Goal: Use online tool/utility: Utilize a website feature to perform a specific function

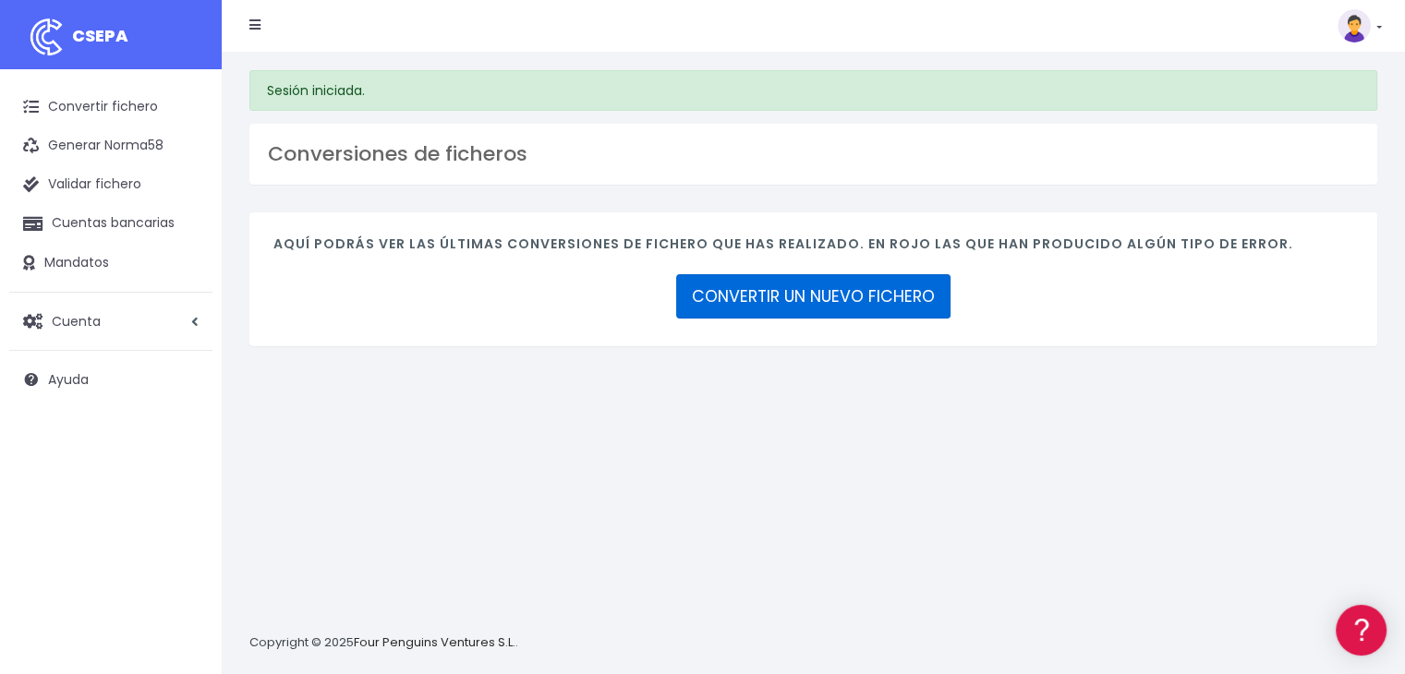
drag, startPoint x: 713, startPoint y: 282, endPoint x: 720, endPoint y: 318, distance: 36.8
click at [714, 282] on link "CONVERTIR UN NUEVO FICHERO" at bounding box center [813, 296] width 274 height 44
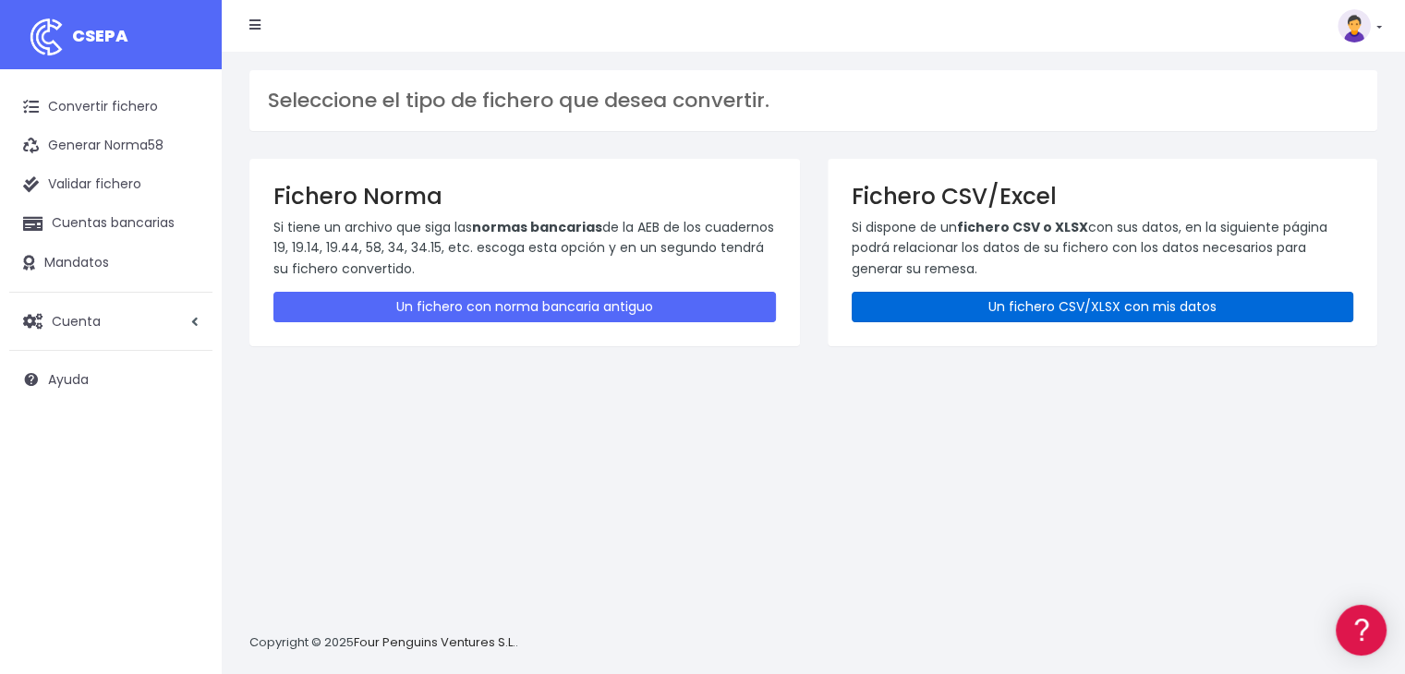
click at [1100, 305] on link "Un fichero CSV/XLSX con mis datos" at bounding box center [1102, 307] width 502 height 30
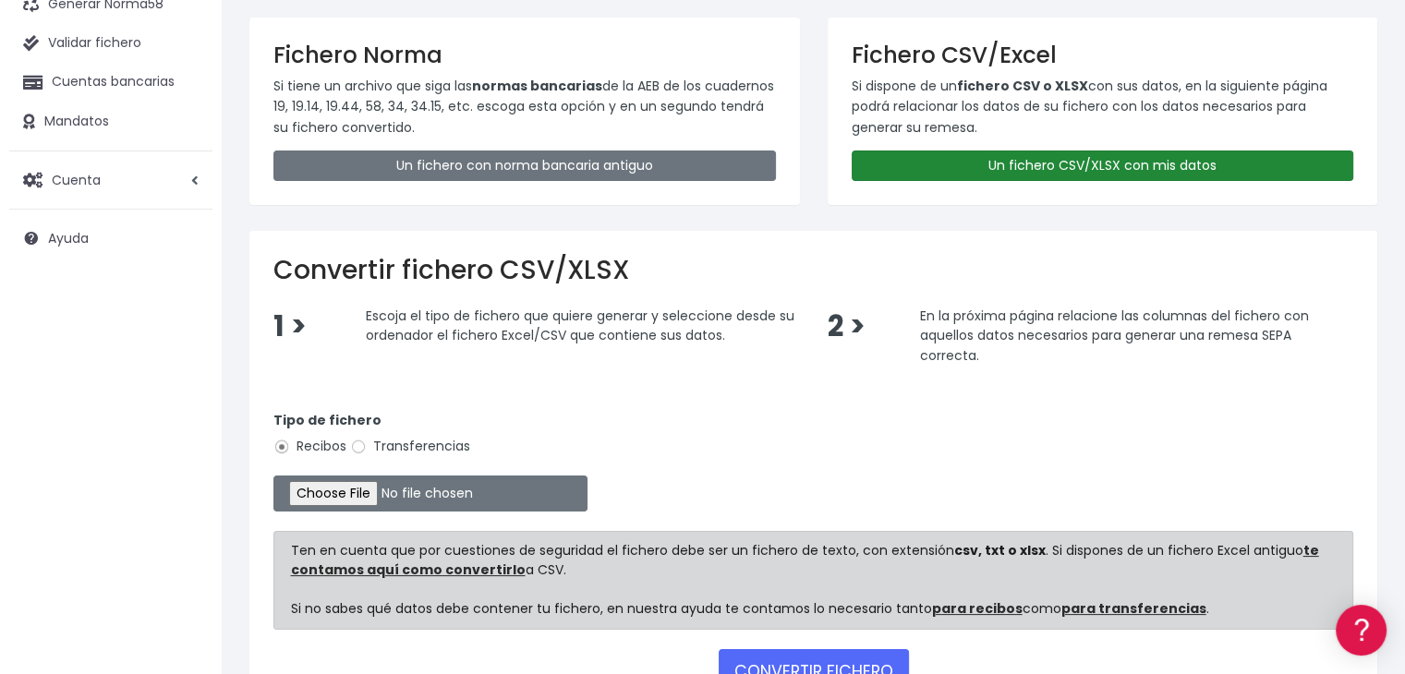
scroll to position [275, 0]
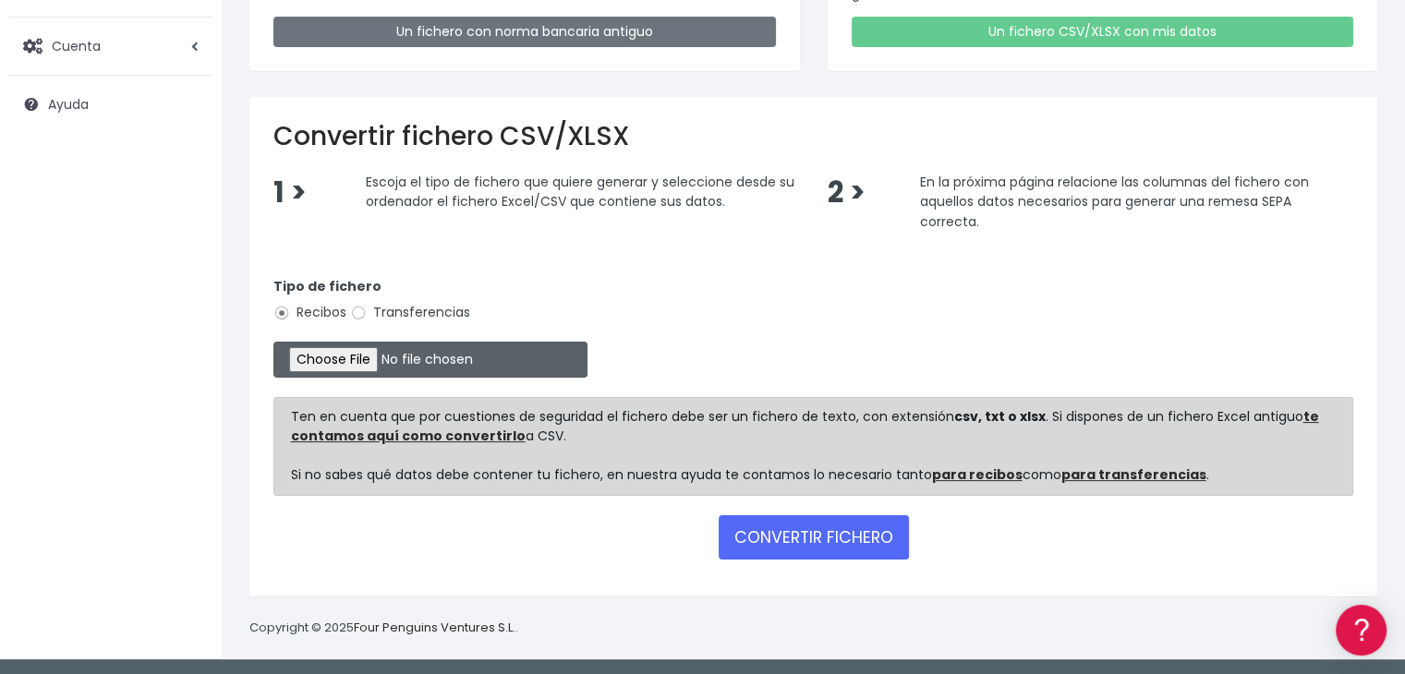
click at [348, 359] on input "file" at bounding box center [430, 360] width 314 height 36
type input "C:\fakepath\Remesa Jocarfe 03-09-25.xlsx"
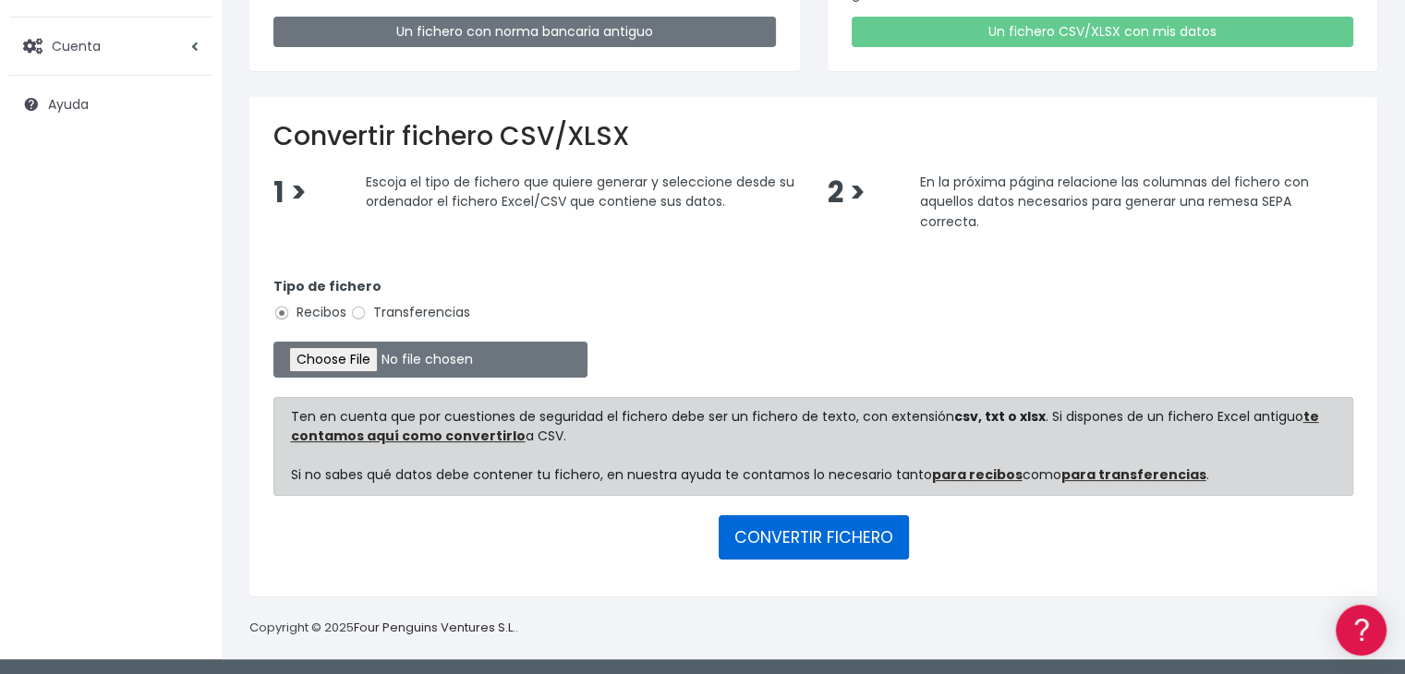
click at [802, 535] on button "CONVERTIR FICHERO" at bounding box center [813, 537] width 190 height 44
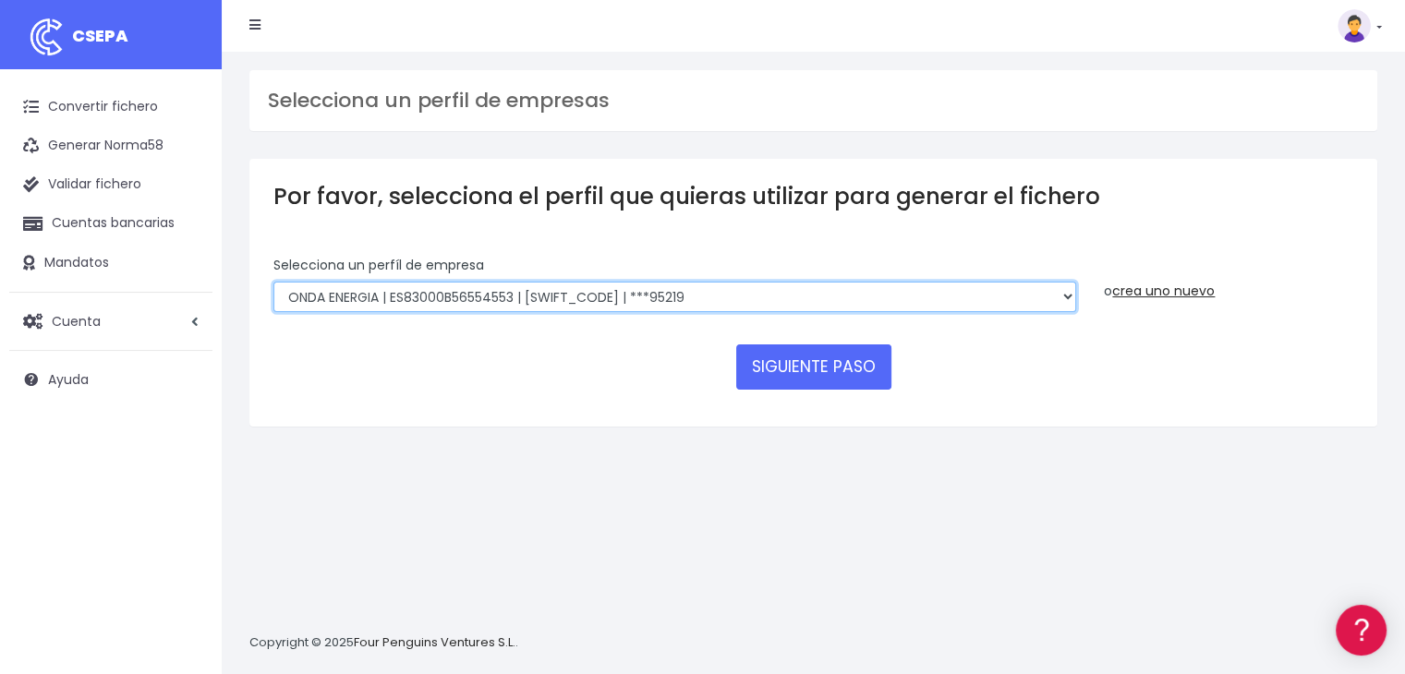
click at [739, 299] on select "ONDA ENERGIA | ES83001B56554553 | CCRIES2AXXX | ***23827 AICAVE | ES18001B19731…" at bounding box center [674, 297] width 802 height 31
select select "2607"
click at [273, 282] on select "ONDA ENERGIA | ES83001B56554553 | CCRIES2AXXX | ***23827 AICAVE | ES18001B19731…" at bounding box center [674, 297] width 802 height 31
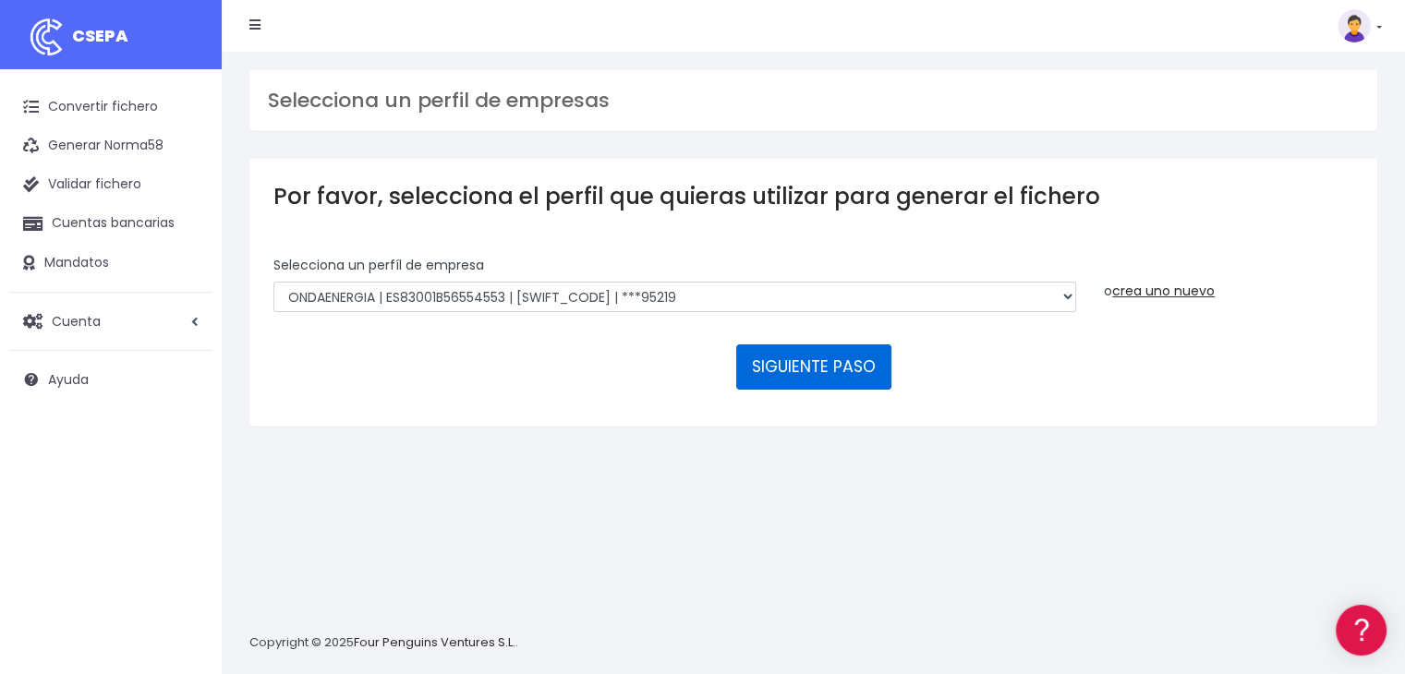
click at [788, 380] on button "SIGUIENTE PASO" at bounding box center [813, 366] width 155 height 44
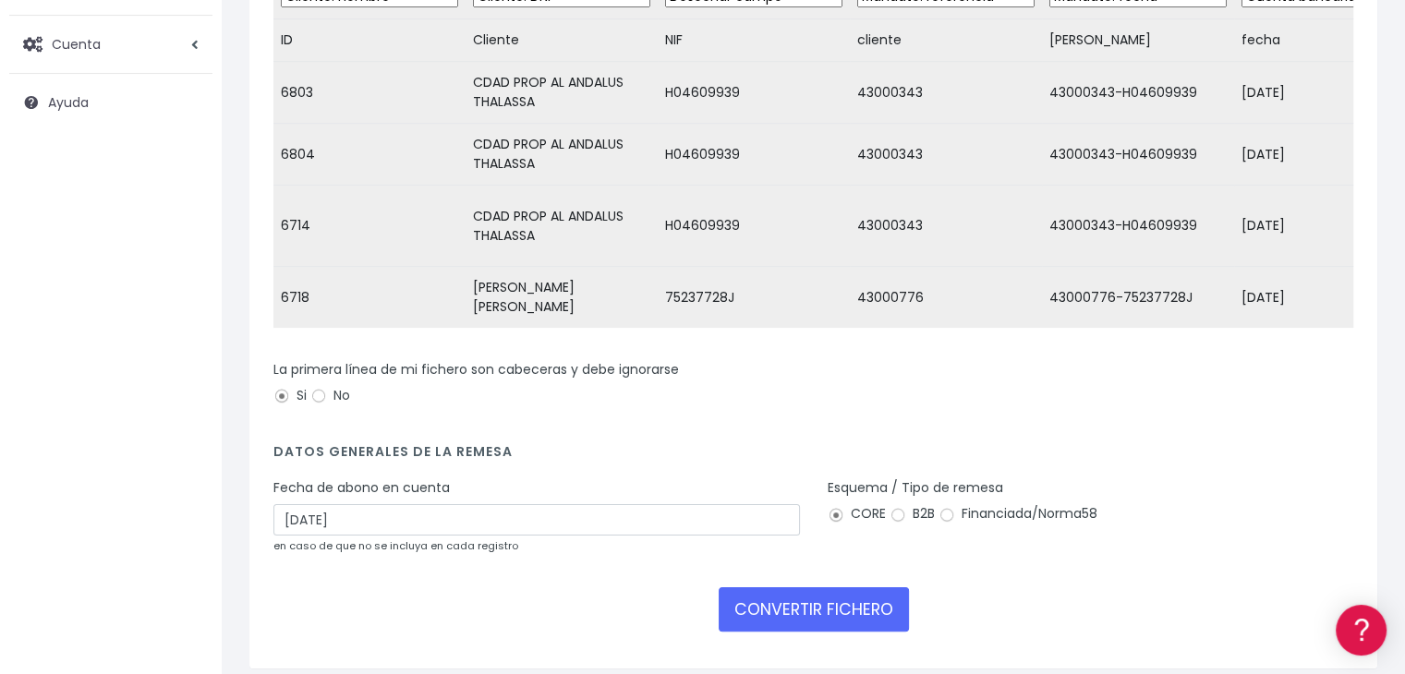
scroll to position [185, 0]
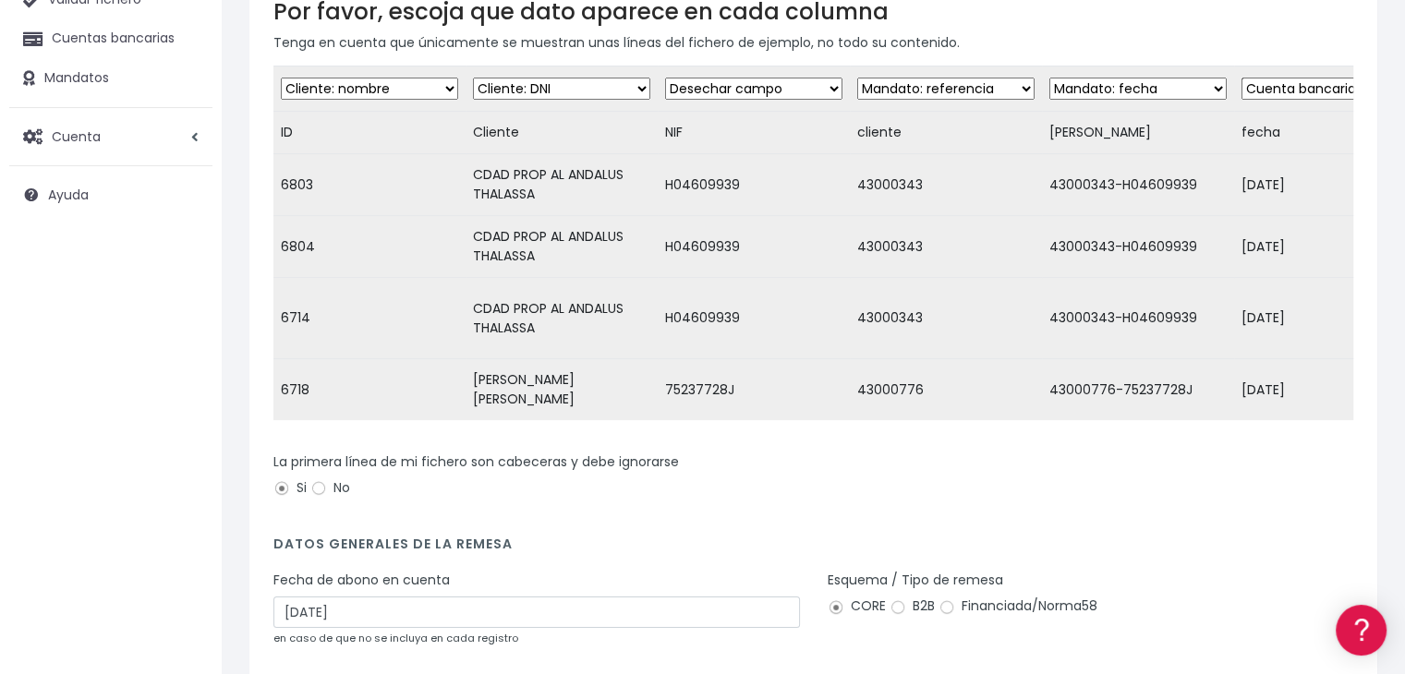
click at [451, 90] on select "Desechar campo Cliente: nombre Cliente: DNI Cliente: Email Cliente: Dirección C…" at bounding box center [369, 89] width 177 height 22
select select "dismiss"
click at [281, 78] on select "Desechar campo Cliente: nombre Cliente: DNI Cliente: Email Cliente: Dirección C…" at bounding box center [369, 89] width 177 height 22
click at [631, 86] on select "Desechar campo Cliente: nombre Cliente: DNI Cliente: Email Cliente: Dirección C…" at bounding box center [561, 89] width 177 height 22
select select "debtor"
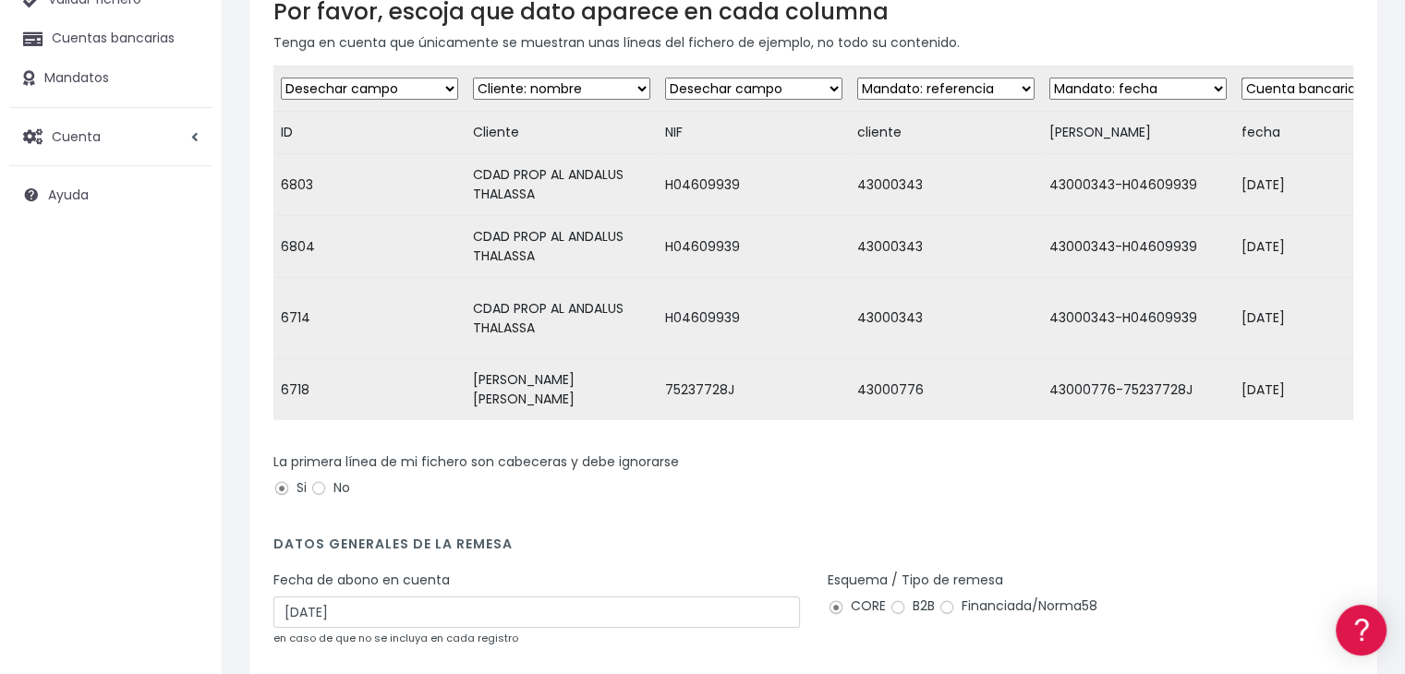
click at [473, 78] on select "Desechar campo Cliente: nombre Cliente: DNI Cliente: Email Cliente: Dirección C…" at bounding box center [561, 89] width 177 height 22
click at [821, 82] on select "Desechar campo Cliente: nombre Cliente: DNI Cliente: Email Cliente: Dirección C…" at bounding box center [753, 89] width 177 height 22
select select "taxid"
click at [665, 78] on select "Desechar campo Cliente: nombre Cliente: DNI Cliente: Email Cliente: Dirección C…" at bounding box center [753, 89] width 177 height 22
click at [1001, 88] on select "Desechar campo Cliente: nombre Cliente: DNI Cliente: Email Cliente: Dirección C…" at bounding box center [945, 89] width 177 height 22
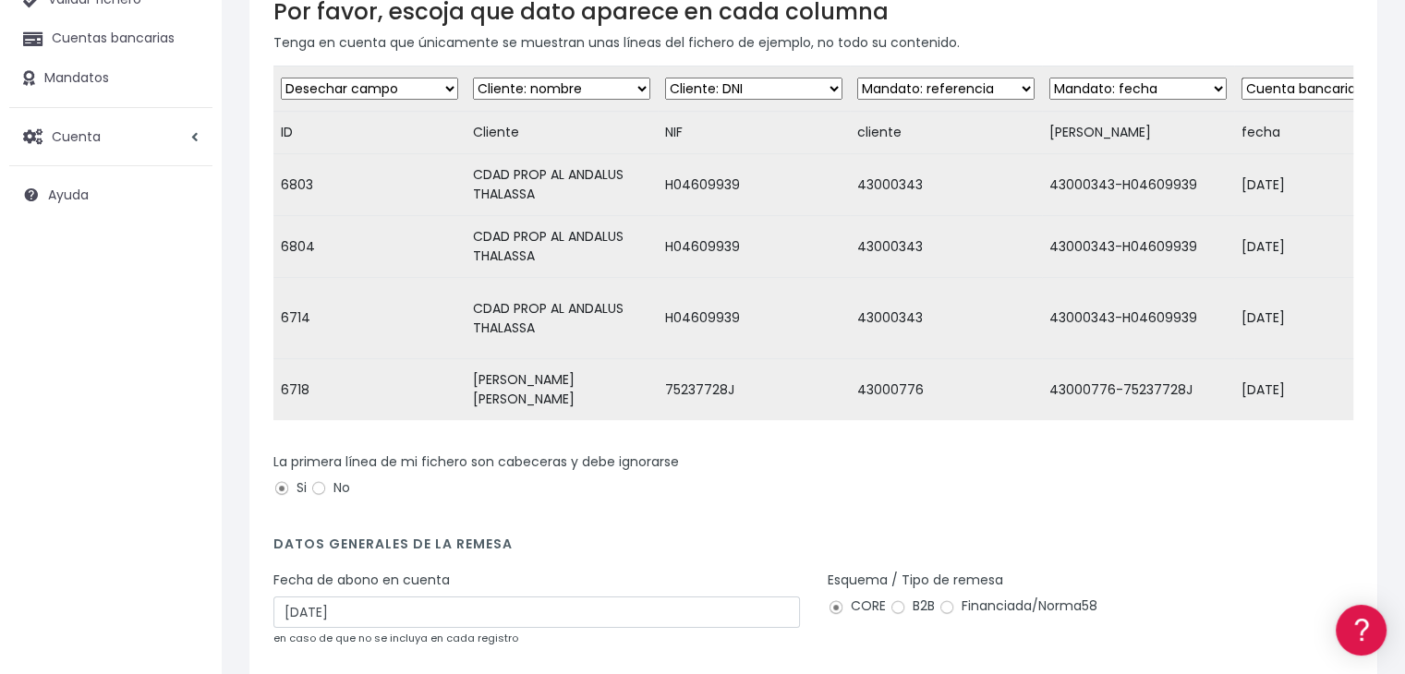
select select "dismiss"
click at [857, 78] on select "Desechar campo Cliente: nombre Cliente: DNI Cliente: Email Cliente: Dirección C…" at bounding box center [945, 89] width 177 height 22
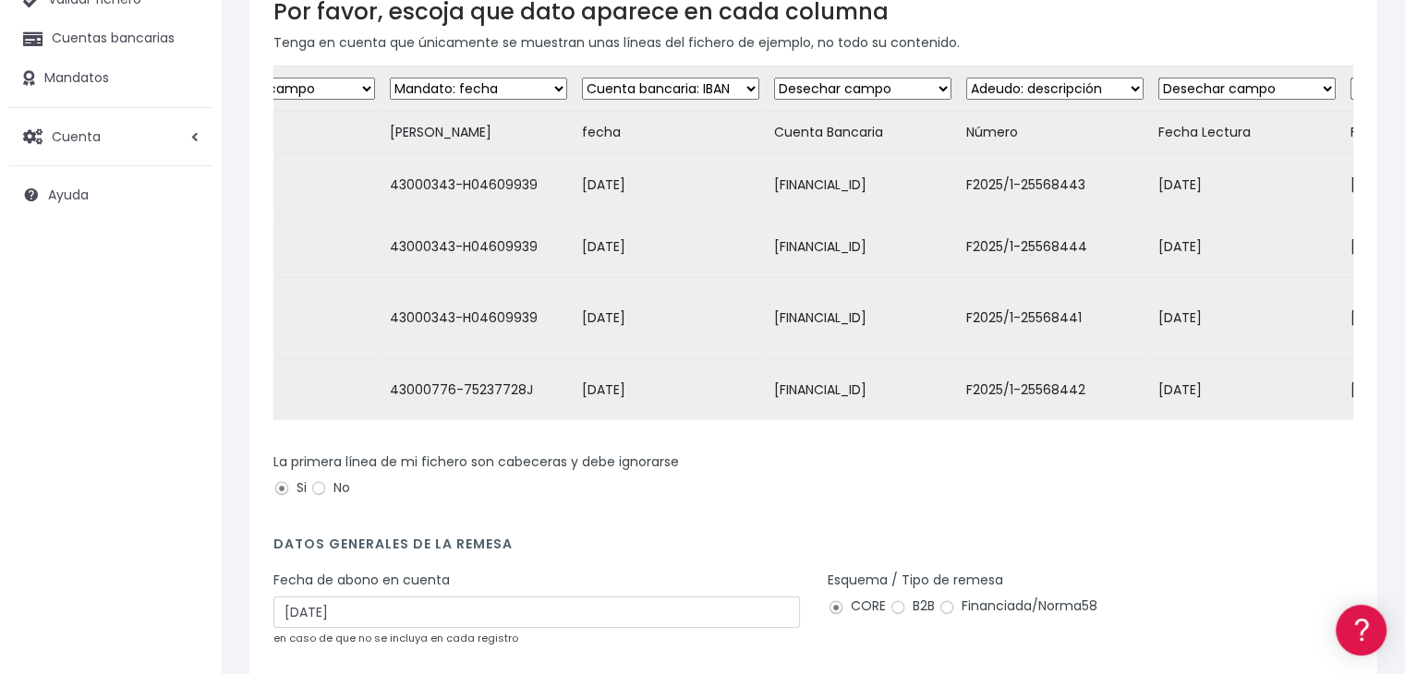
scroll to position [0, 657]
click at [752, 83] on select "Desechar campo Cliente: nombre Cliente: DNI Cliente: Email Cliente: Dirección C…" at bounding box center [672, 89] width 177 height 22
select select "mandate_signed_at"
click at [584, 78] on select "Desechar campo Cliente: nombre Cliente: DNI Cliente: Email Cliente: Dirección C…" at bounding box center [672, 89] width 177 height 22
click at [927, 90] on select "Desechar campo Cliente: nombre Cliente: DNI Cliente: Email Cliente: Dirección C…" at bounding box center [864, 89] width 177 height 22
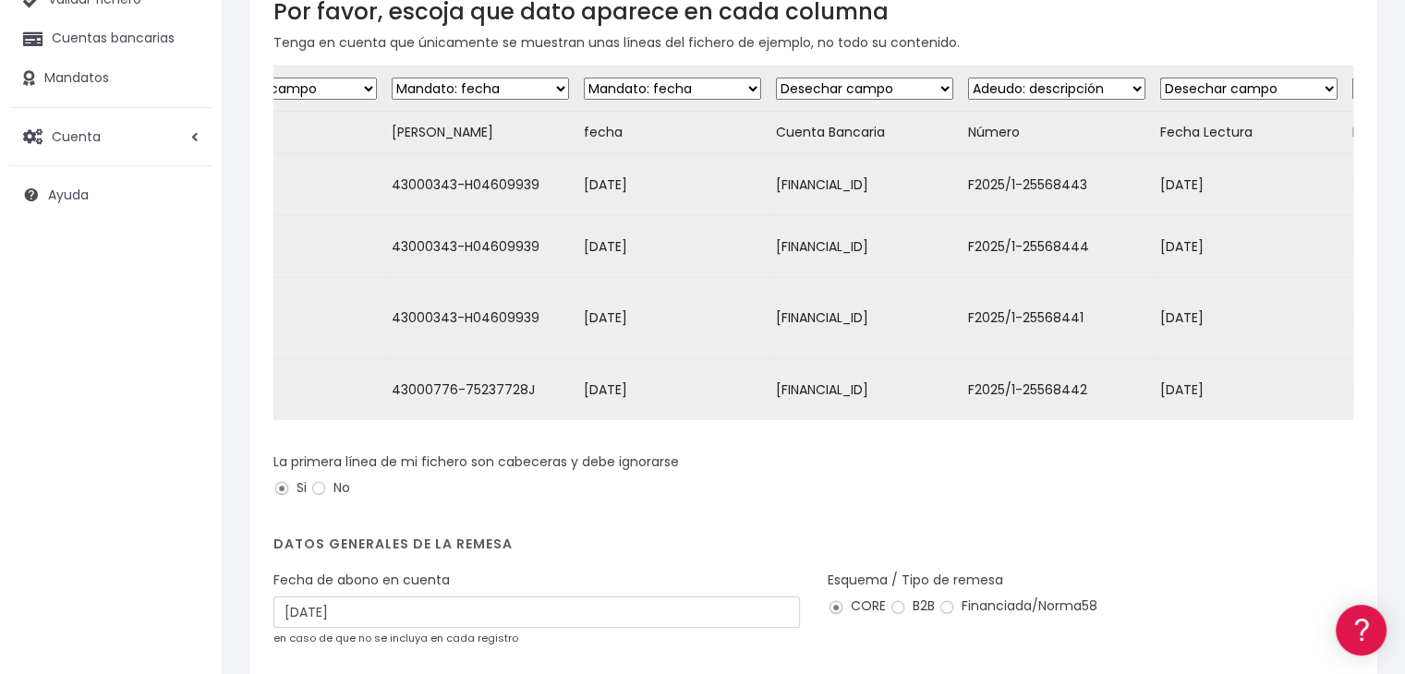
select select "iban"
click at [776, 78] on select "Desechar campo Cliente: nombre Cliente: DNI Cliente: Email Cliente: Dirección C…" at bounding box center [864, 89] width 177 height 22
click at [1136, 86] on select "Desechar campo Cliente: nombre Cliente: DNI Cliente: Email Cliente: Dirección C…" at bounding box center [1056, 89] width 177 height 22
select select "dismiss"
click at [970, 78] on select "Desechar campo Cliente: nombre Cliente: DNI Cliente: Email Cliente: Dirección C…" at bounding box center [1056, 89] width 177 height 22
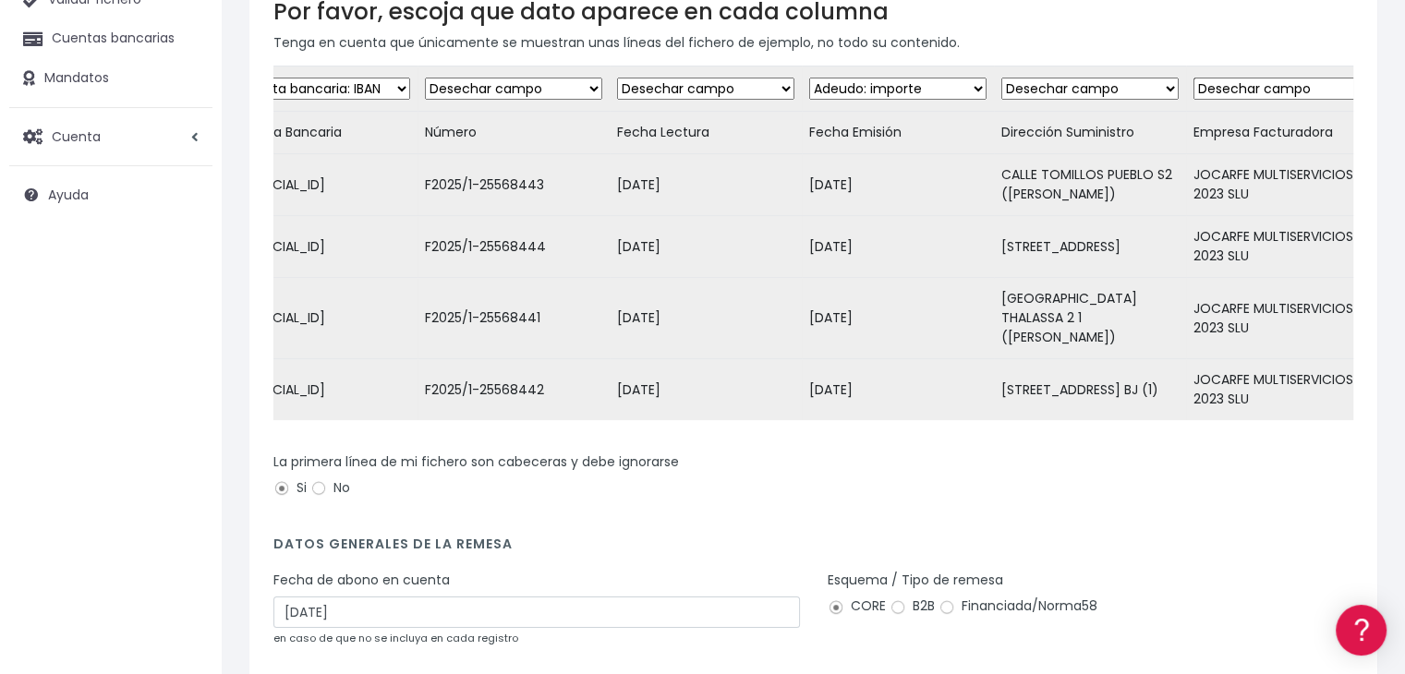
scroll to position [0, 1252]
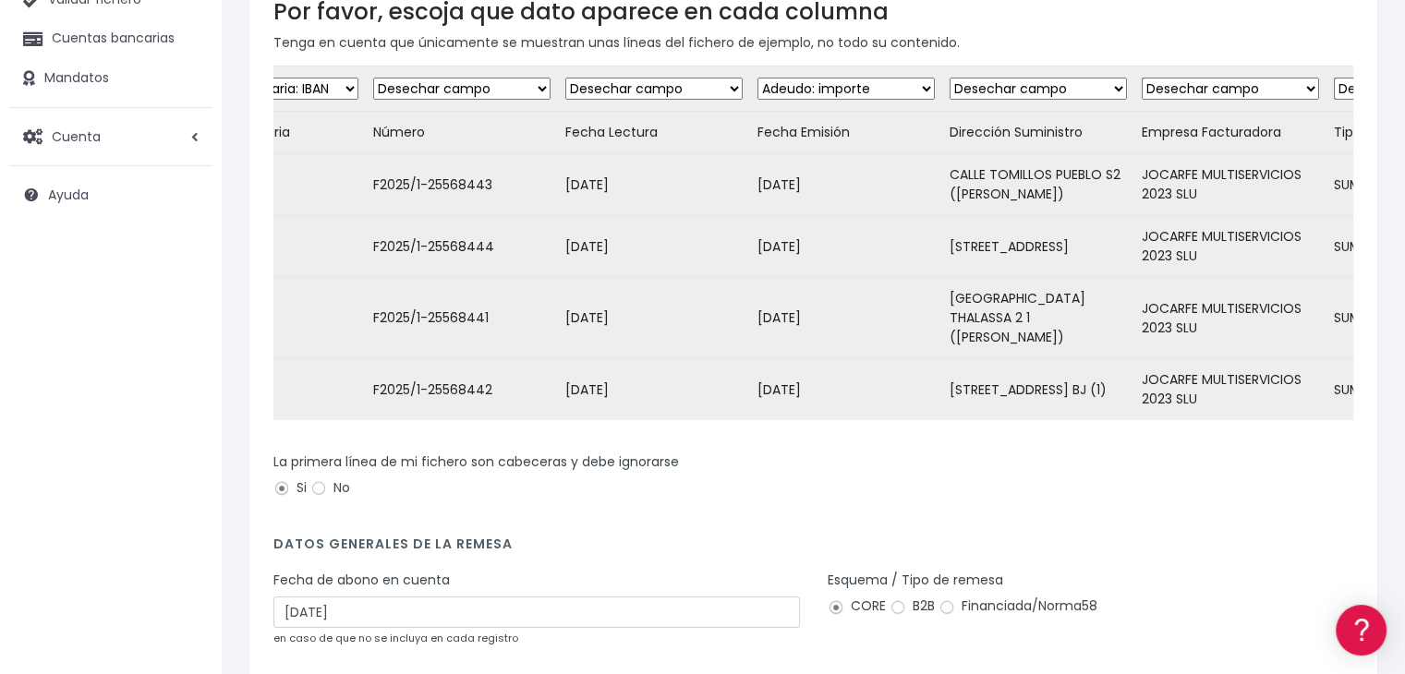
click at [923, 94] on select "Desechar campo Cliente: nombre Cliente: DNI Cliente: Email Cliente: Dirección C…" at bounding box center [845, 89] width 177 height 22
select select "dismiss"
click at [758, 78] on select "Desechar campo Cliente: nombre Cliente: DNI Cliente: Email Cliente: Dirección C…" at bounding box center [845, 89] width 177 height 22
click at [1085, 88] on select "Desechar campo Cliente: nombre Cliente: DNI Cliente: Email Cliente: Dirección C…" at bounding box center [1037, 89] width 177 height 22
click at [1134, 271] on td "JOCARFE MULTISERVICIOS 2023 SLU" at bounding box center [1230, 247] width 192 height 62
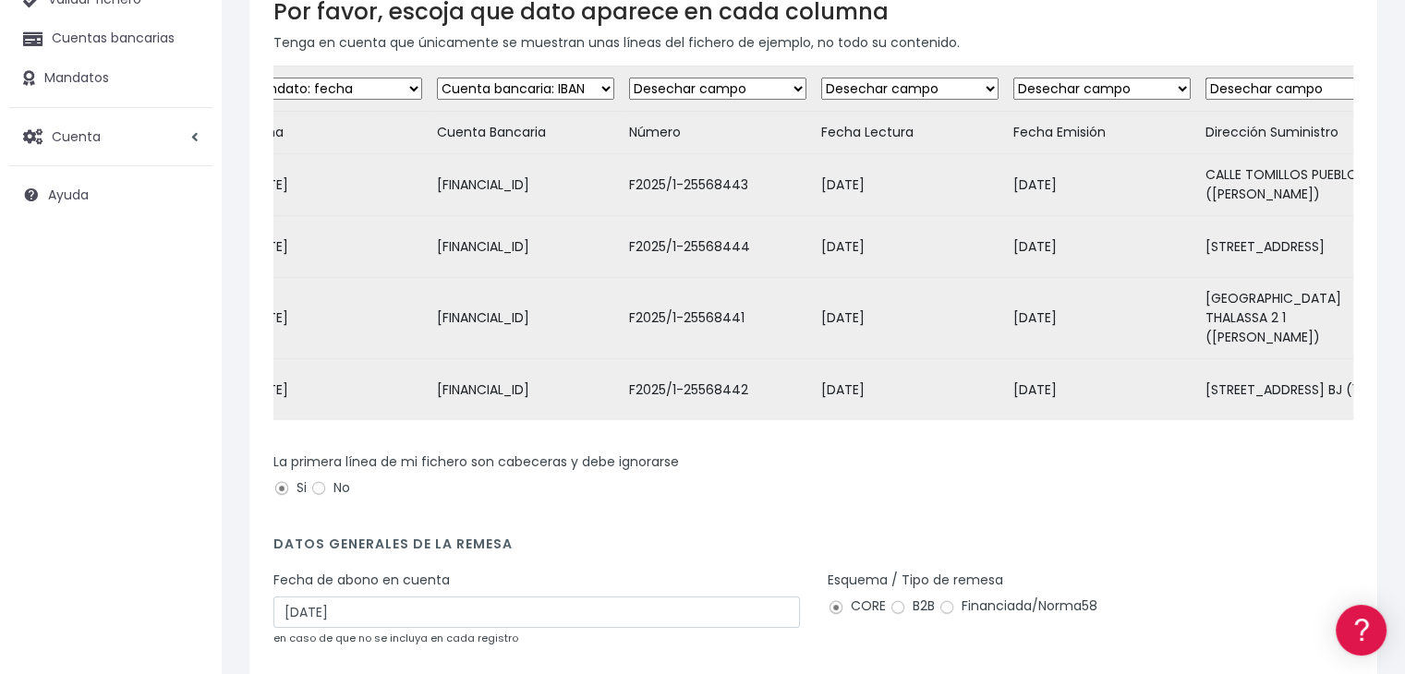
scroll to position [0, 823]
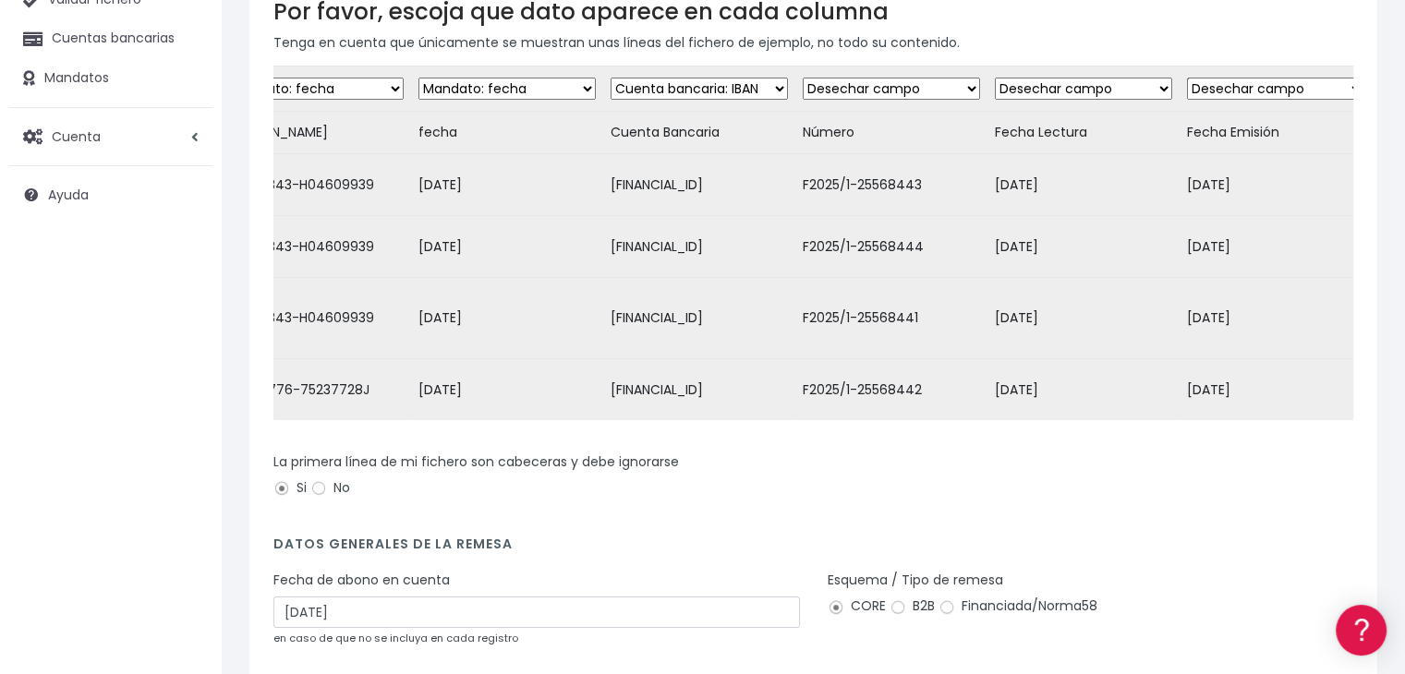
click at [964, 86] on select "Desechar campo Cliente: nombre Cliente: DNI Cliente: Email Cliente: Dirección C…" at bounding box center [890, 89] width 177 height 22
select select "description"
click at [804, 78] on select "Desechar campo Cliente: nombre Cliente: DNI Cliente: Email Cliente: Dirección C…" at bounding box center [890, 89] width 177 height 22
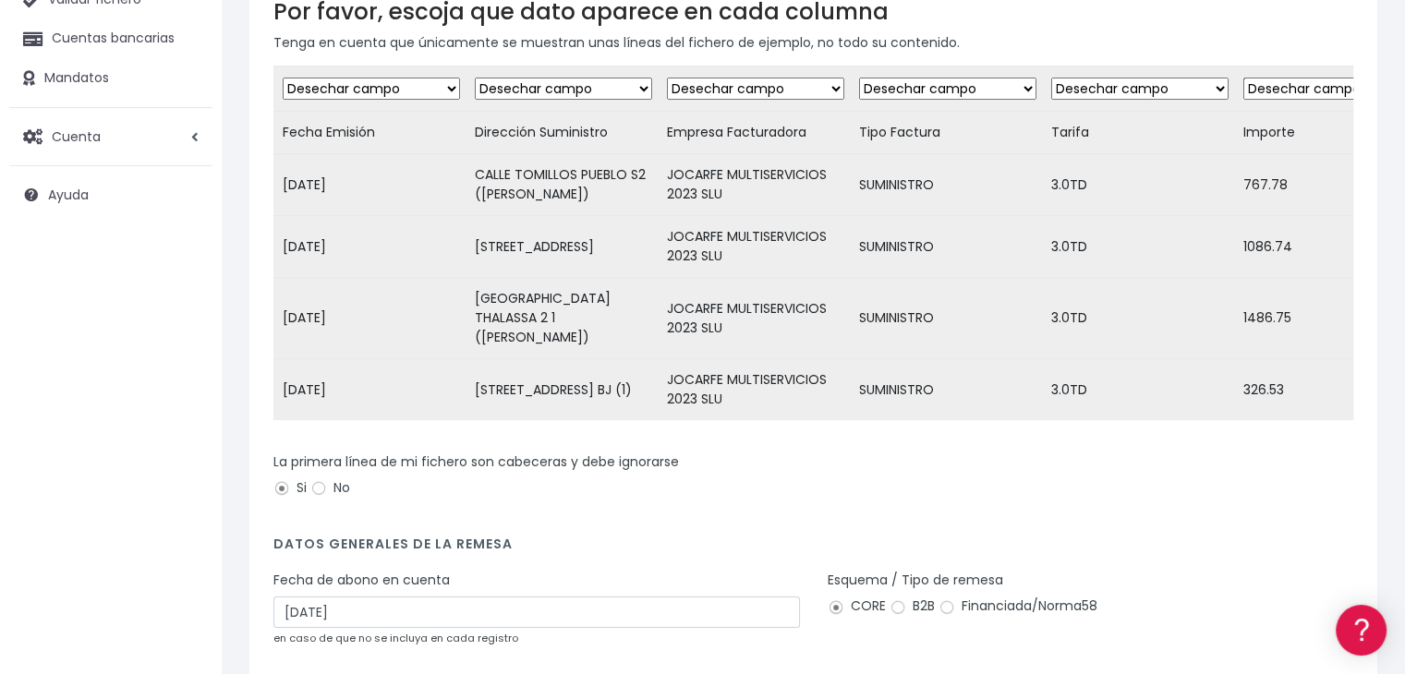
scroll to position [0, 2003]
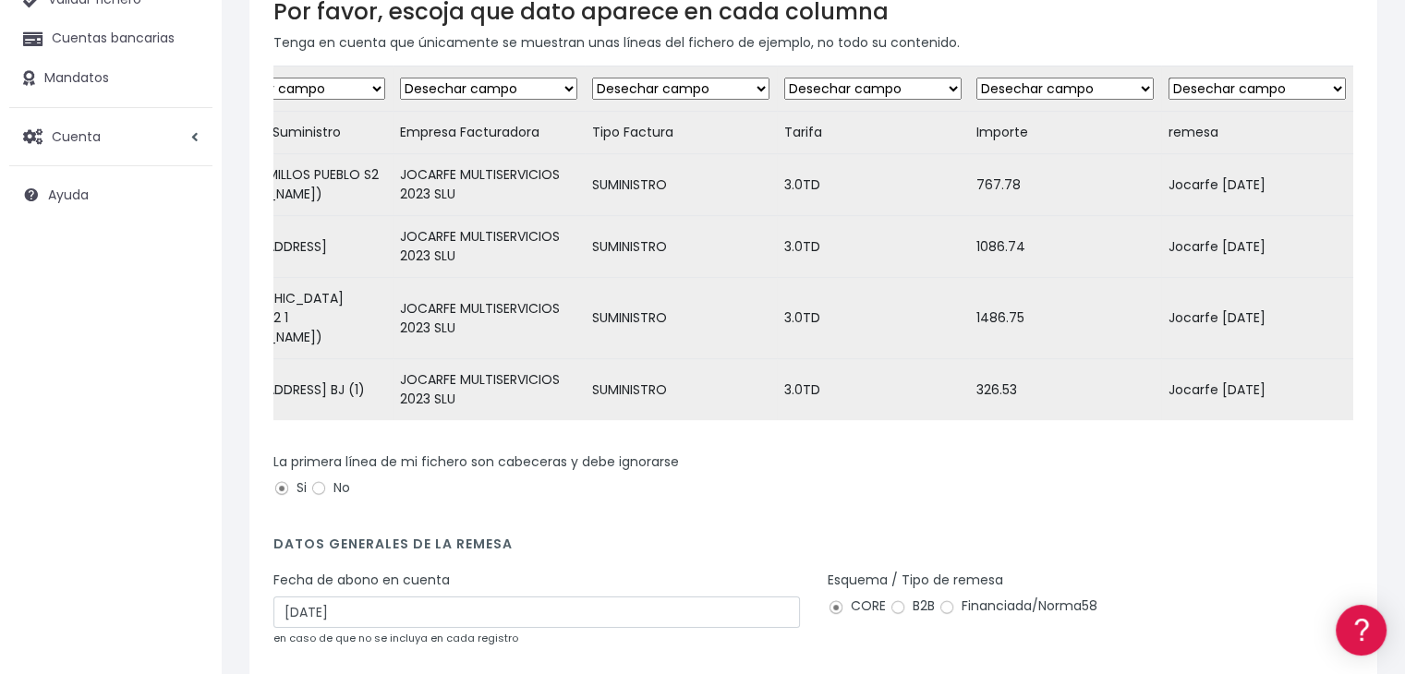
click at [1123, 85] on select "Desechar campo Cliente: nombre Cliente: DNI Cliente: Email Cliente: Dirección C…" at bounding box center [1064, 89] width 177 height 22
select select "amount"
click at [976, 78] on select "Desechar campo Cliente: nombre Cliente: DNI Cliente: Email Cliente: Dirección C…" at bounding box center [1064, 89] width 177 height 22
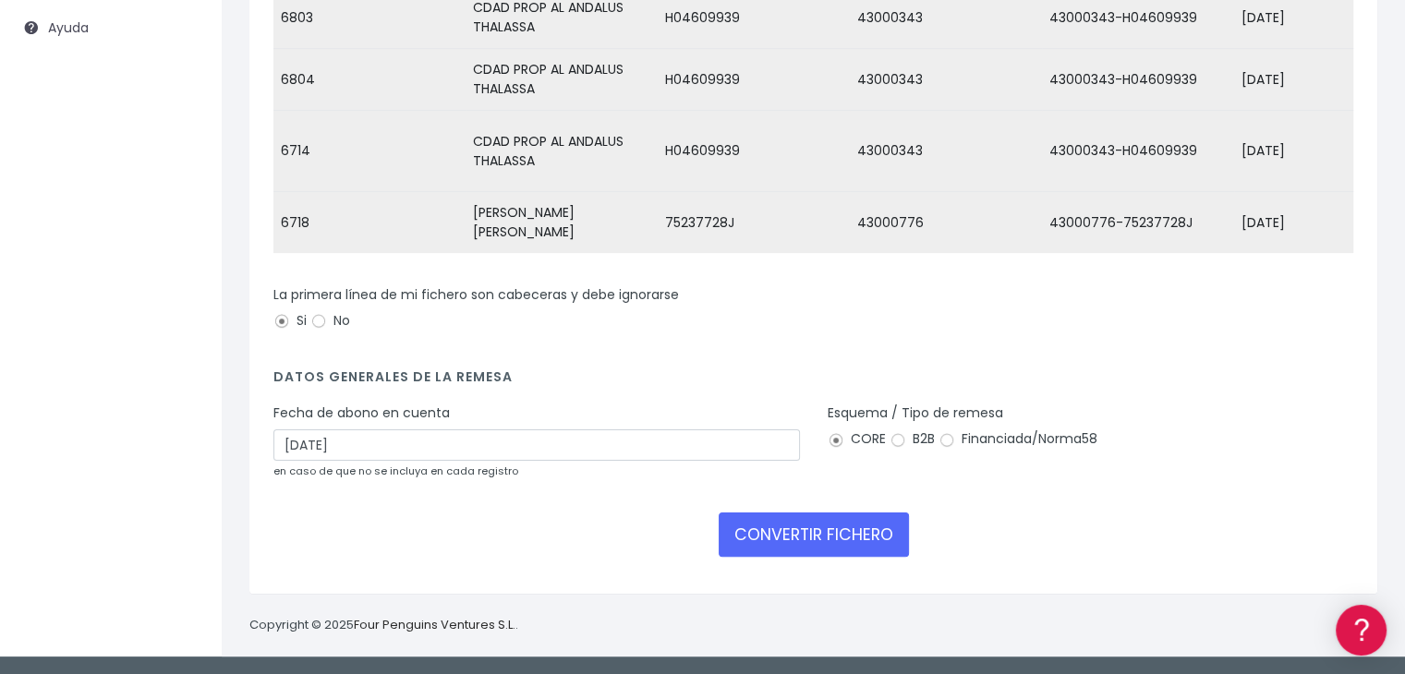
scroll to position [363, 0]
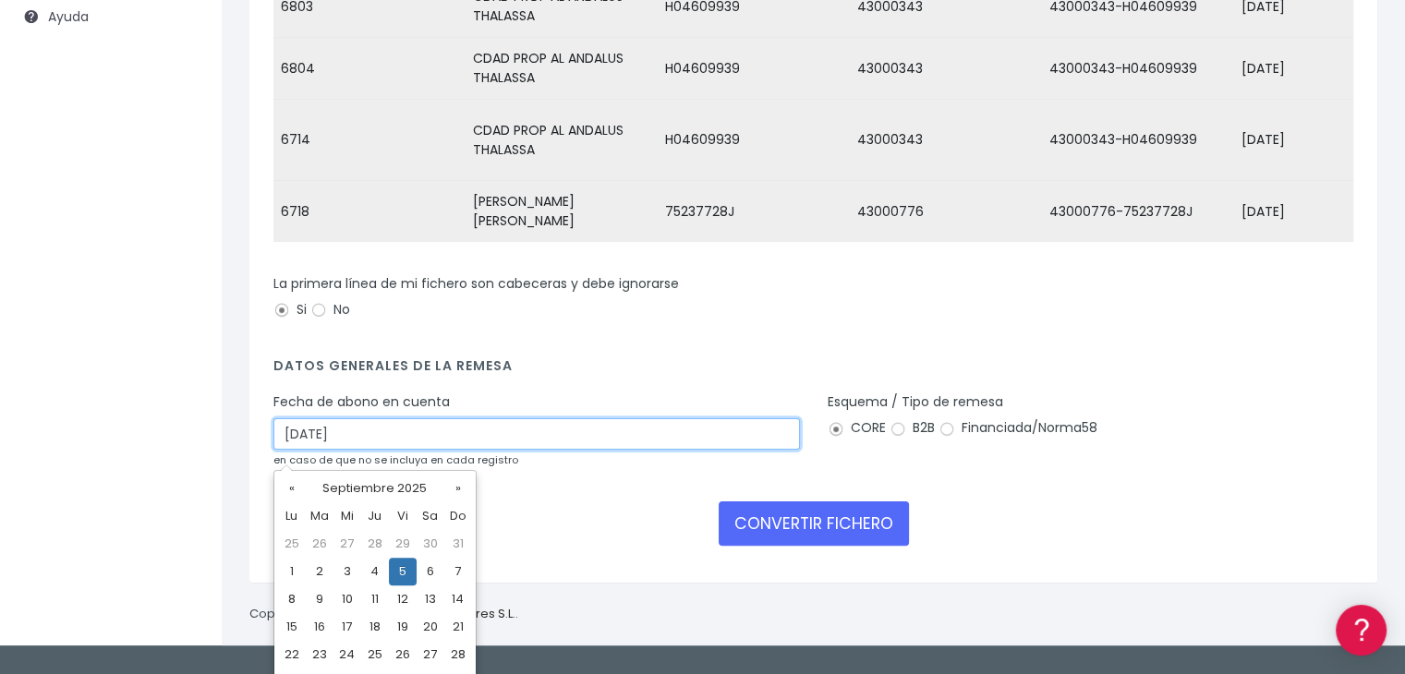
click at [617, 437] on input "05/09/2025" at bounding box center [536, 433] width 526 height 31
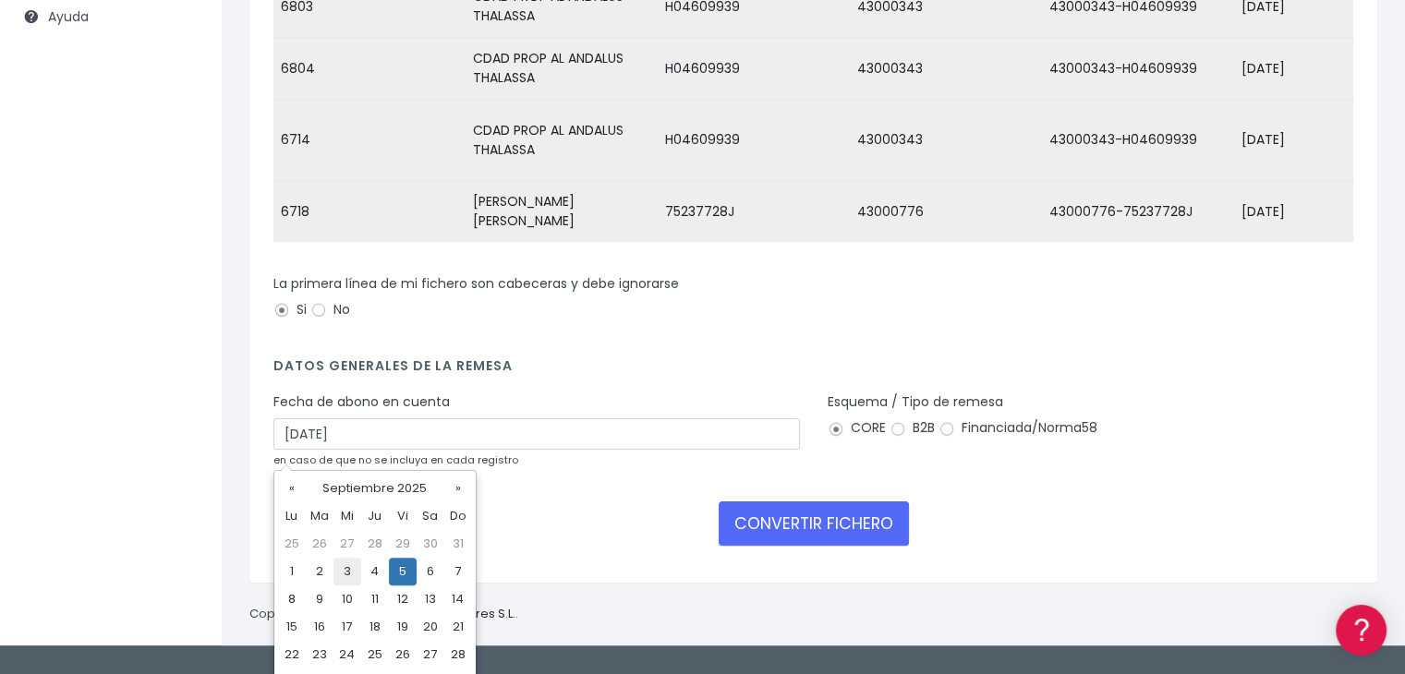
click at [348, 568] on td "3" at bounding box center [347, 572] width 28 height 28
type input "03/09/2025"
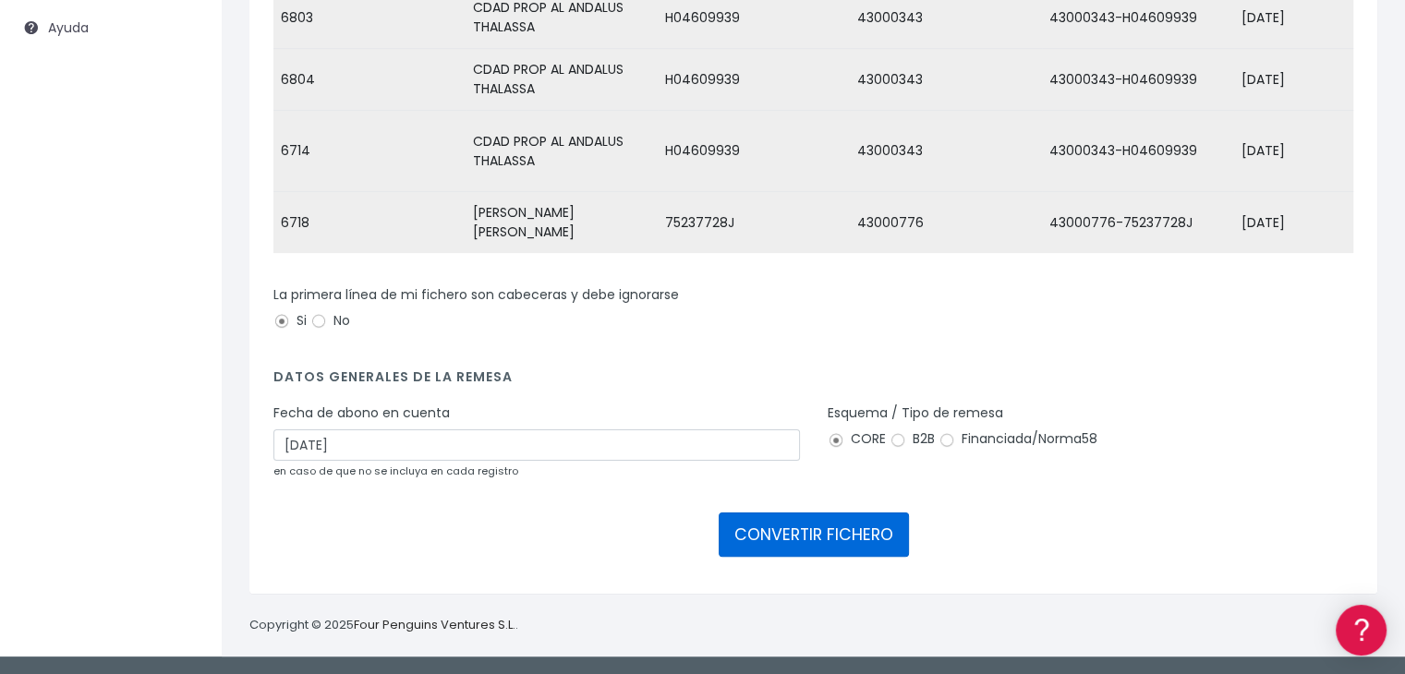
drag, startPoint x: 839, startPoint y: 530, endPoint x: 825, endPoint y: 438, distance: 93.5
click at [840, 530] on button "CONVERTIR FICHERO" at bounding box center [813, 535] width 190 height 44
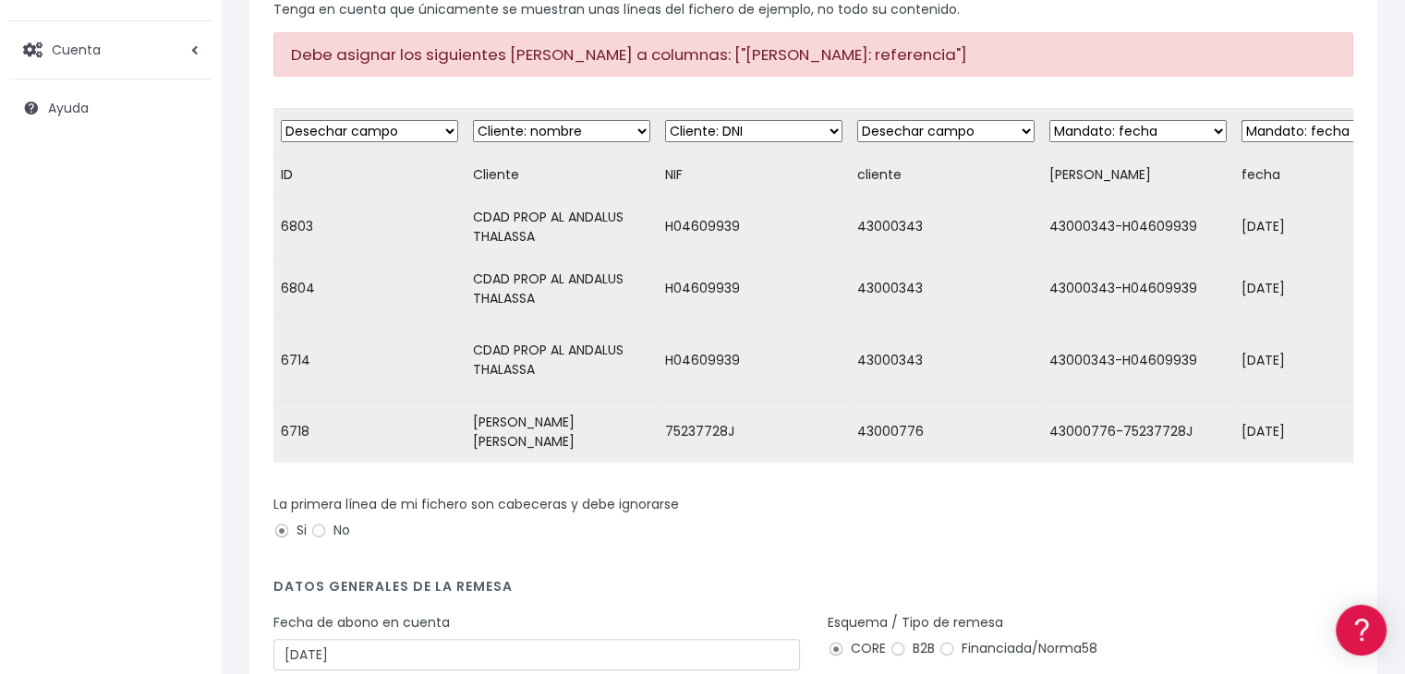
scroll to position [277, 0]
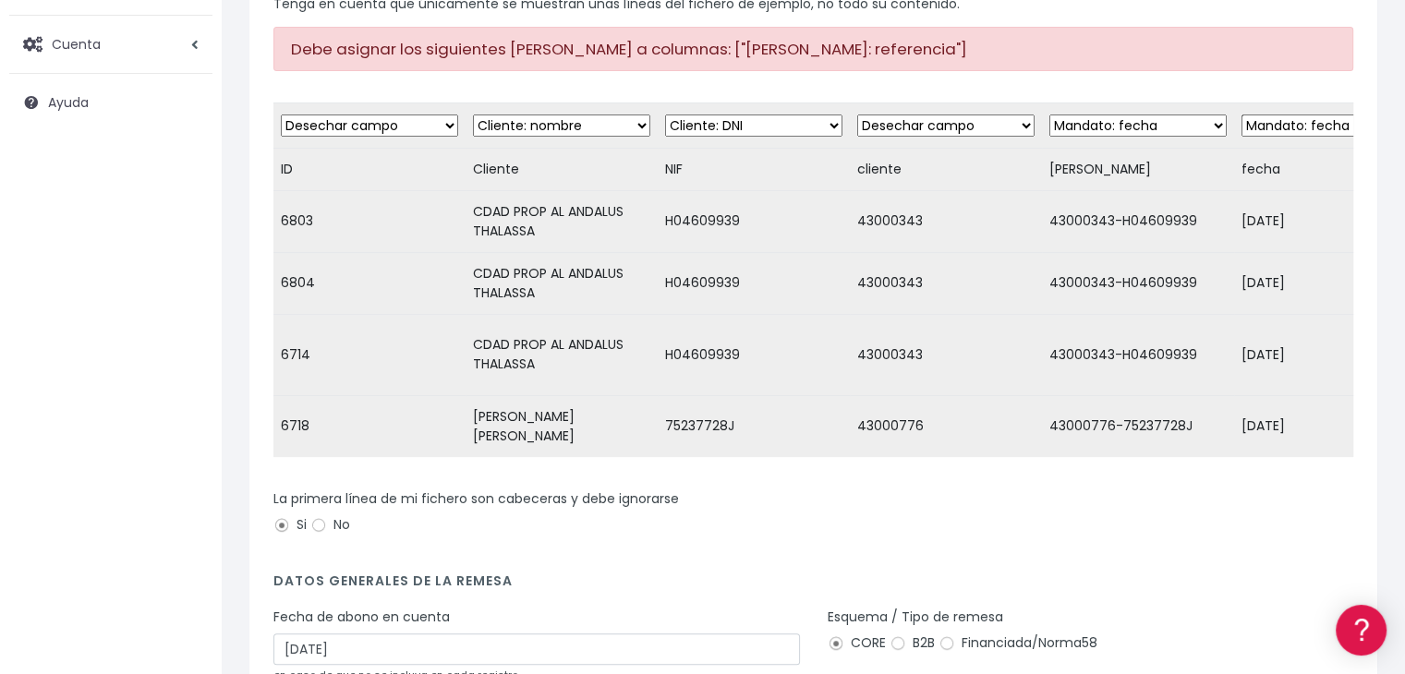
click at [1204, 119] on select "Desechar campo Cliente: nombre Cliente: DNI Cliente: Email Cliente: Dirección C…" at bounding box center [1137, 126] width 177 height 22
select select "mandate_reference"
click at [1049, 115] on select "Desechar campo Cliente: nombre Cliente: DNI Cliente: Email Cliente: Dirección C…" at bounding box center [1137, 126] width 177 height 22
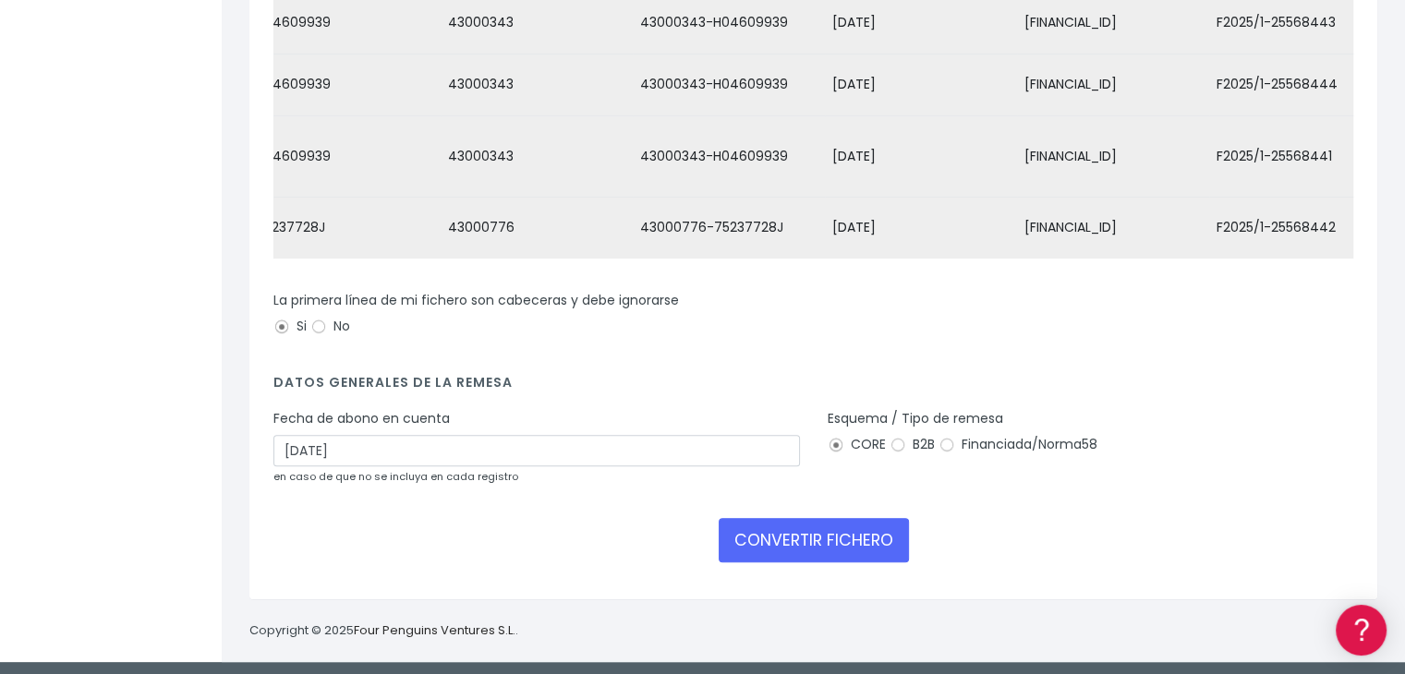
scroll to position [491, 0]
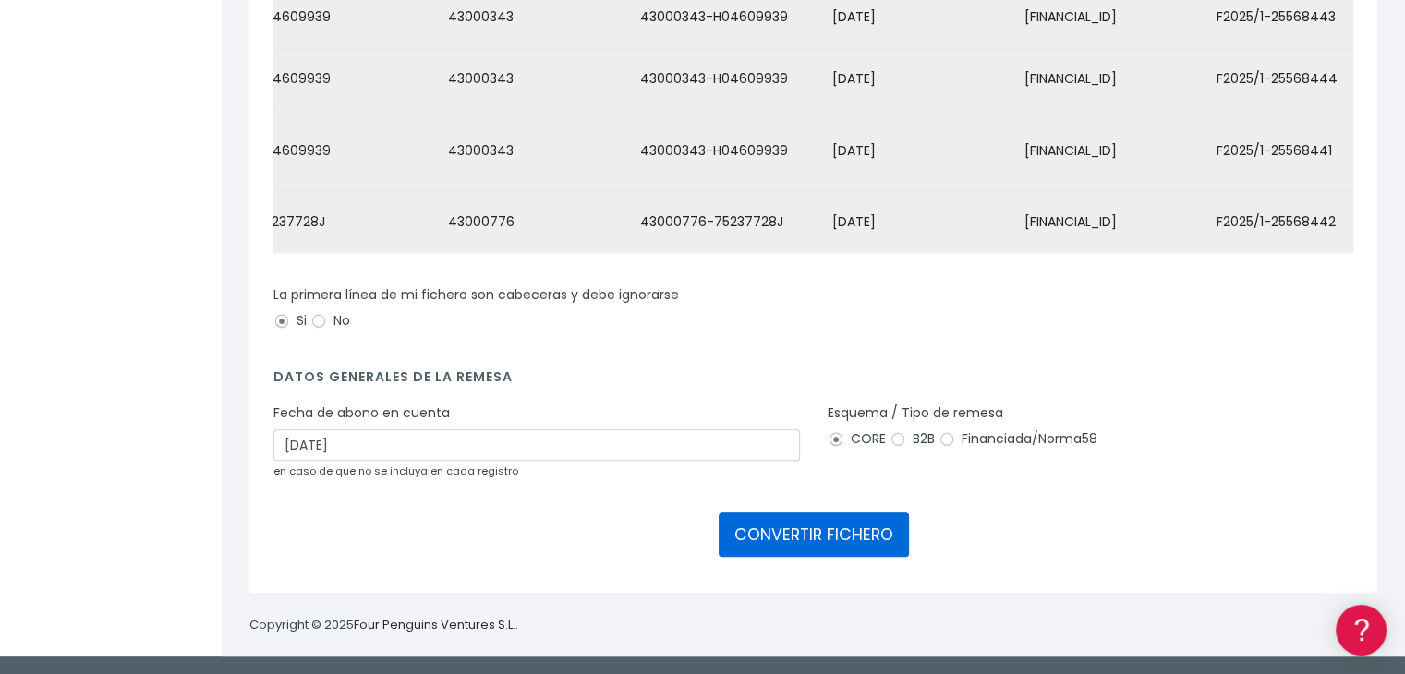
click at [813, 536] on button "CONVERTIR FICHERO" at bounding box center [813, 535] width 190 height 44
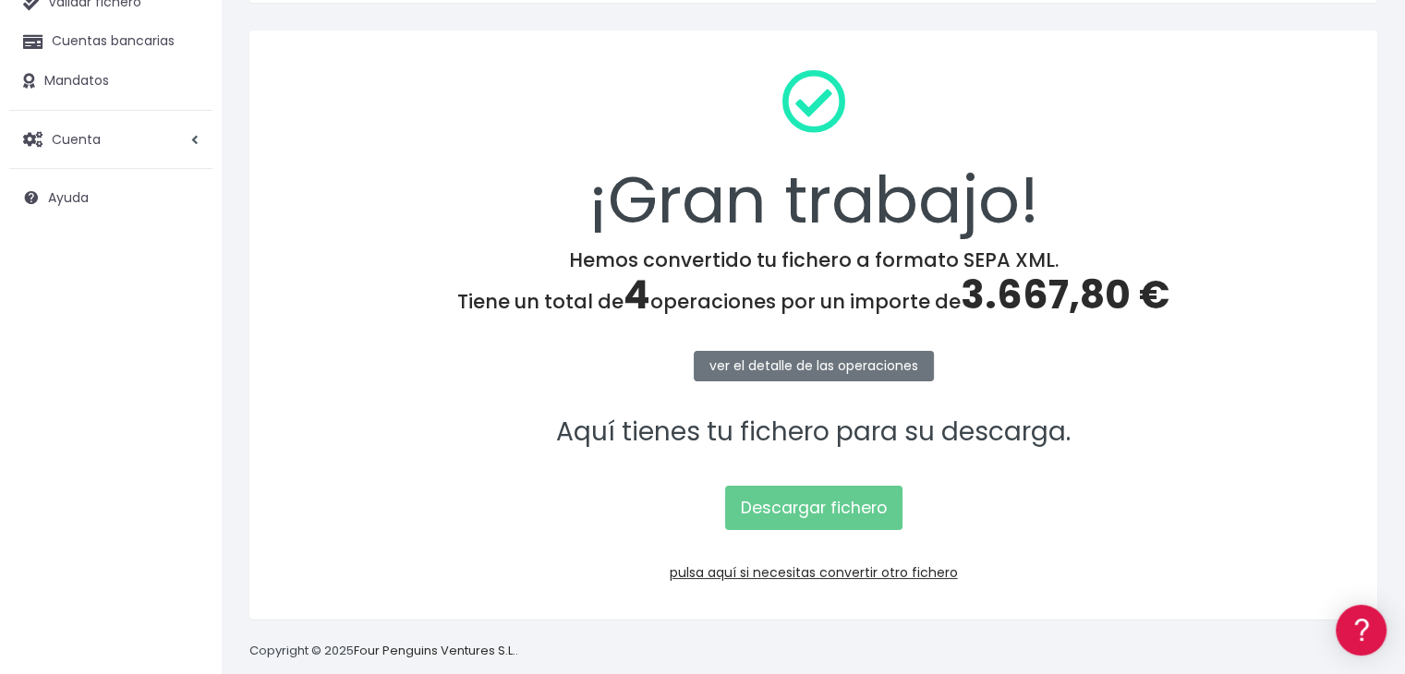
scroll to position [207, 0]
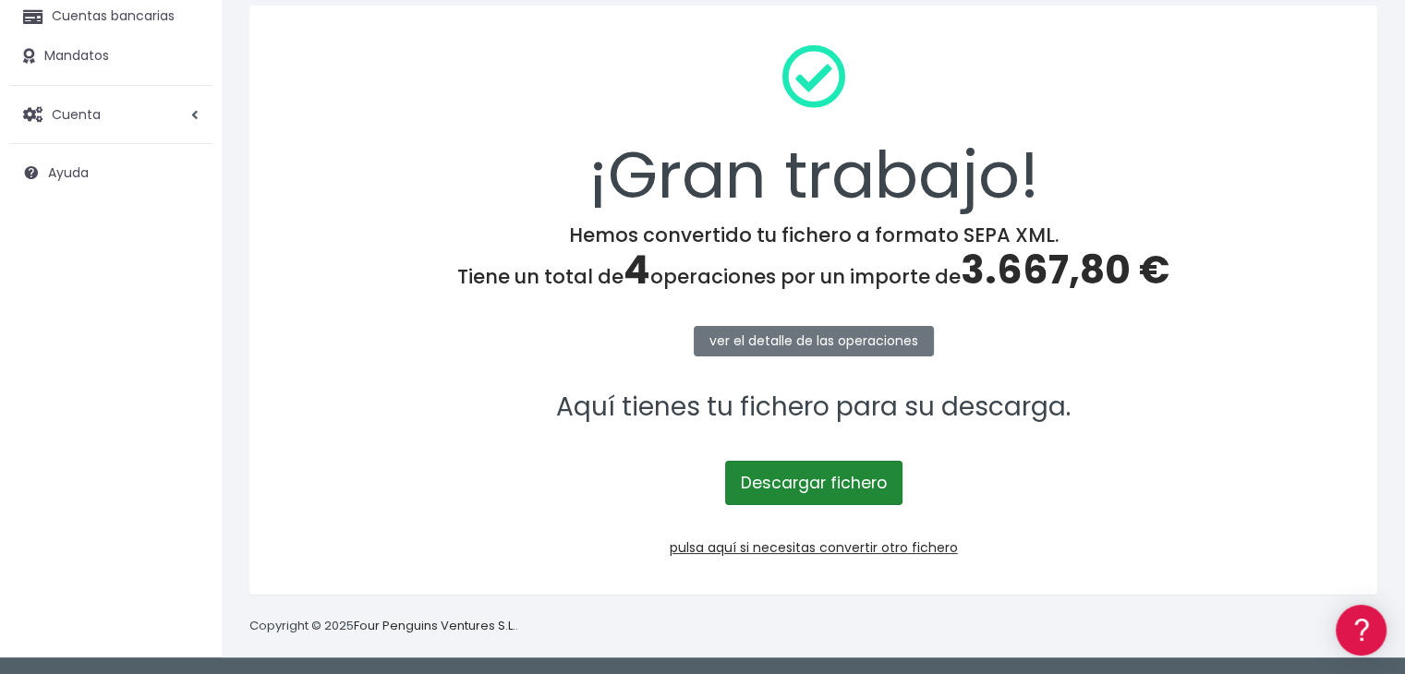
click at [864, 486] on link "Descargar fichero" at bounding box center [813, 483] width 177 height 44
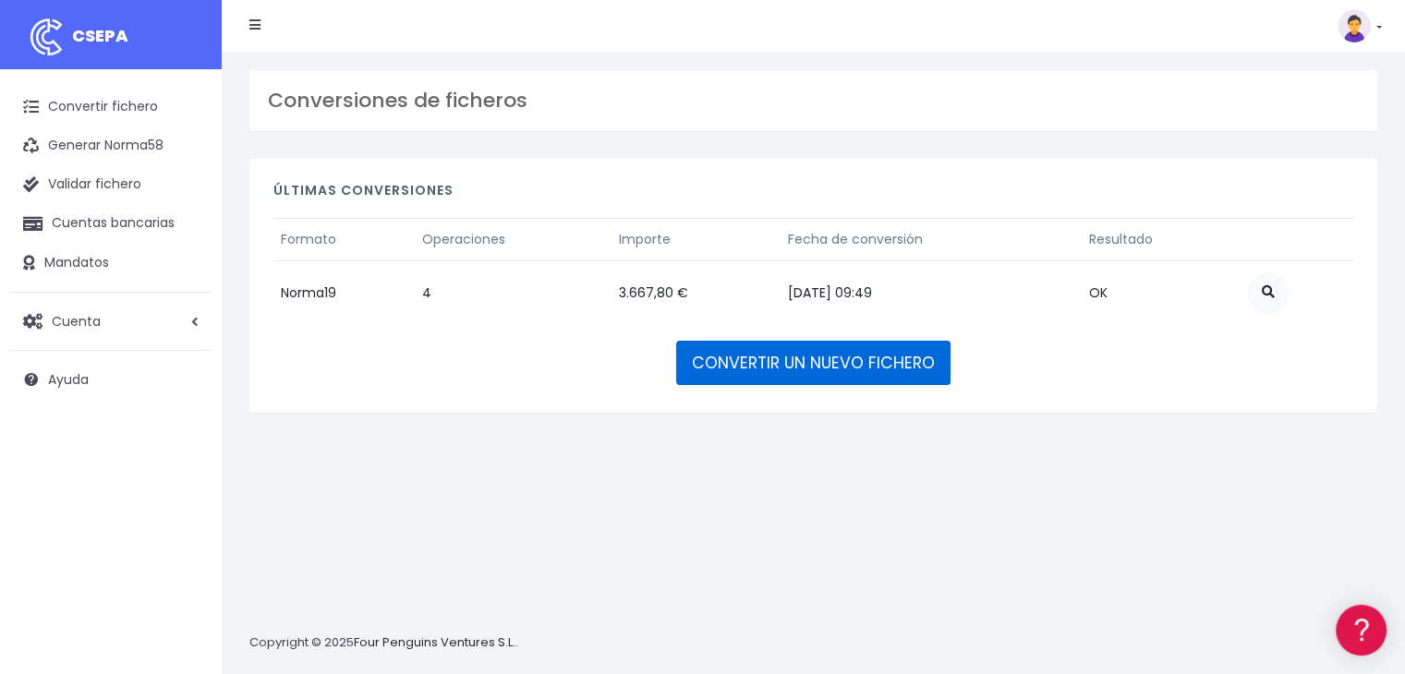
click at [838, 356] on link "CONVERTIR UN NUEVO FICHERO" at bounding box center [813, 363] width 274 height 44
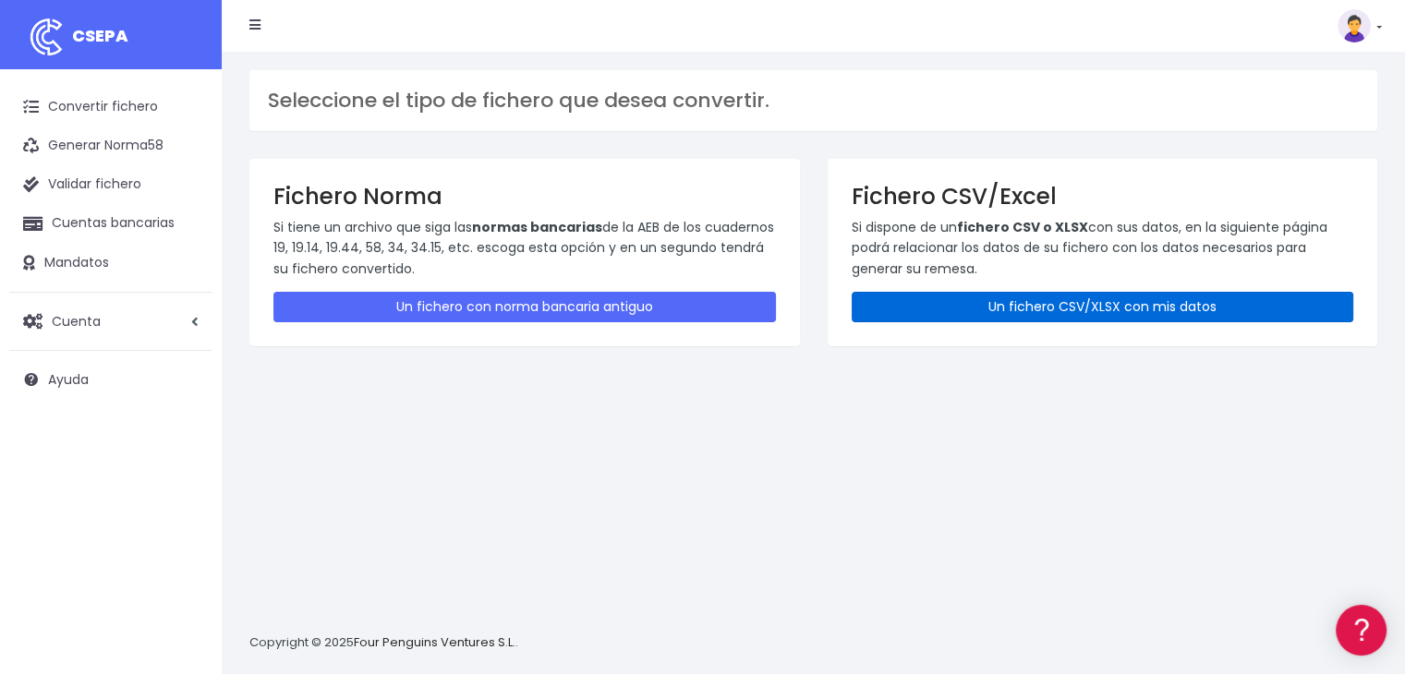
click at [1091, 304] on link "Un fichero CSV/XLSX con mis datos" at bounding box center [1102, 307] width 502 height 30
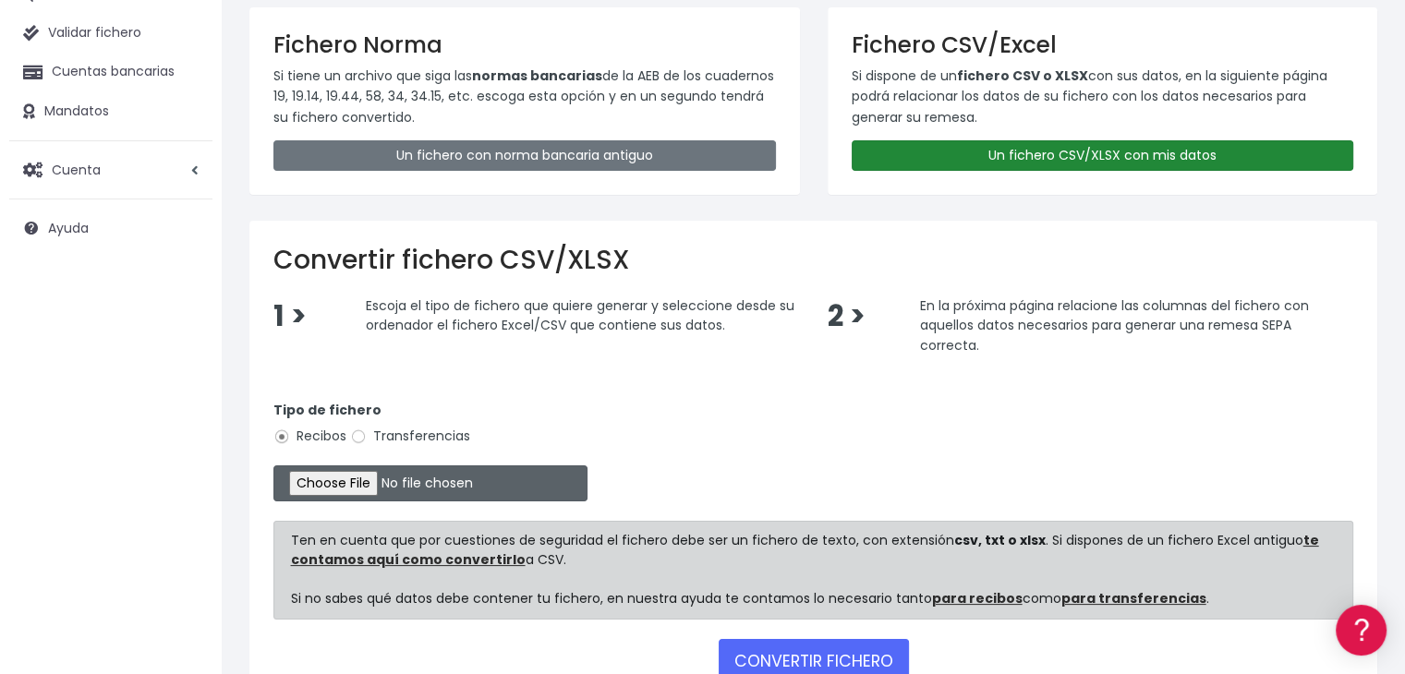
scroll to position [185, 0]
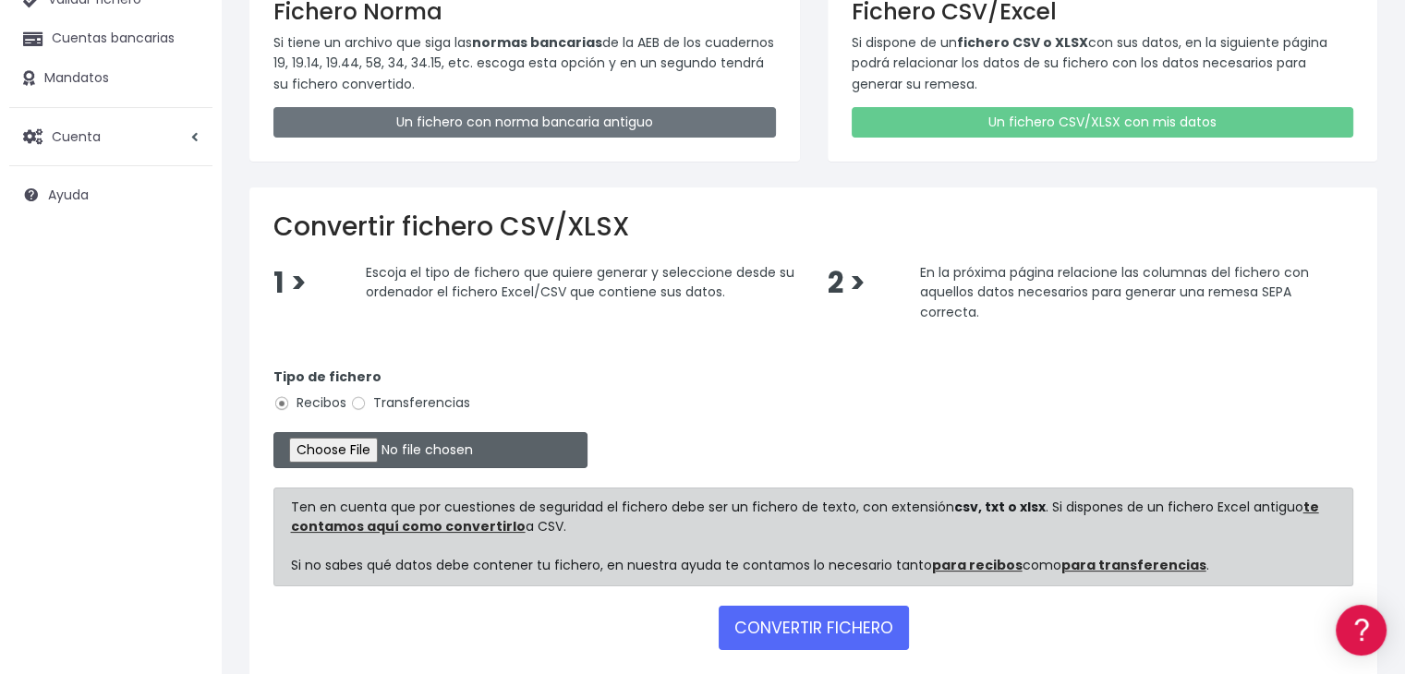
click at [384, 452] on input "file" at bounding box center [430, 450] width 314 height 36
type input "C:\fakepath\Remesa Comungest [DATE].xlsx"
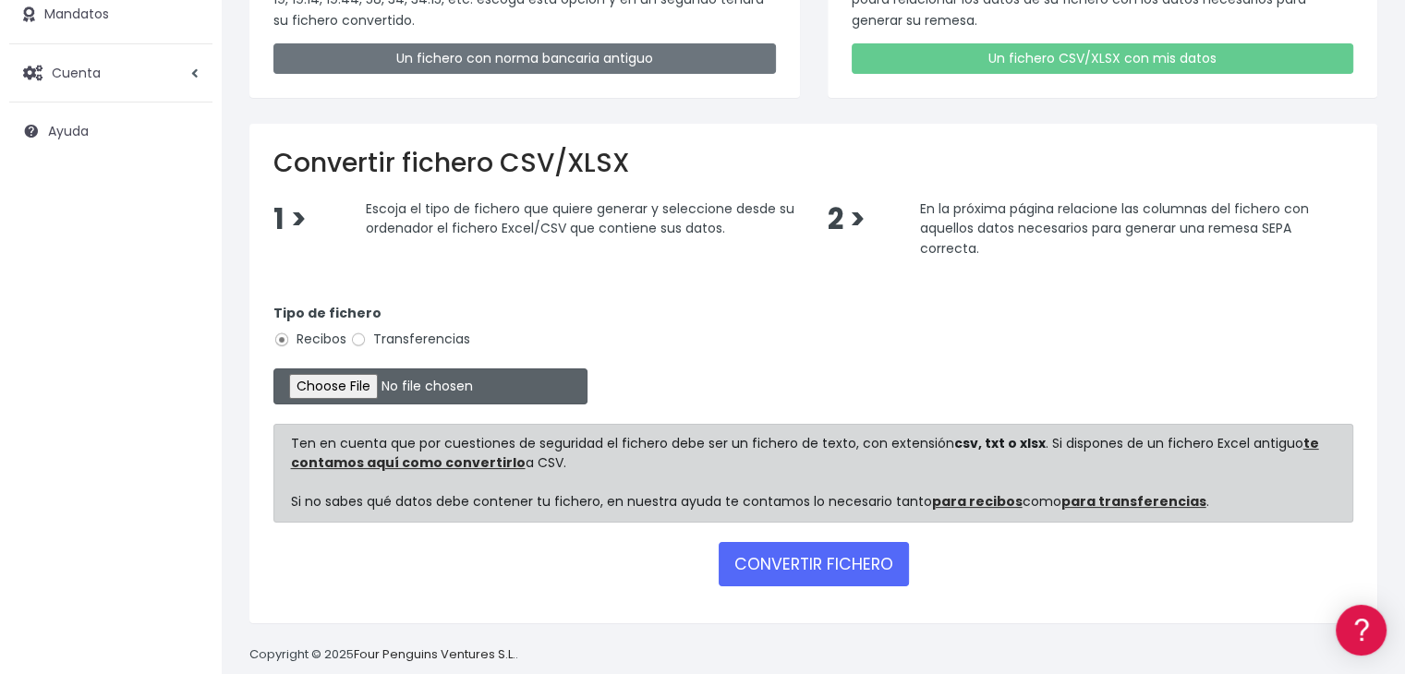
scroll to position [275, 0]
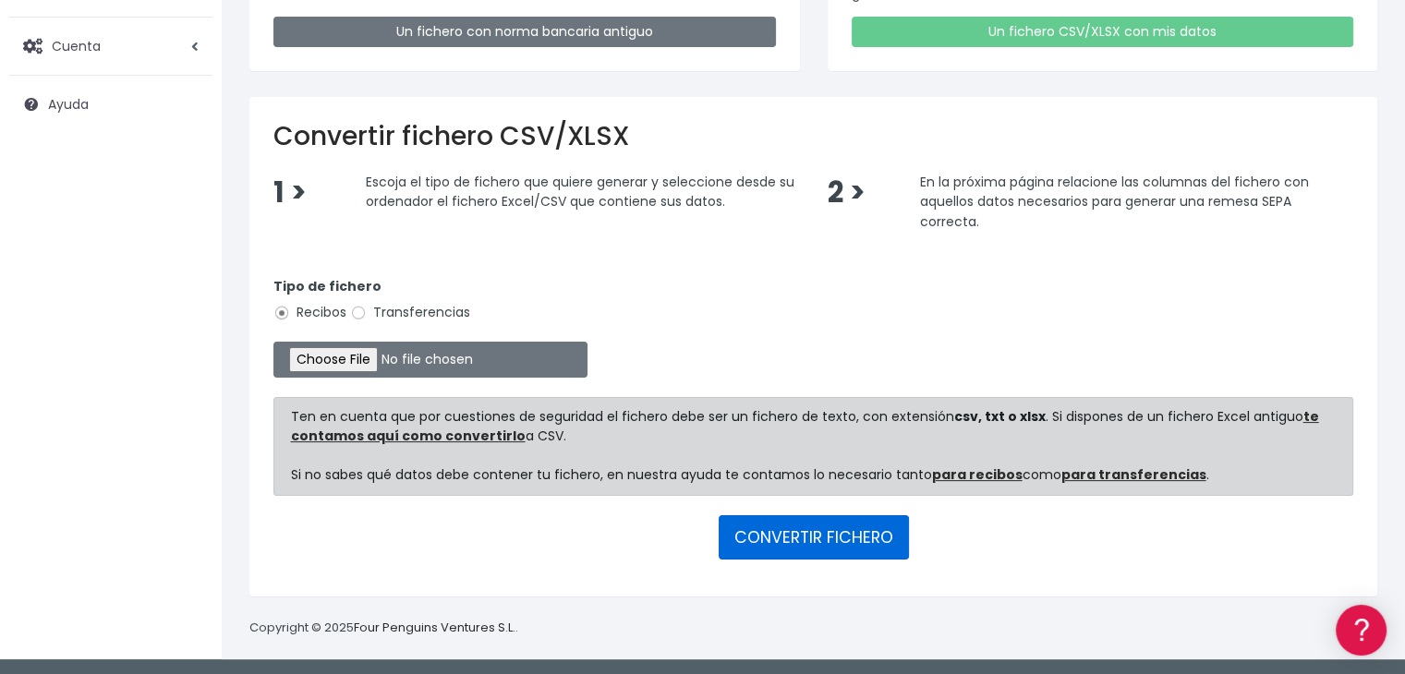
click at [755, 532] on button "CONVERTIR FICHERO" at bounding box center [813, 537] width 190 height 44
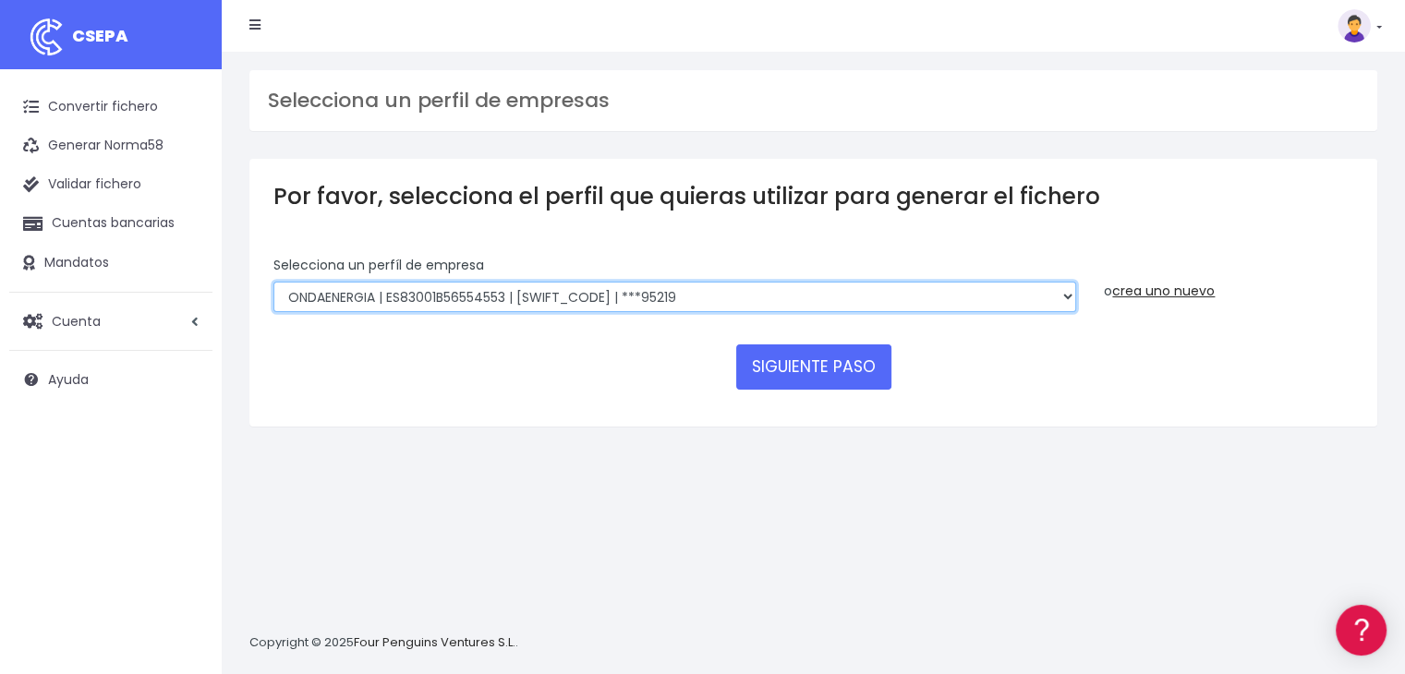
drag, startPoint x: 1060, startPoint y: 296, endPoint x: 1050, endPoint y: 308, distance: 15.0
click at [1060, 296] on select "ONDA ENERGIA | ES83001B56554553 | CCRIES2AXXX | ***23827 AICAVE | ES18001B19731…" at bounding box center [674, 297] width 802 height 31
click at [856, 292] on select "ONDA ENERGIA | ES83001B56554553 | CCRIES2AXXX | ***23827 AICAVE | ES18001B19731…" at bounding box center [674, 297] width 802 height 31
select select "2843"
click at [273, 282] on select "ONDA ENERGIA | ES83001B56554553 | CCRIES2AXXX | ***23827 AICAVE | ES18001B19731…" at bounding box center [674, 297] width 802 height 31
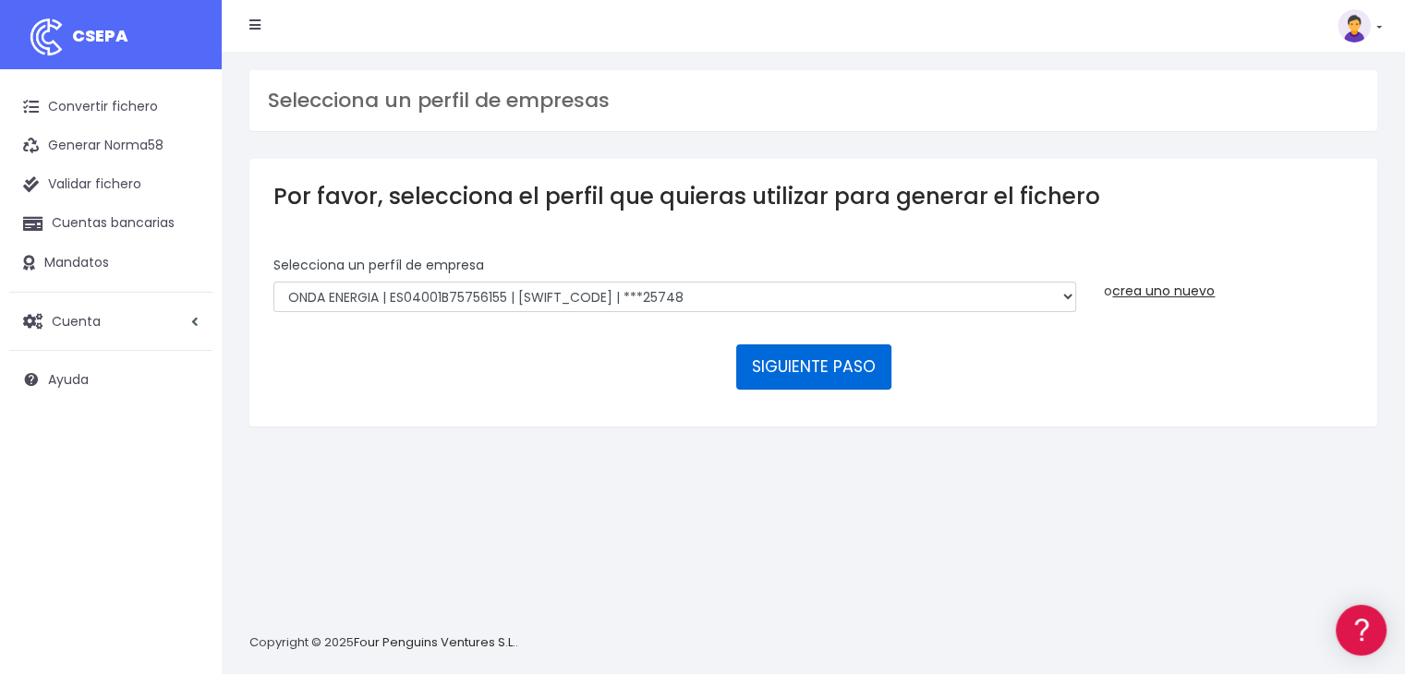
click at [854, 368] on button "SIGUIENTE PASO" at bounding box center [813, 366] width 155 height 44
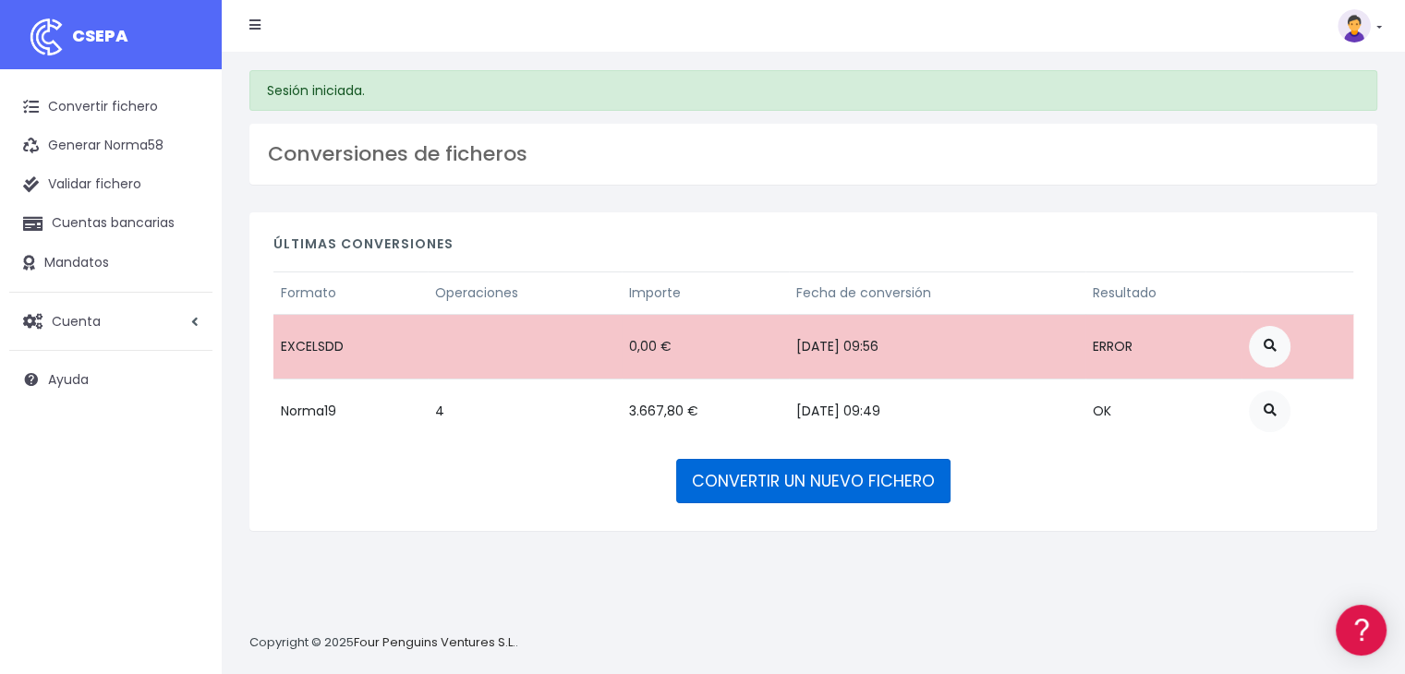
click at [819, 485] on link "CONVERTIR UN NUEVO FICHERO" at bounding box center [813, 481] width 274 height 44
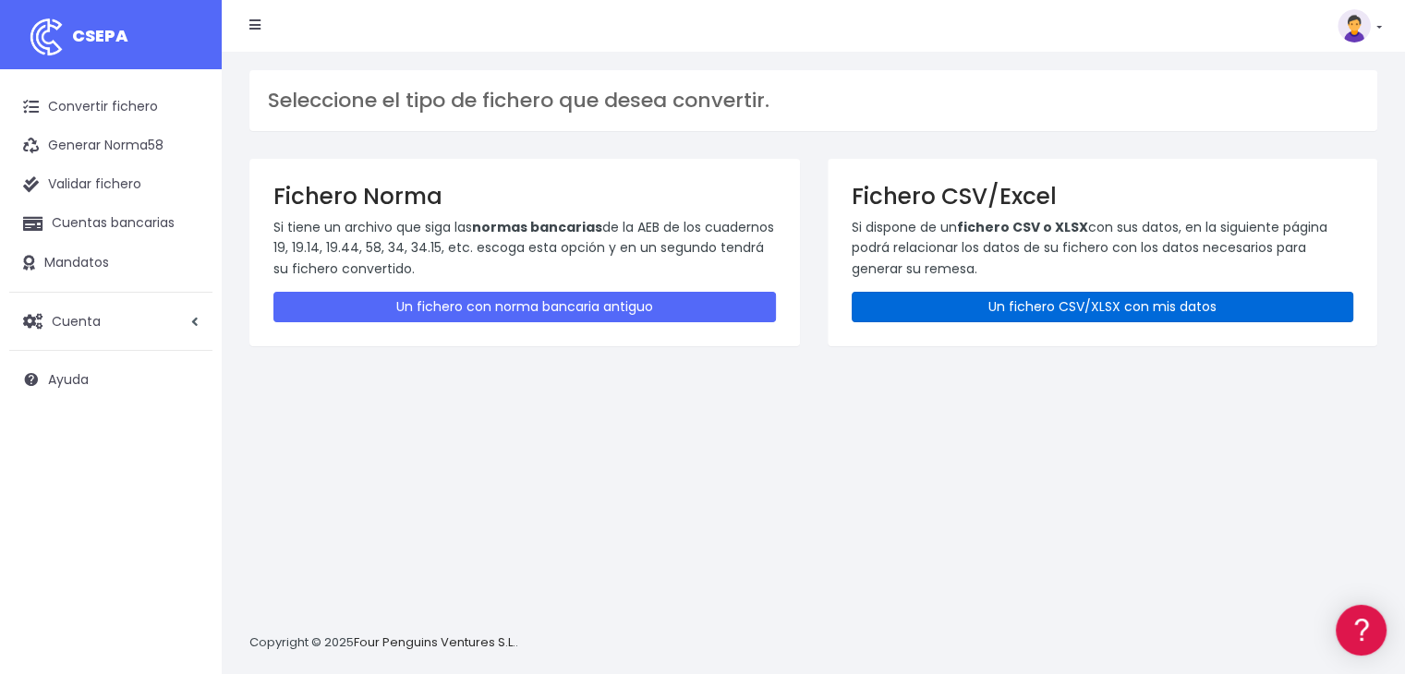
click at [1082, 305] on link "Un fichero CSV/XLSX con mis datos" at bounding box center [1102, 307] width 502 height 30
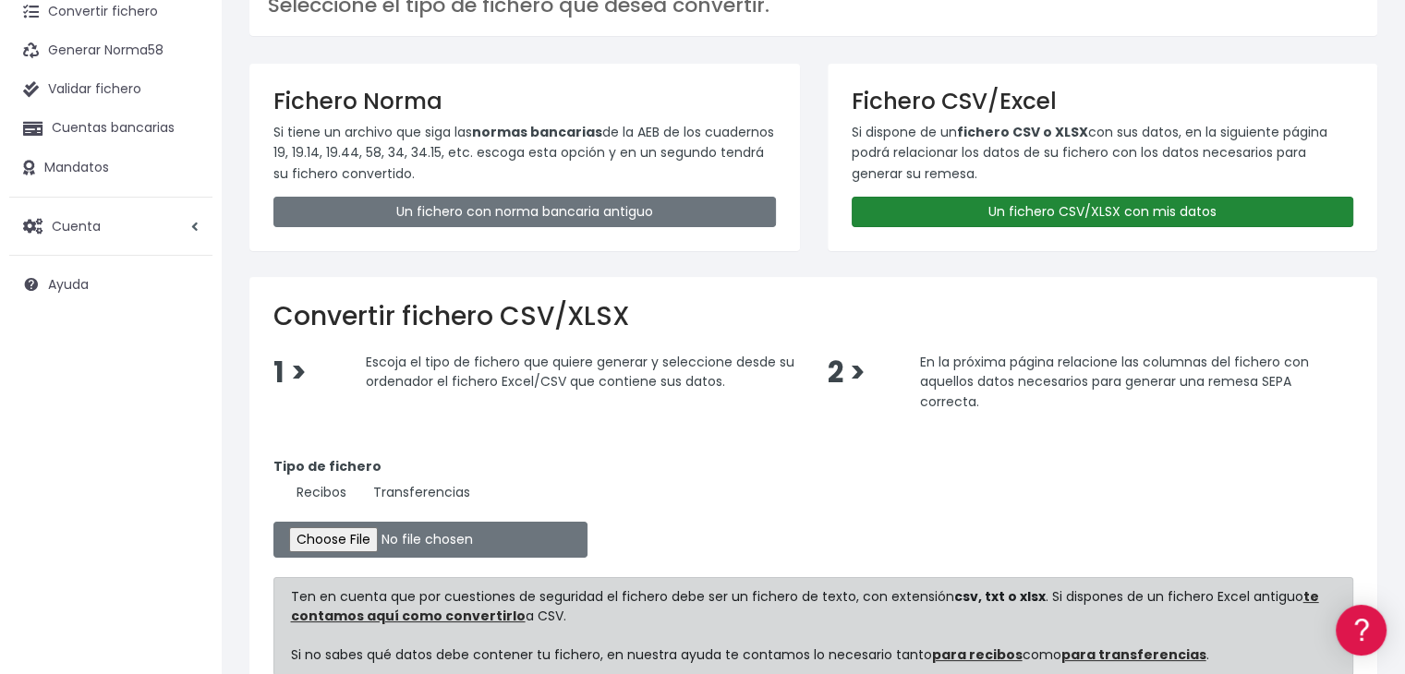
scroll to position [275, 0]
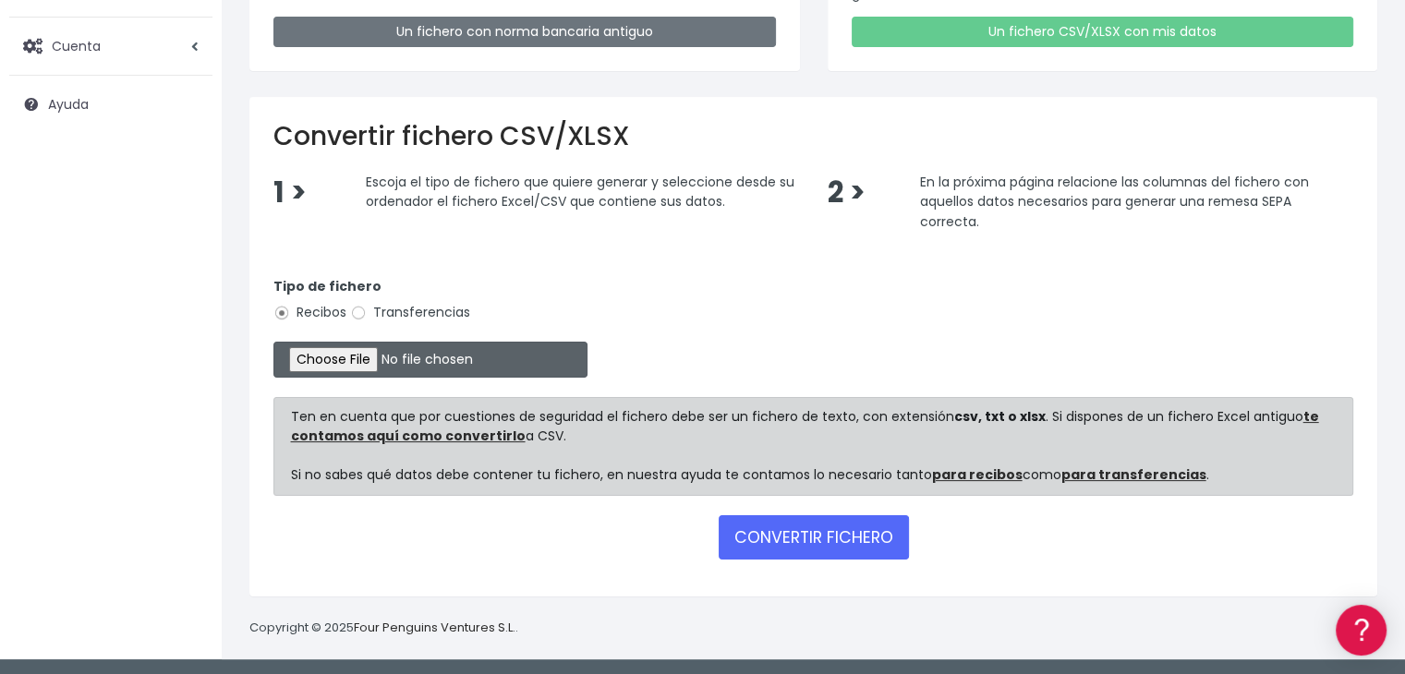
click at [364, 356] on input "file" at bounding box center [430, 360] width 314 height 36
type input "C:\fakepath\Remesa Comungest 03-09-25.xlsx"
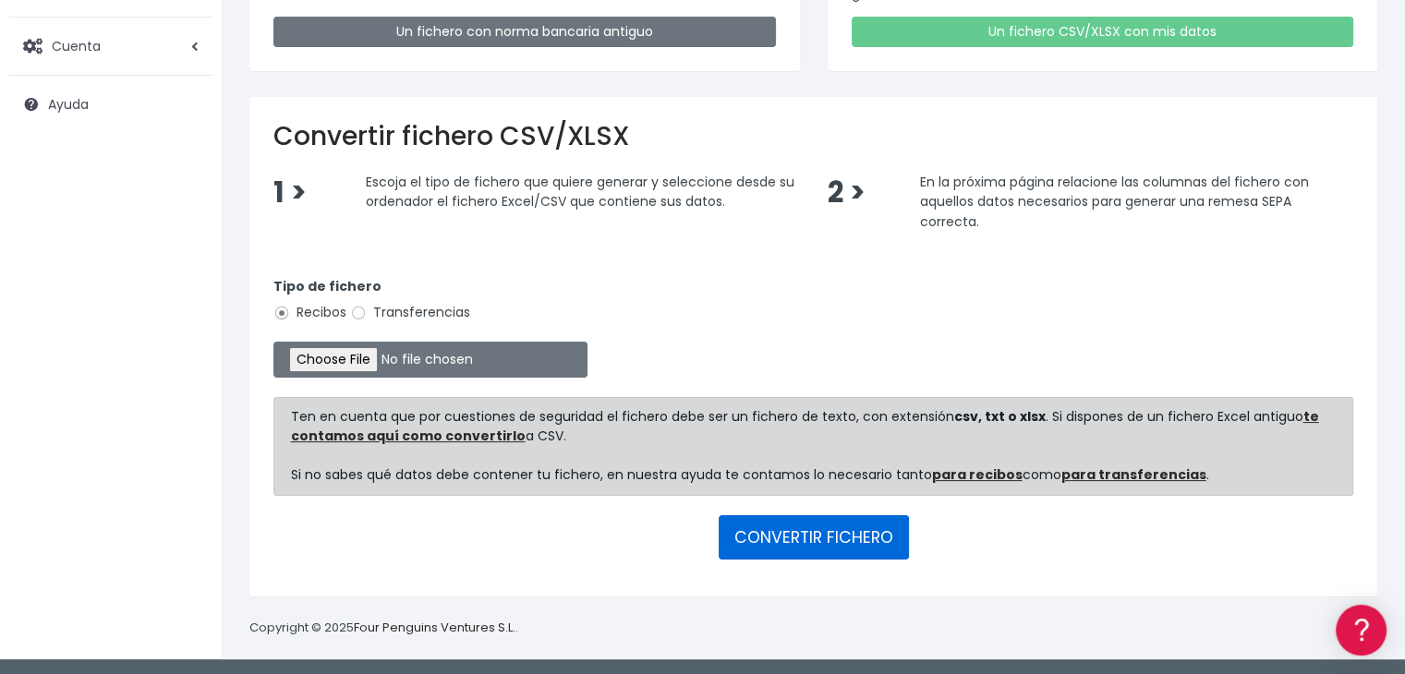
click at [846, 540] on button "CONVERTIR FICHERO" at bounding box center [813, 537] width 190 height 44
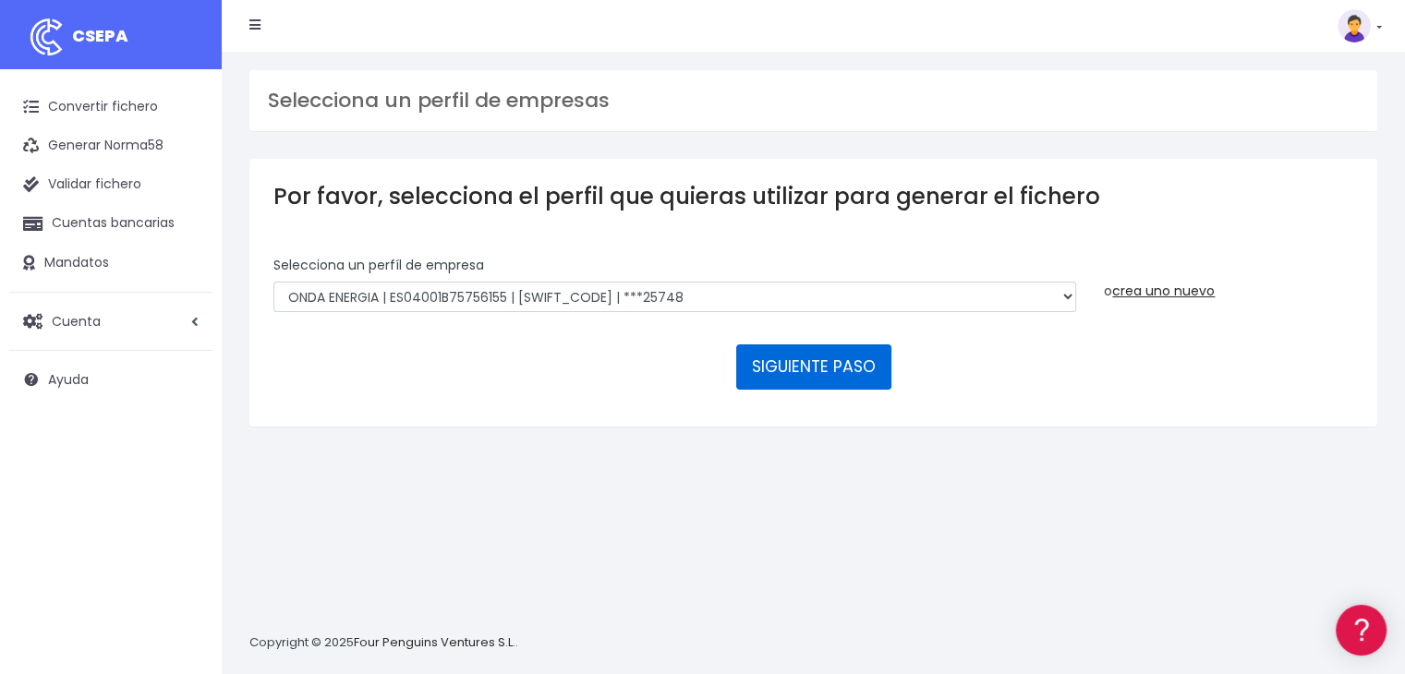
click at [806, 374] on button "SIGUIENTE PASO" at bounding box center [813, 366] width 155 height 44
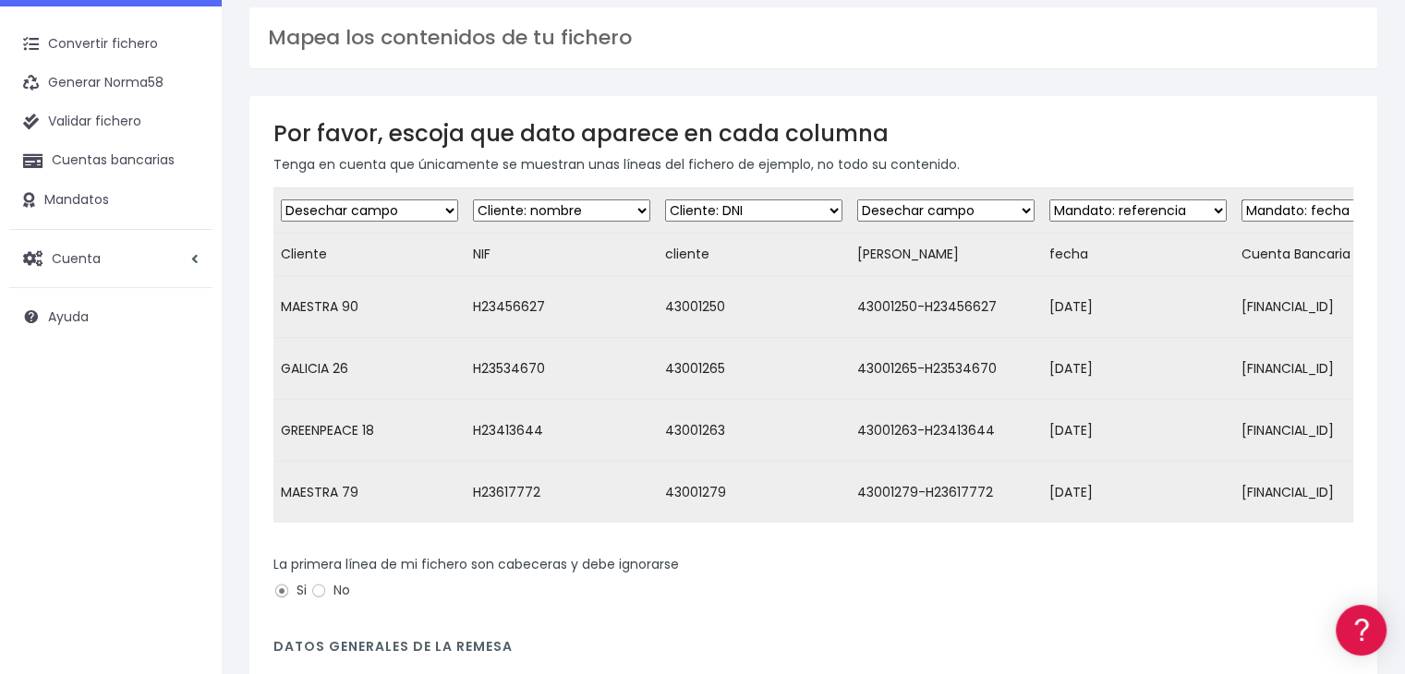
scroll to position [92, 0]
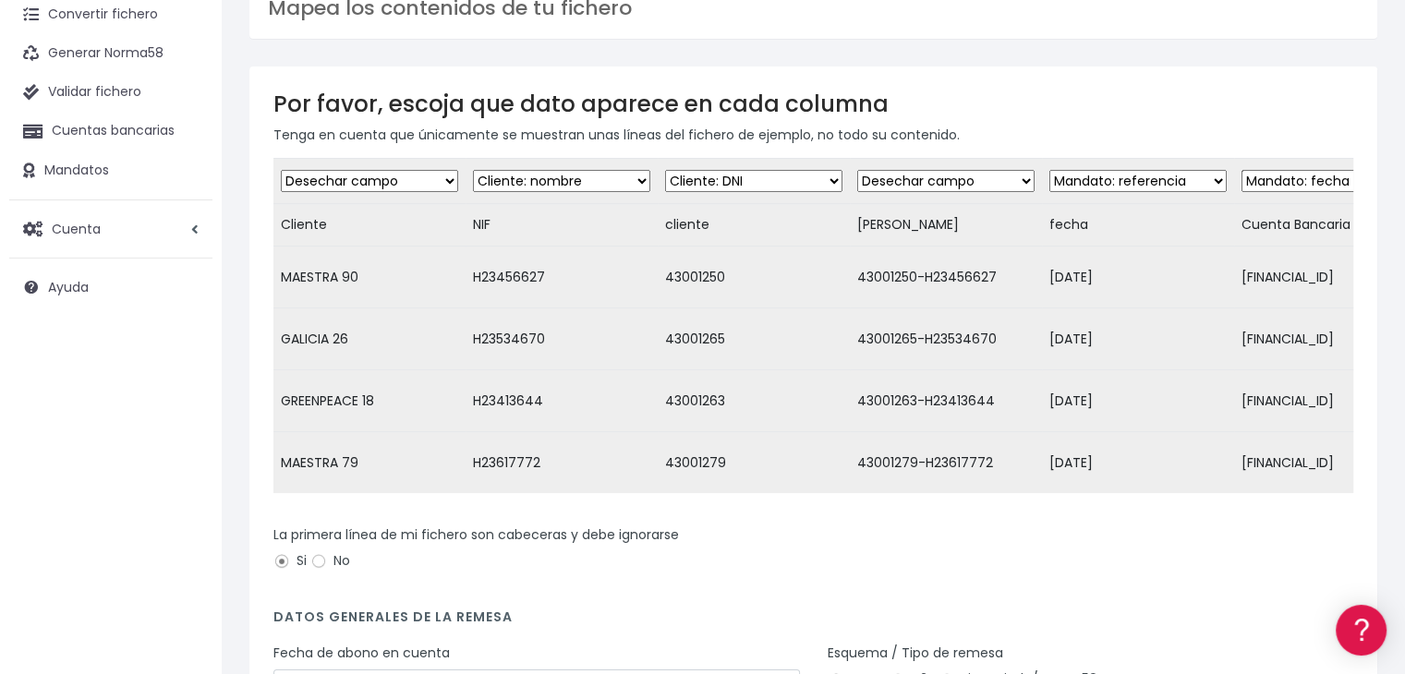
click at [452, 177] on select "Desechar campo Cliente: nombre Cliente: DNI Cliente: Email Cliente: Dirección C…" at bounding box center [369, 181] width 177 height 22
select select "debtor"
click at [281, 170] on select "Desechar campo Cliente: nombre Cliente: DNI Cliente: Email Cliente: Dirección C…" at bounding box center [369, 181] width 177 height 22
click at [595, 175] on select "Desechar campo Cliente: nombre Cliente: DNI Cliente: Email Cliente: Dirección C…" at bounding box center [561, 181] width 177 height 22
select select "taxid"
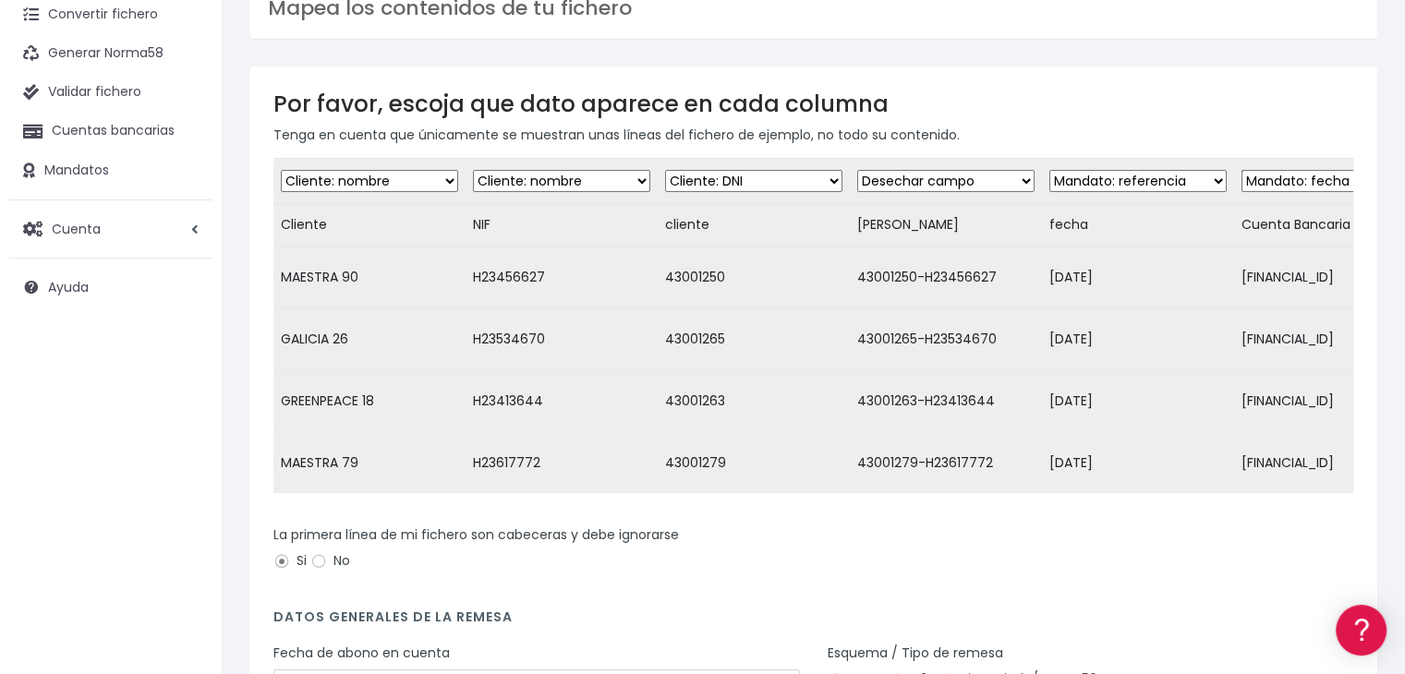
click at [473, 170] on select "Desechar campo Cliente: nombre Cliente: DNI Cliente: Email Cliente: Dirección C…" at bounding box center [561, 181] width 177 height 22
click at [765, 186] on select "Desechar campo Cliente: nombre Cliente: DNI Cliente: Email Cliente: Dirección C…" at bounding box center [753, 181] width 177 height 22
select select "dismiss"
click at [665, 170] on select "Desechar campo Cliente: nombre Cliente: DNI Cliente: Email Cliente: Dirección C…" at bounding box center [753, 181] width 177 height 22
click at [981, 178] on select "Desechar campo Cliente: nombre Cliente: DNI Cliente: Email Cliente: Dirección C…" at bounding box center [945, 181] width 177 height 22
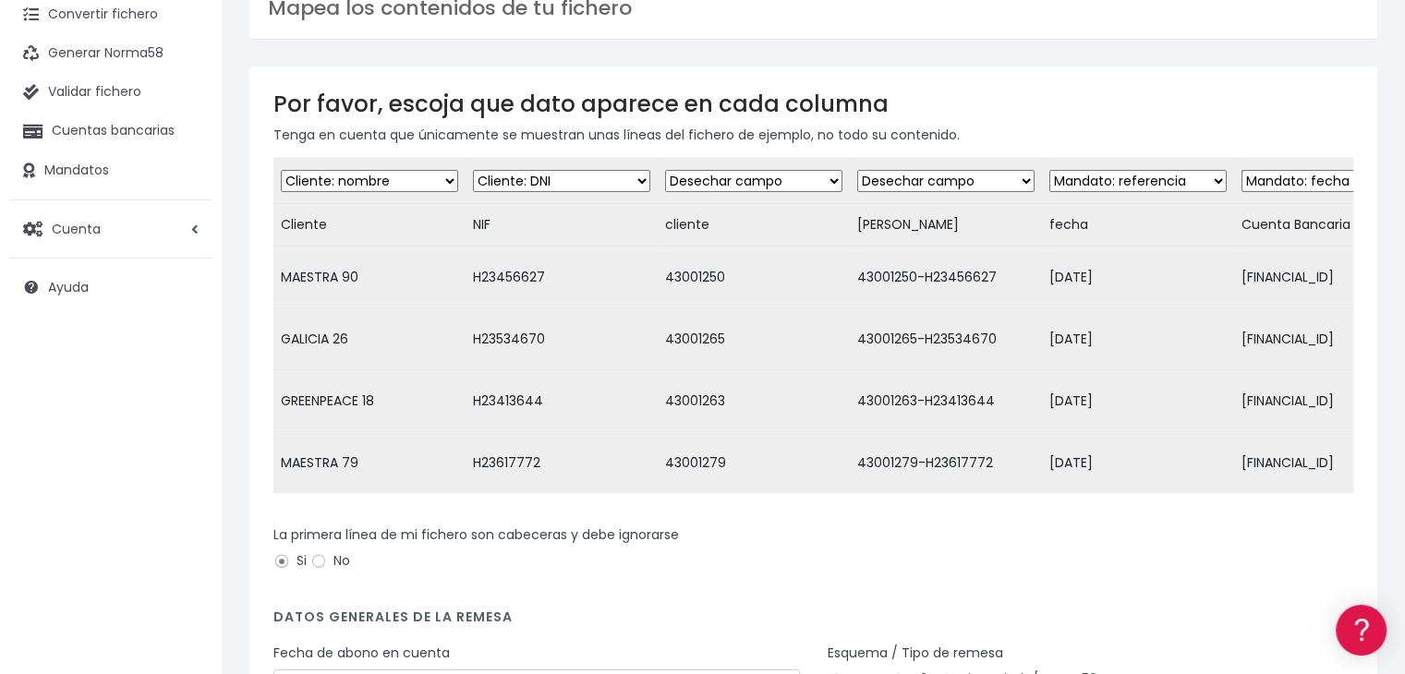
select select "mandate_reference"
click at [857, 170] on select "Desechar campo Cliente: nombre Cliente: DNI Cliente: Email Cliente: Dirección C…" at bounding box center [945, 181] width 177 height 22
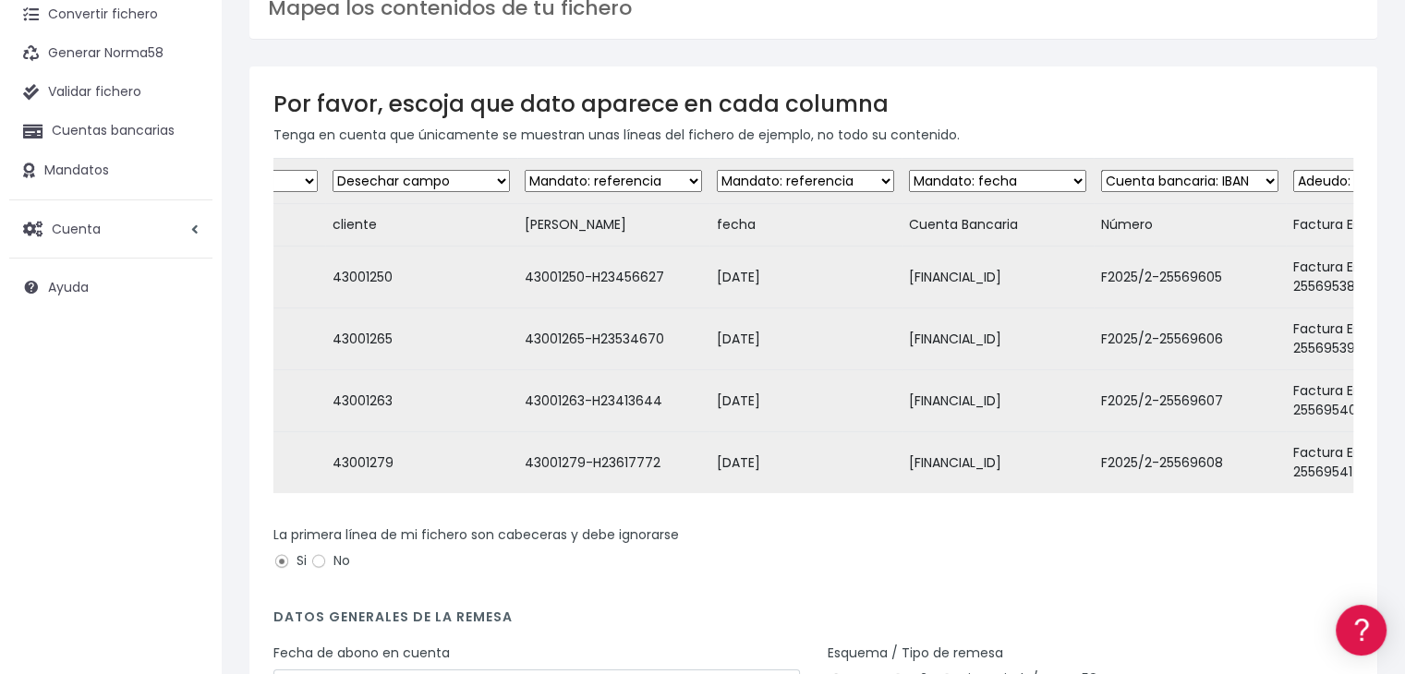
scroll to position [0, 467]
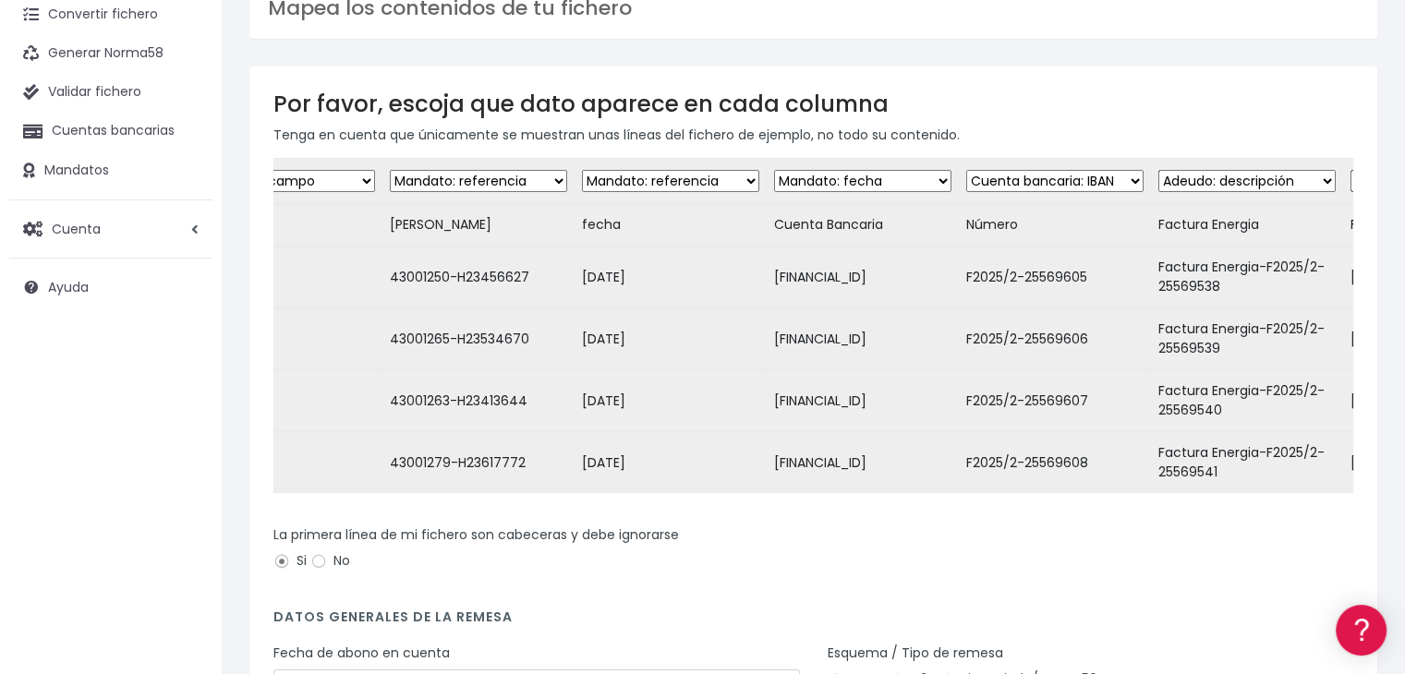
click at [728, 179] on select "Desechar campo Cliente: nombre Cliente: DNI Cliente: Email Cliente: Dirección C…" at bounding box center [670, 181] width 177 height 22
select select "mandate_signed_at"
click at [582, 170] on select "Desechar campo Cliente: nombre Cliente: DNI Cliente: Email Cliente: Dirección C…" at bounding box center [670, 181] width 177 height 22
click at [920, 172] on select "Desechar campo Cliente: nombre Cliente: DNI Cliente: Email Cliente: Dirección C…" at bounding box center [862, 181] width 177 height 22
select select "iban"
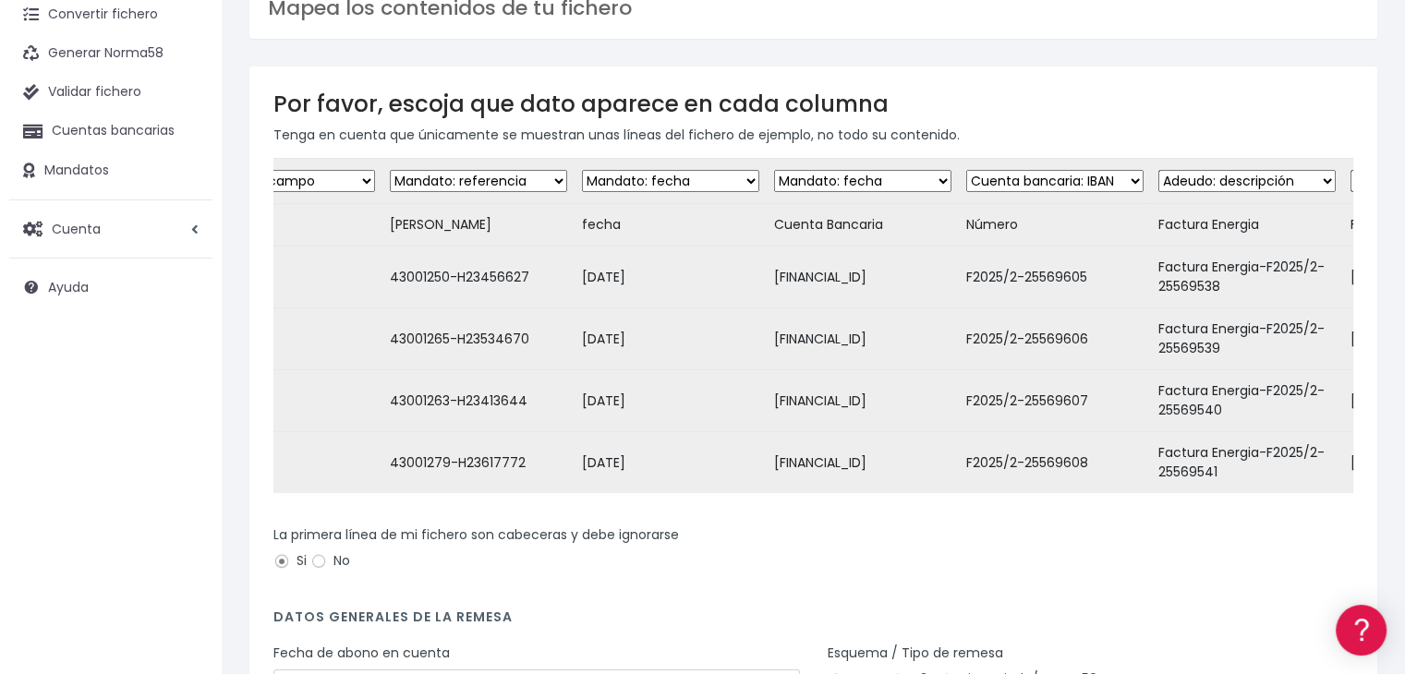
click at [774, 170] on select "Desechar campo Cliente: nombre Cliente: DNI Cliente: Email Cliente: Dirección C…" at bounding box center [862, 181] width 177 height 22
click at [1100, 179] on select "Desechar campo Cliente: nombre Cliente: DNI Cliente: Email Cliente: Dirección C…" at bounding box center [1054, 181] width 177 height 22
select select "dismiss"
click at [966, 170] on select "Desechar campo Cliente: nombre Cliente: DNI Cliente: Email Cliente: Dirección C…" at bounding box center [1054, 181] width 177 height 22
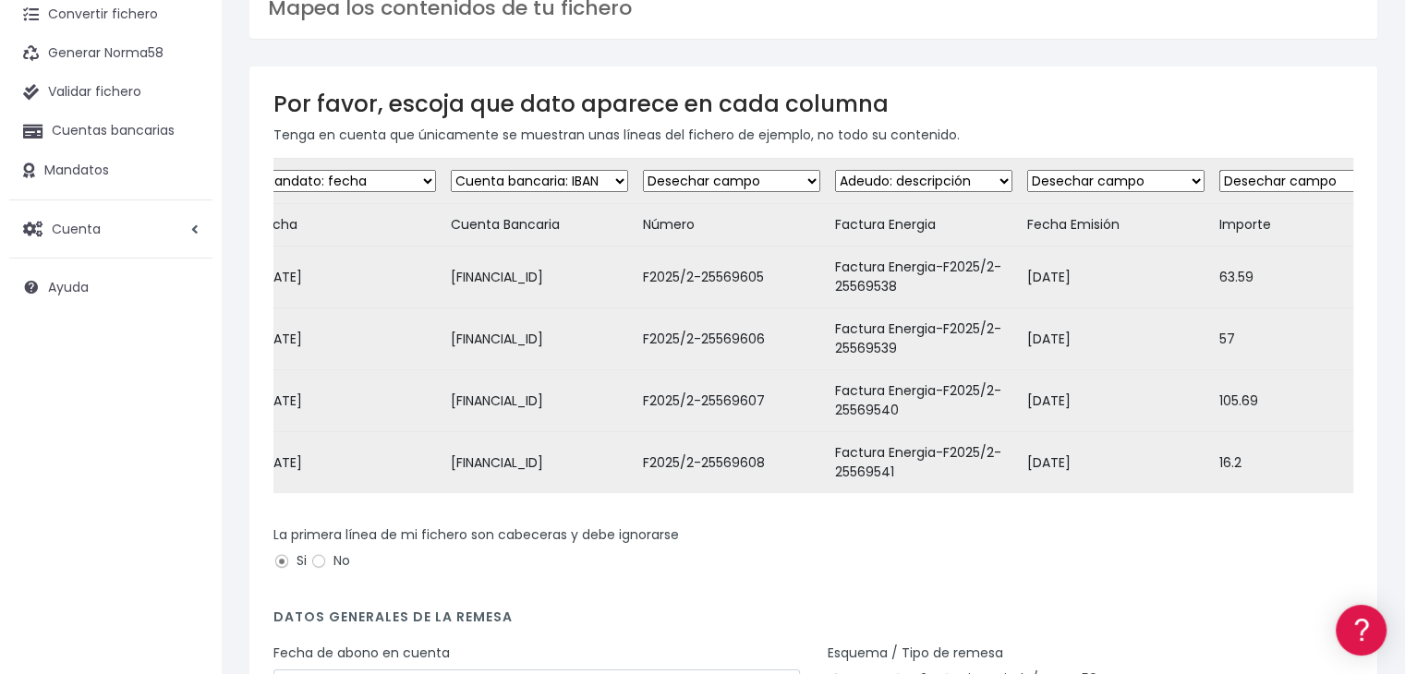
scroll to position [0, 852]
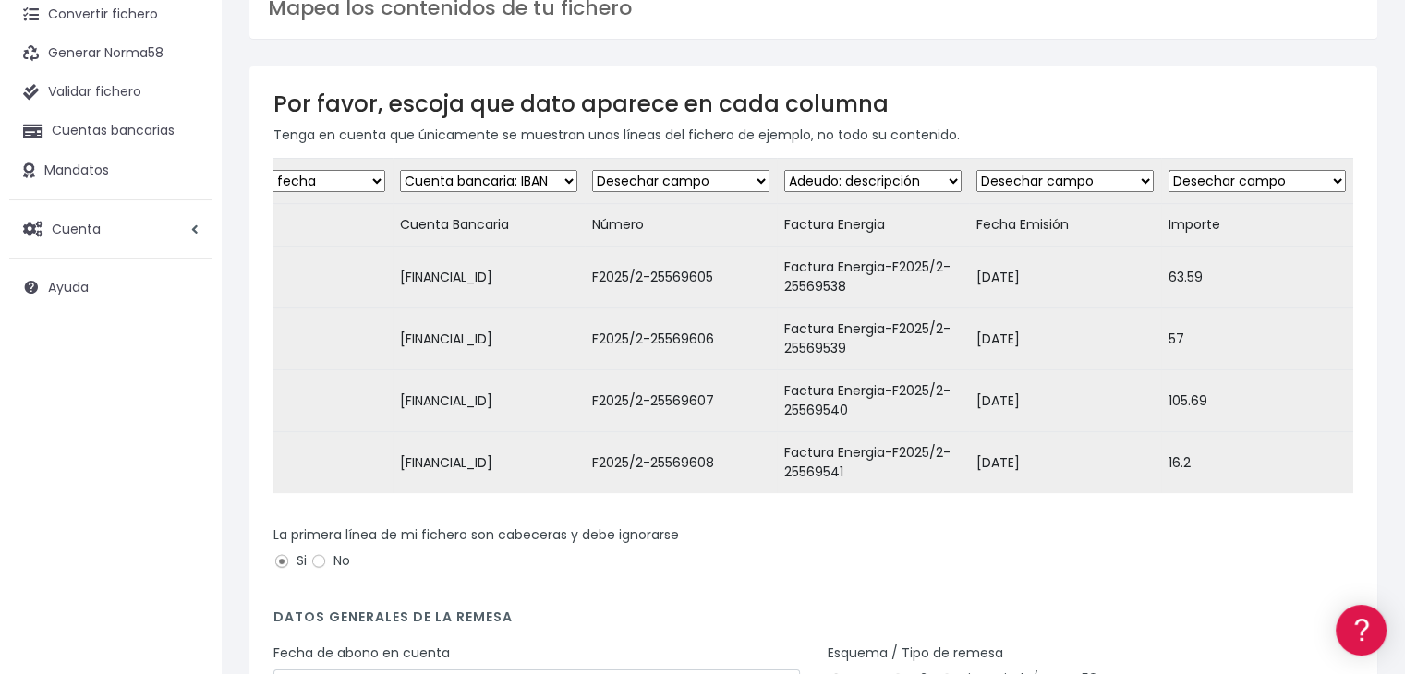
click at [920, 177] on select "Desechar campo Cliente: nombre Cliente: DNI Cliente: Email Cliente: Dirección C…" at bounding box center [872, 181] width 177 height 22
click at [784, 170] on select "Desechar campo Cliente: nombre Cliente: DNI Cliente: Email Cliente: Dirección C…" at bounding box center [872, 181] width 177 height 22
click at [1094, 170] on select "Desechar campo Cliente: nombre Cliente: DNI Cliente: Email Cliente: Dirección C…" at bounding box center [1064, 181] width 177 height 22
click at [976, 170] on select "Desechar campo Cliente: nombre Cliente: DNI Cliente: Email Cliente: Dirección C…" at bounding box center [1064, 181] width 177 height 22
click at [1279, 175] on select "Desechar campo Cliente: nombre Cliente: DNI Cliente: Email Cliente: Dirección C…" at bounding box center [1256, 181] width 177 height 22
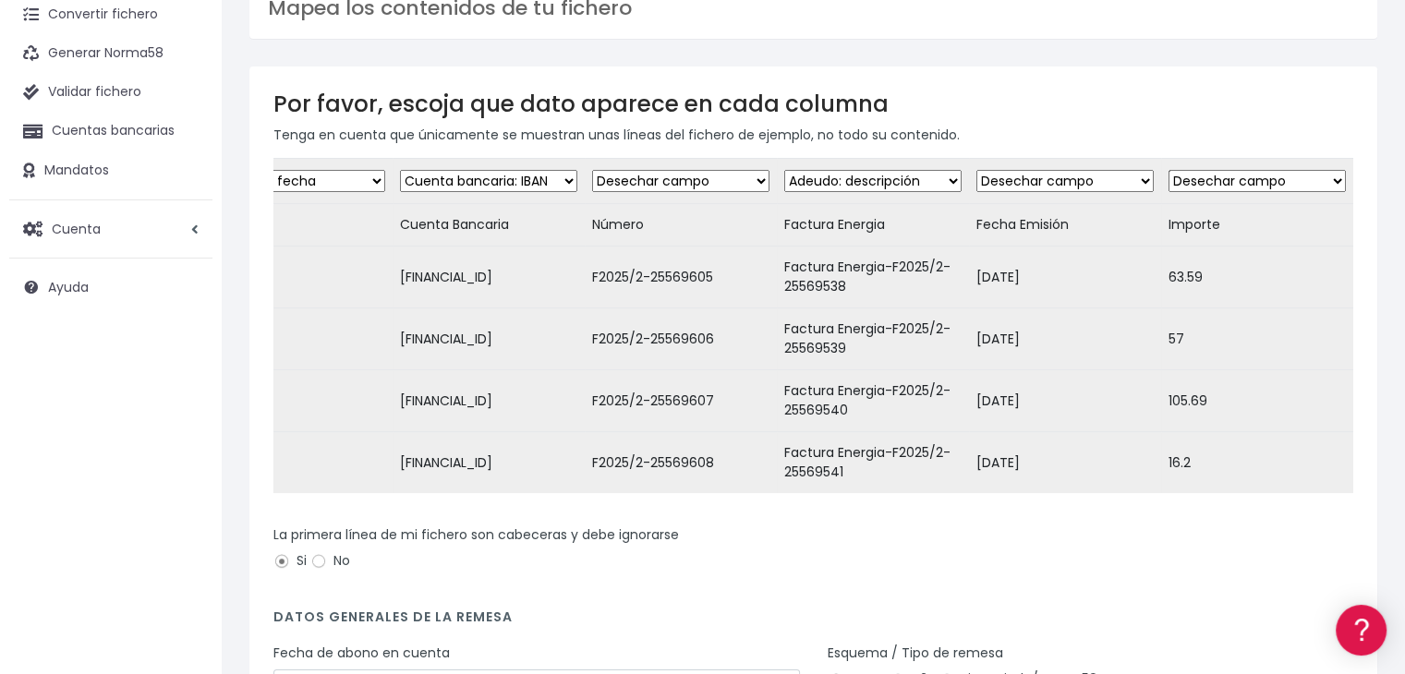
select select "amount"
click at [1168, 170] on select "Desechar campo Cliente: nombre Cliente: DNI Cliente: Email Cliente: Dirección C…" at bounding box center [1256, 181] width 177 height 22
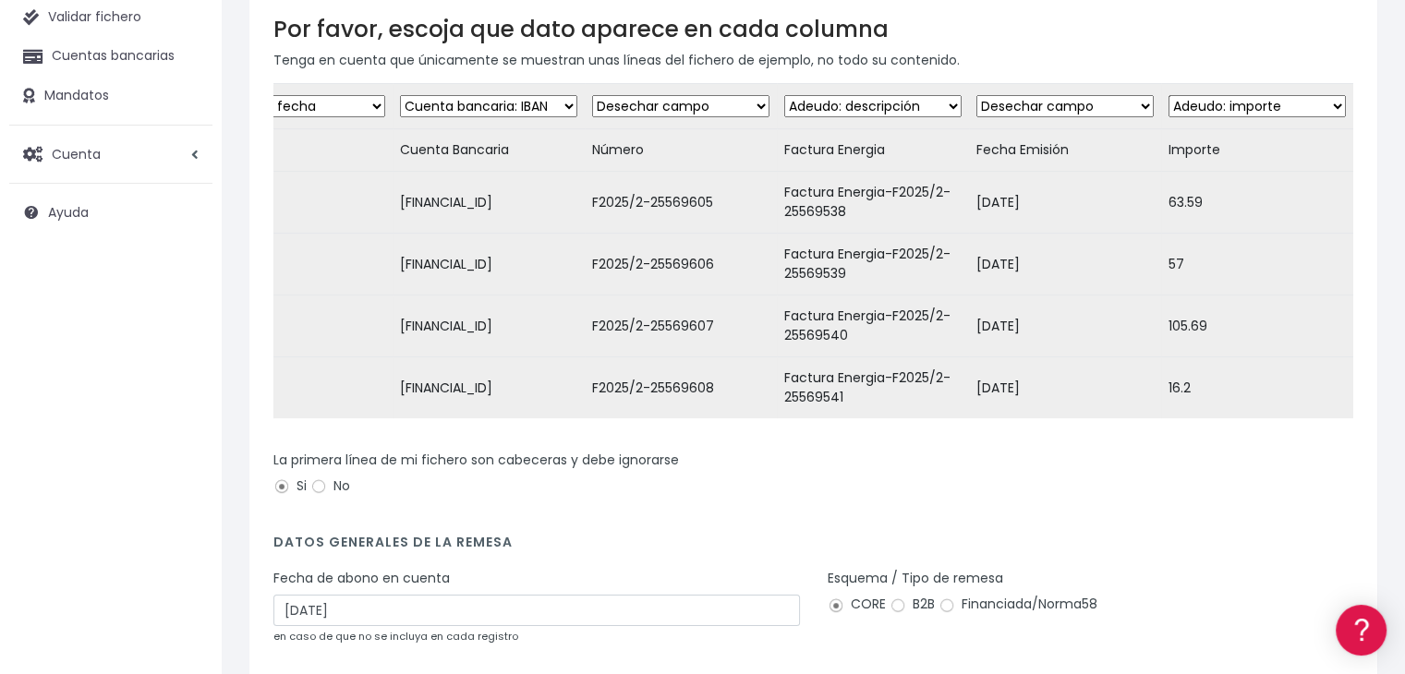
scroll to position [344, 0]
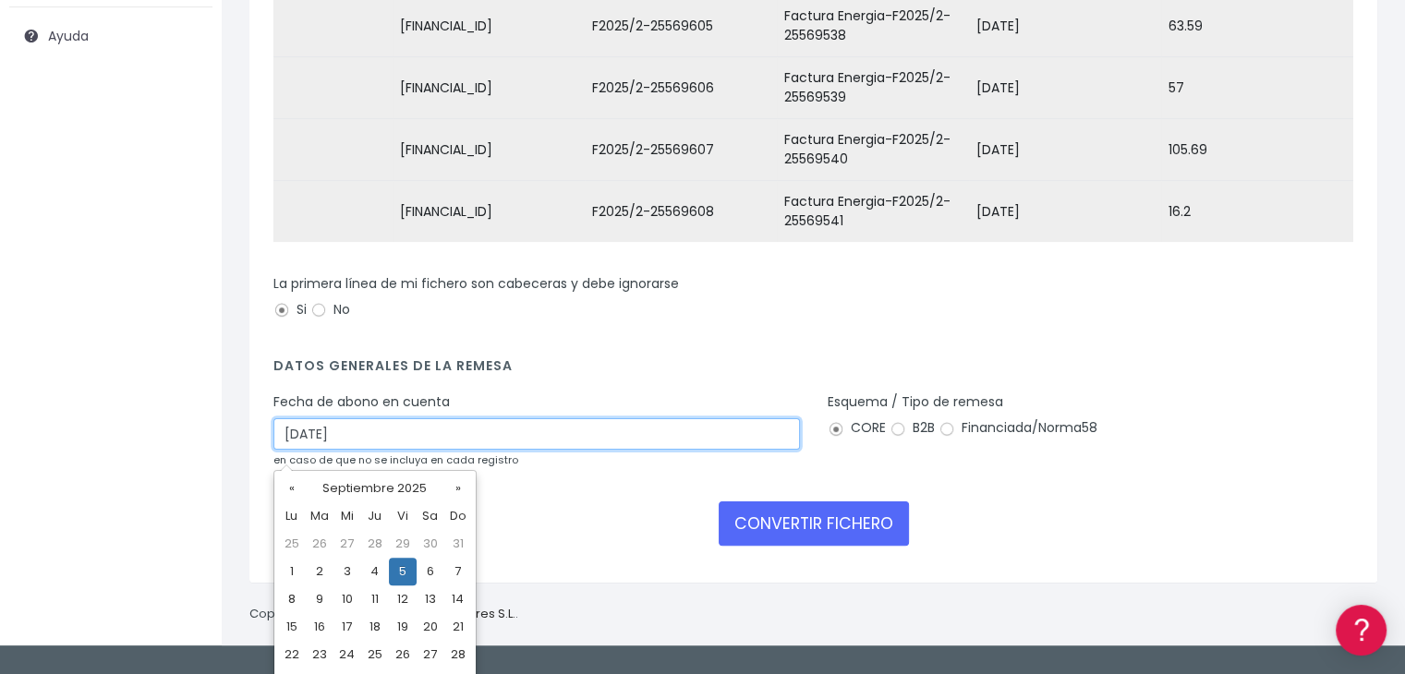
click at [502, 450] on input "05/09/2025" at bounding box center [536, 433] width 526 height 31
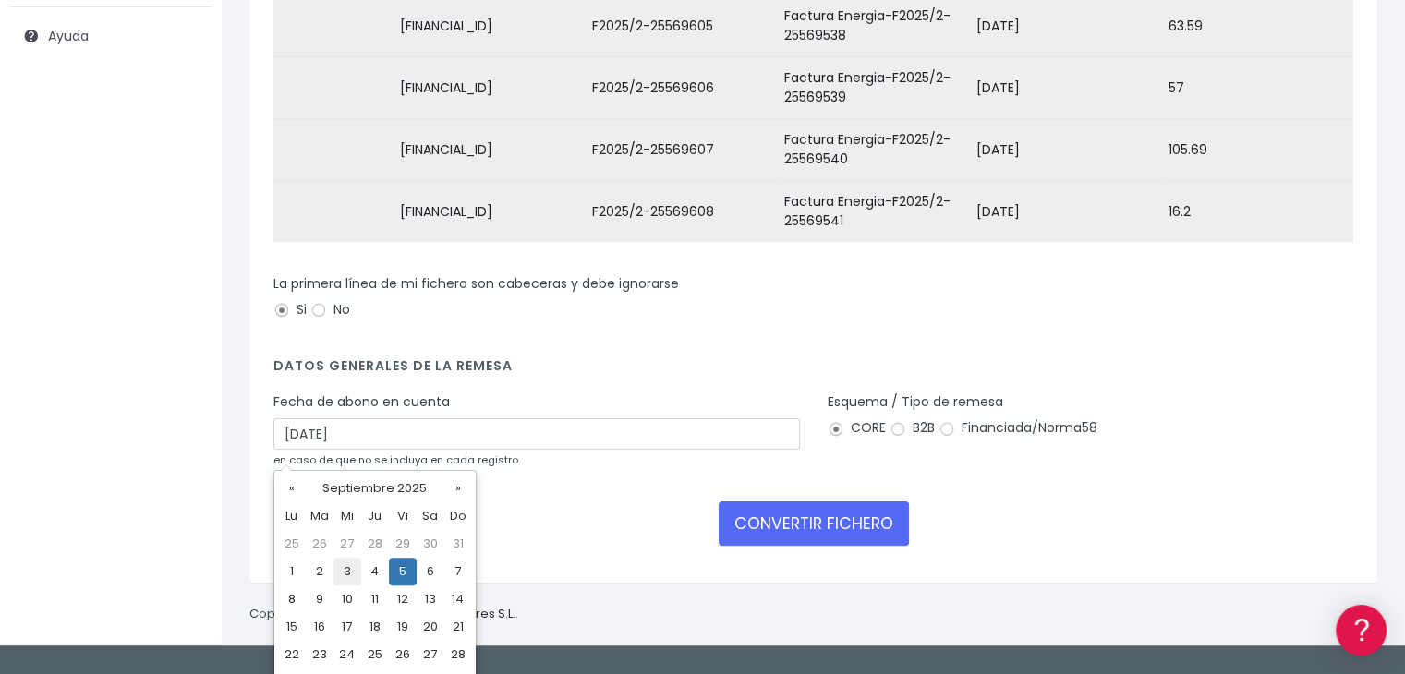
click at [337, 573] on td "3" at bounding box center [347, 572] width 28 height 28
type input "03/09/2025"
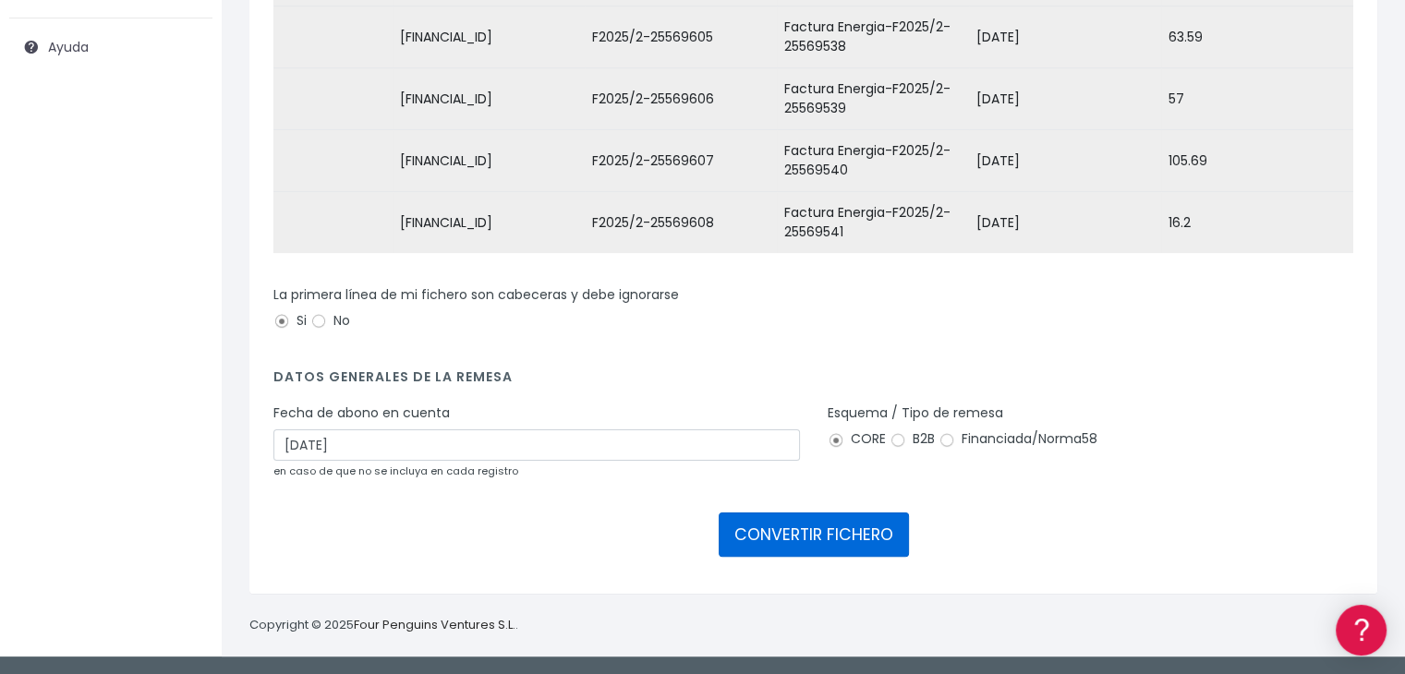
drag, startPoint x: 789, startPoint y: 539, endPoint x: 820, endPoint y: 270, distance: 271.5
click at [789, 537] on button "CONVERTIR FICHERO" at bounding box center [813, 535] width 190 height 44
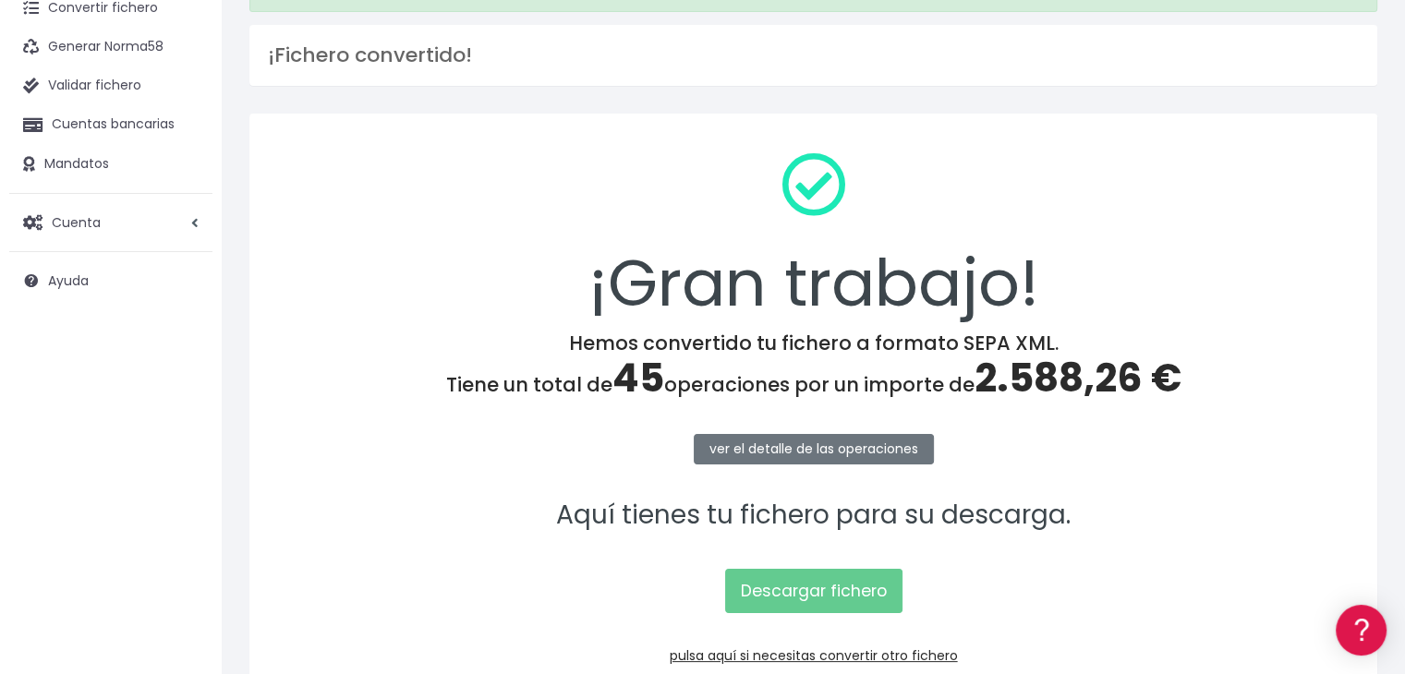
scroll to position [207, 0]
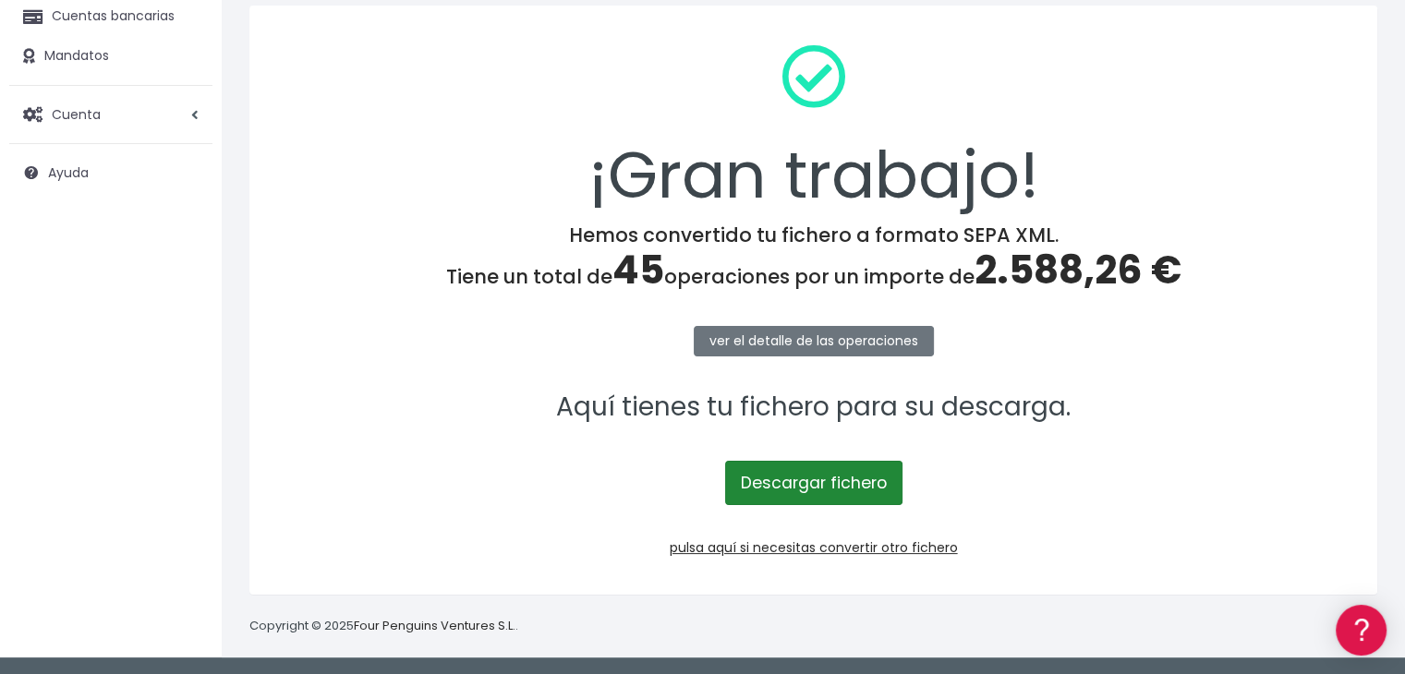
click at [834, 488] on link "Descargar fichero" at bounding box center [813, 483] width 177 height 44
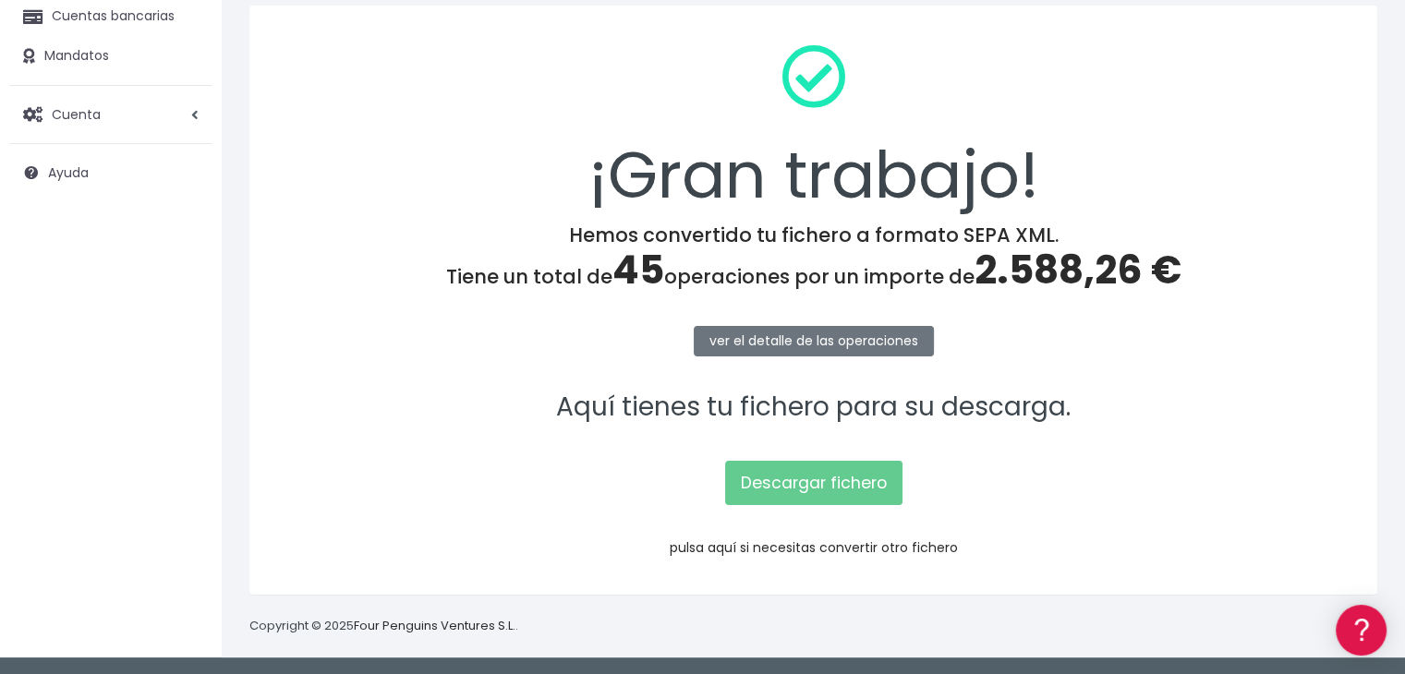
click at [812, 545] on link "pulsa aquí si necesitas convertir otro fichero" at bounding box center [813, 547] width 288 height 18
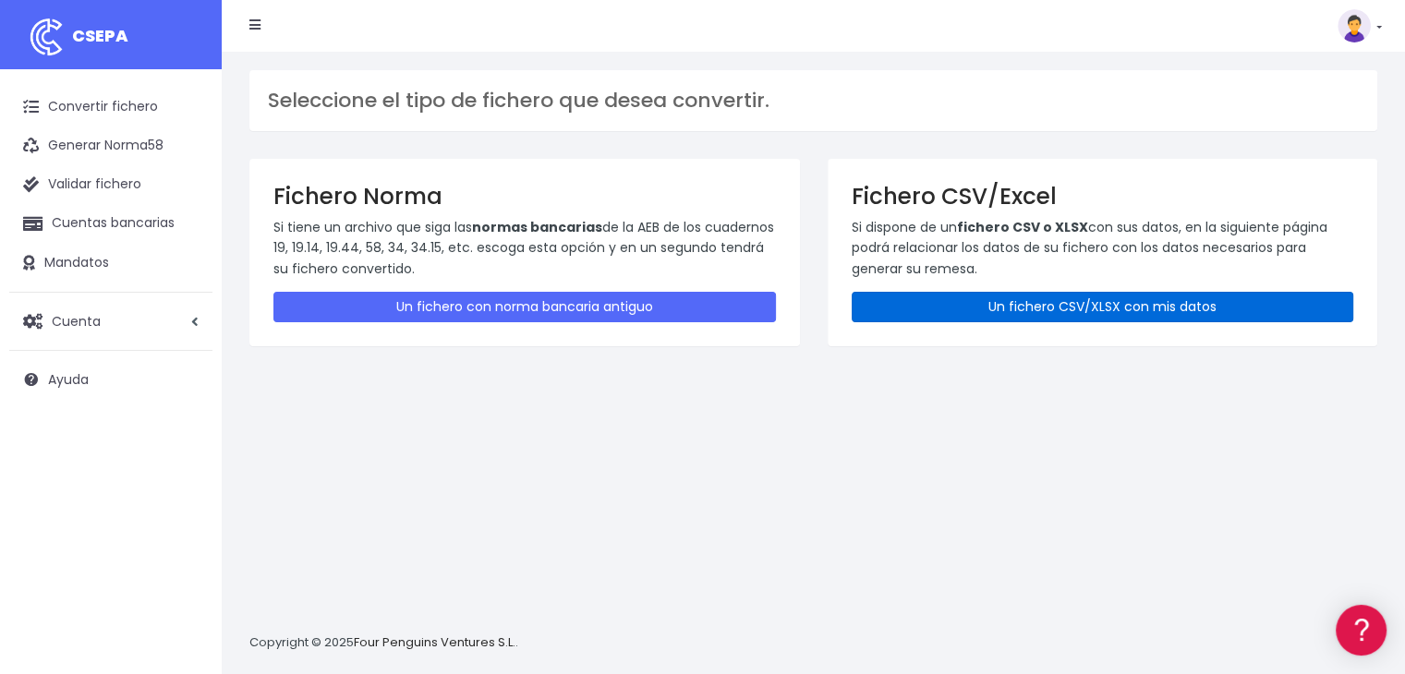
click at [1025, 318] on link "Un fichero CSV/XLSX con mis datos" at bounding box center [1102, 307] width 502 height 30
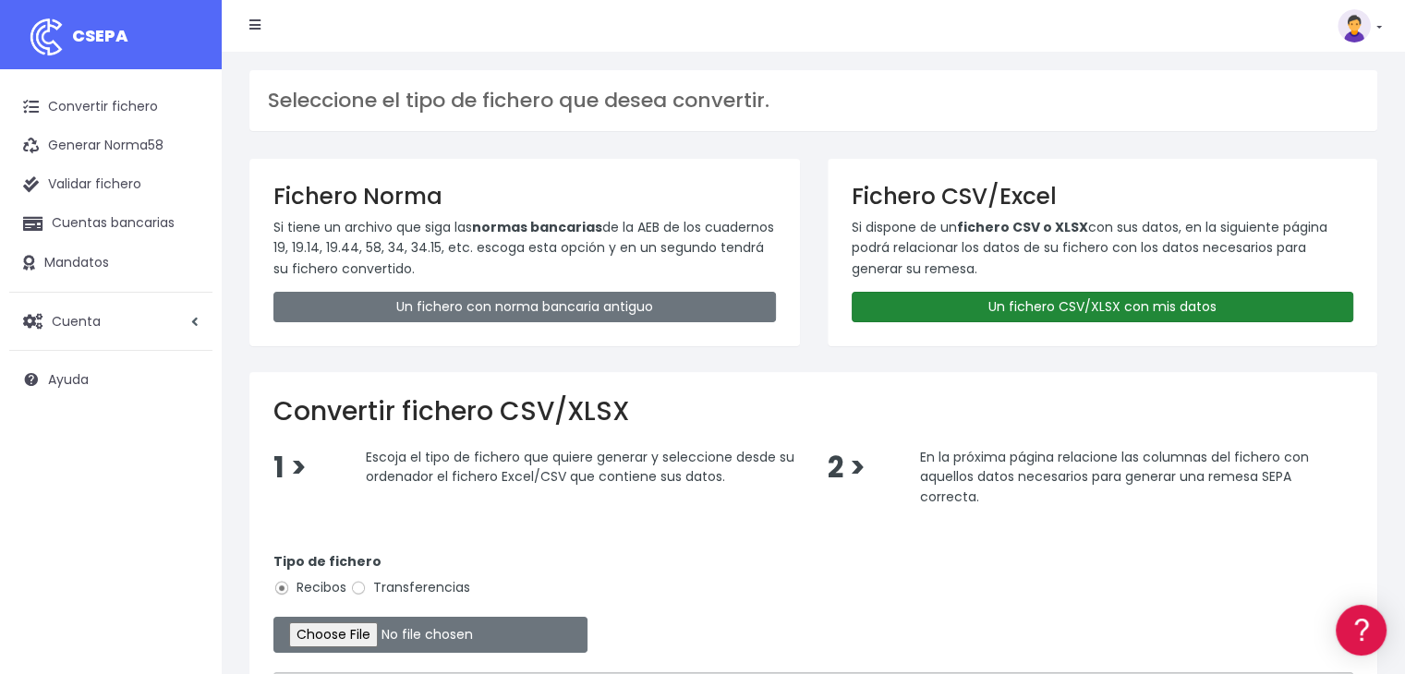
click at [1075, 307] on link "Un fichero CSV/XLSX con mis datos" at bounding box center [1102, 307] width 502 height 30
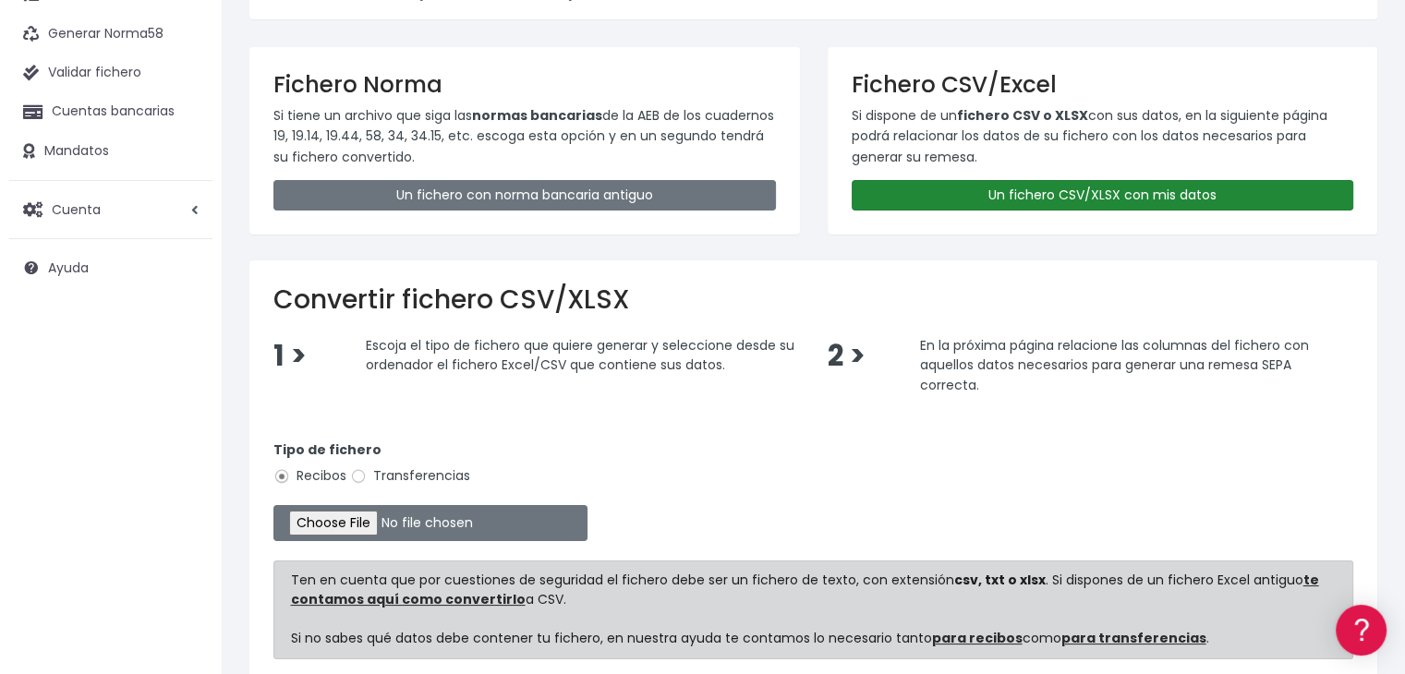
scroll to position [275, 0]
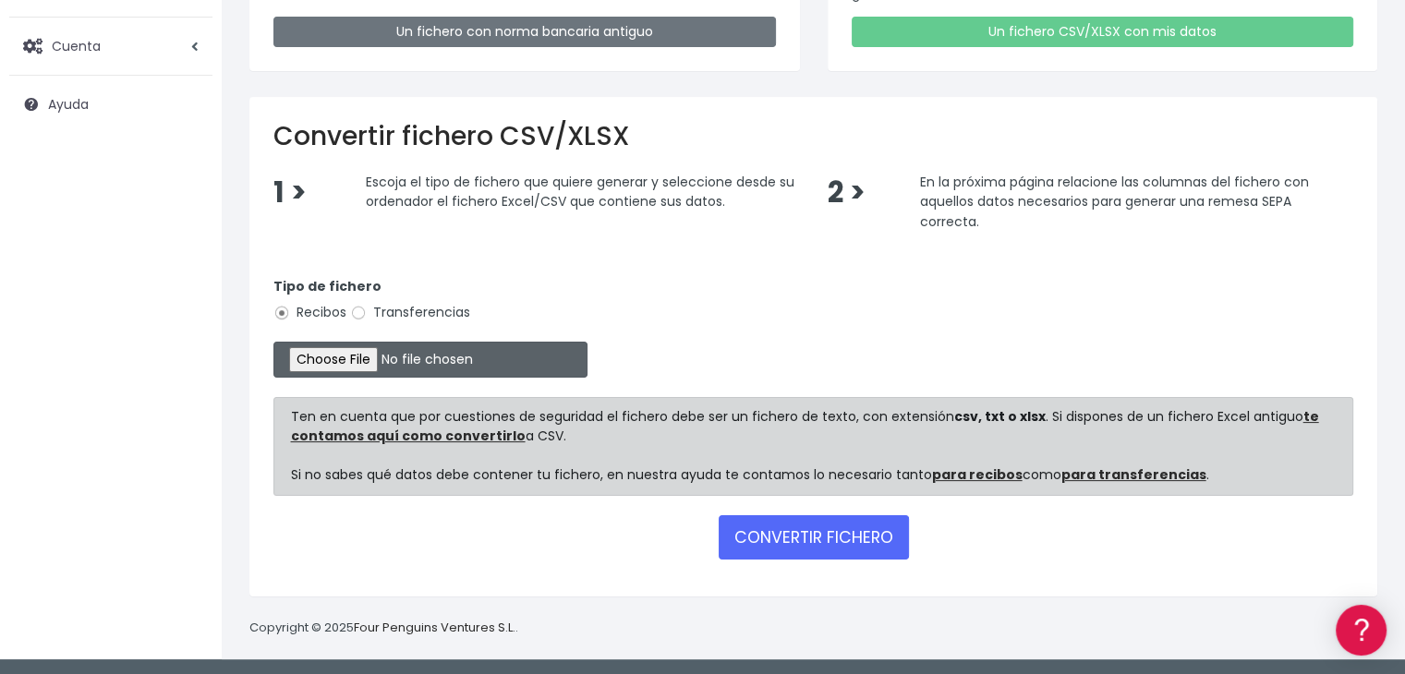
click at [382, 353] on input "file" at bounding box center [430, 360] width 314 height 36
type input "C:\fakepath\Gestion 03-09-25.xlsx"
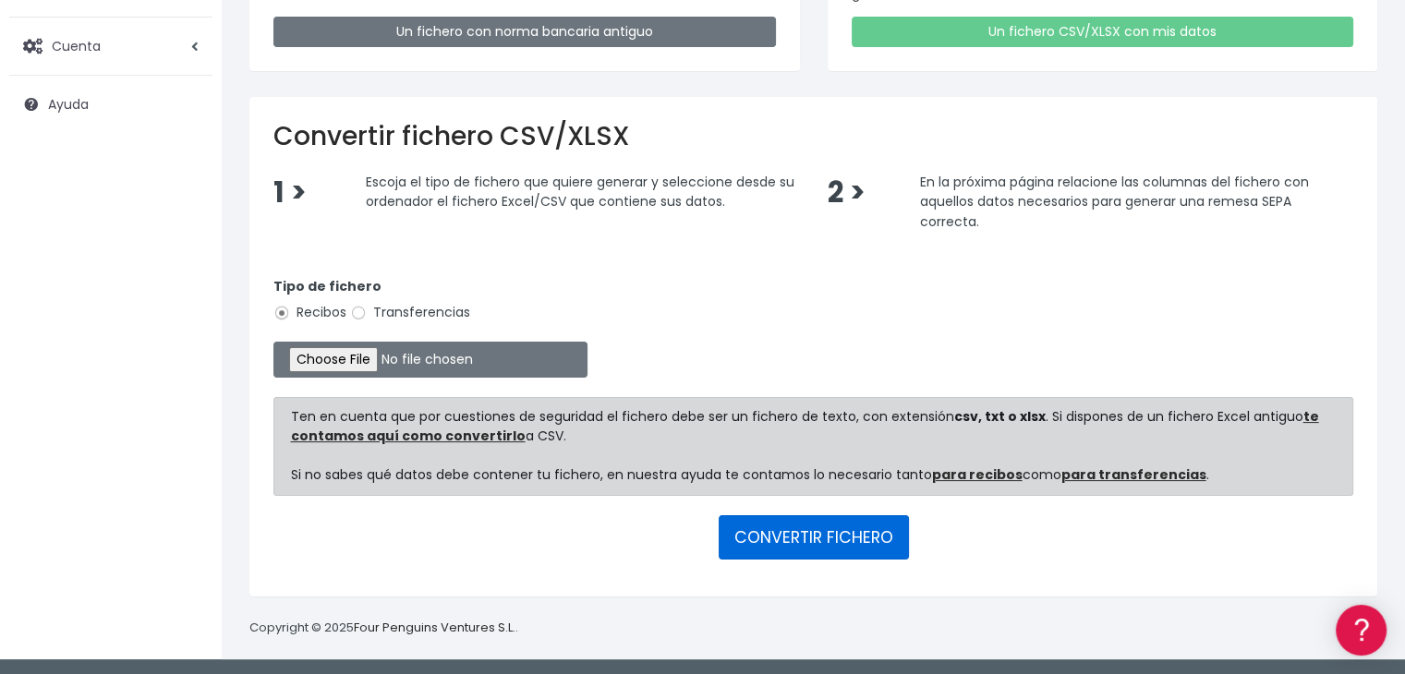
click at [823, 537] on button "CONVERTIR FICHERO" at bounding box center [813, 537] width 190 height 44
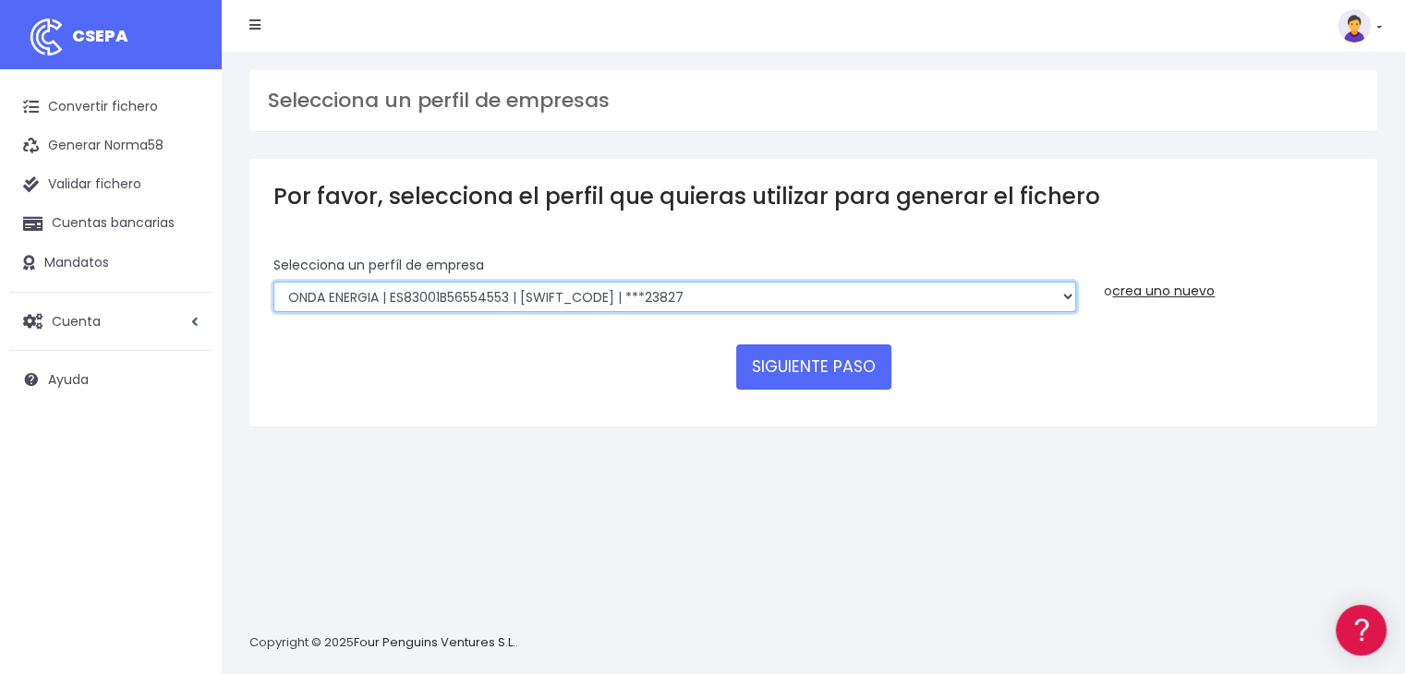
click at [857, 294] on select "ONDA ENERGIA | ES83001B56554553 | [SWIFT_CODE] | ***23827 AICAVE | ES18001B1973…" at bounding box center [674, 297] width 802 height 31
select select "2848"
click at [273, 282] on select "ONDA ENERGIA | ES83001B56554553 | [SWIFT_CODE] | ***23827 AICAVE | ES18001B1973…" at bounding box center [674, 297] width 802 height 31
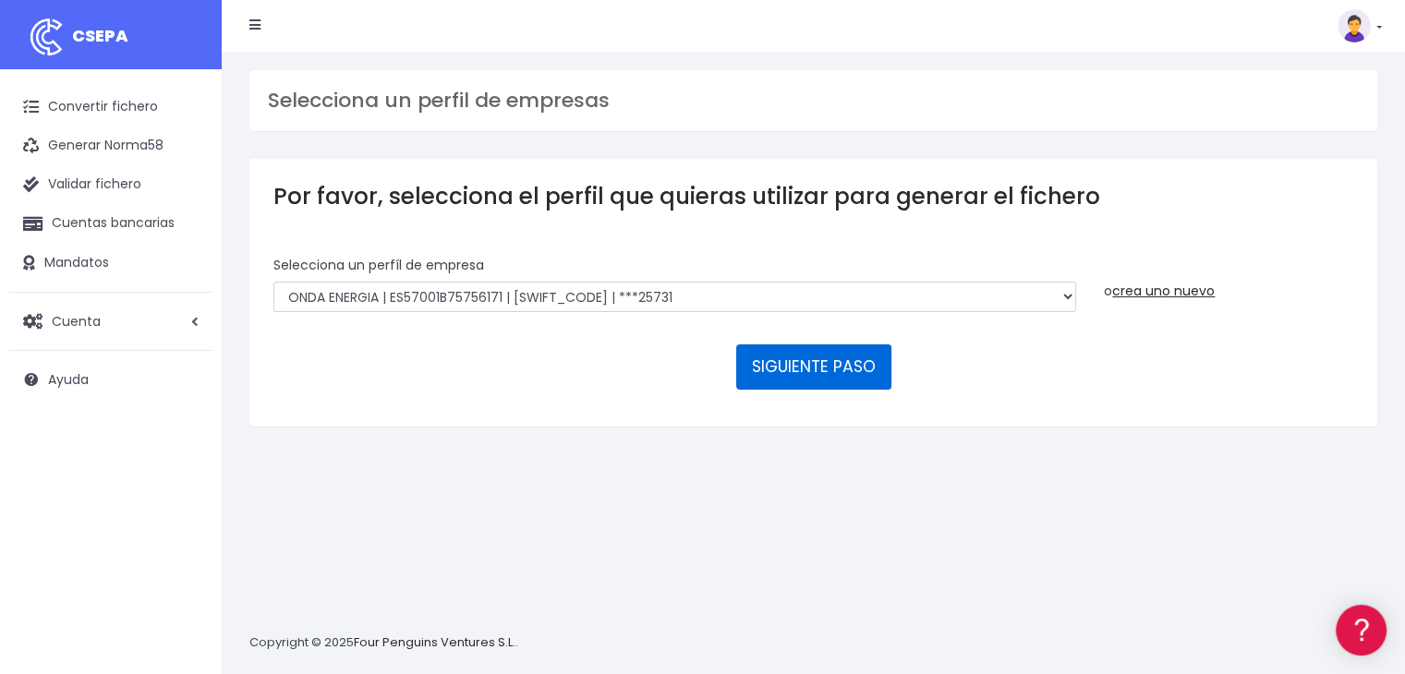
click at [779, 369] on button "SIGUIENTE PASO" at bounding box center [813, 366] width 155 height 44
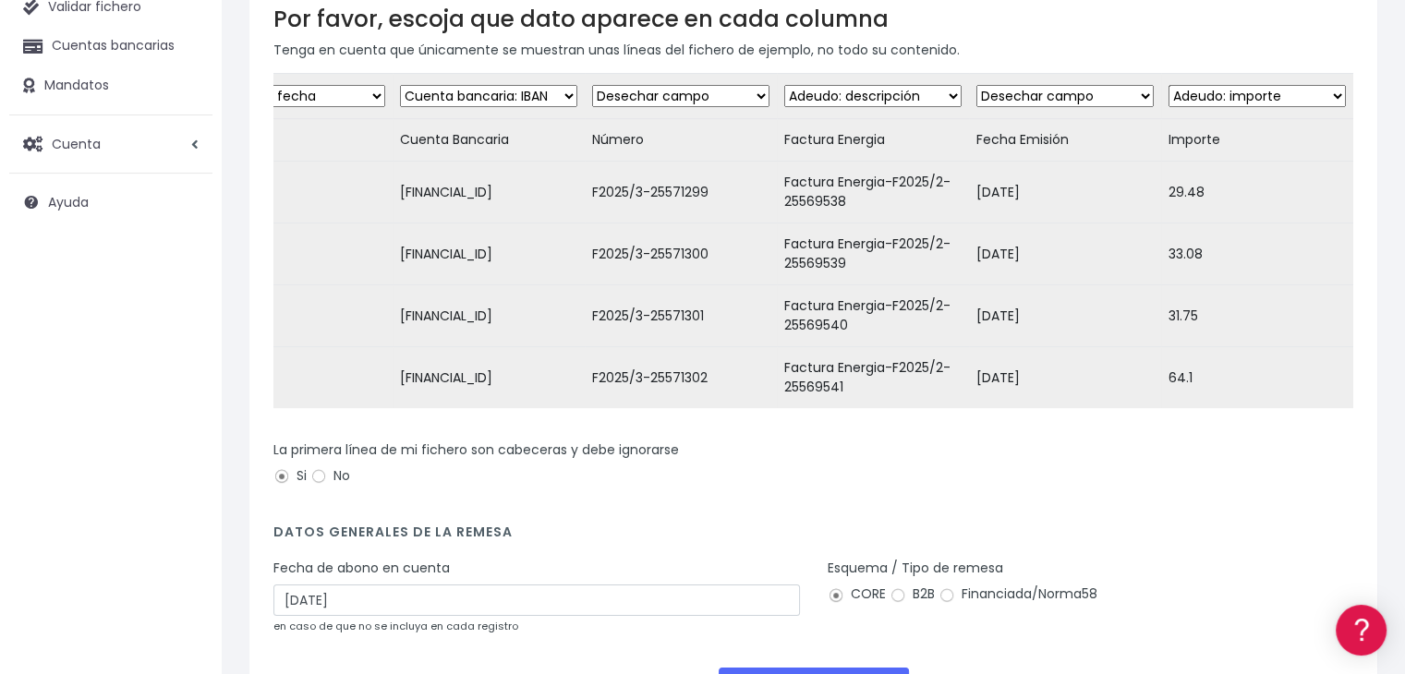
scroll to position [344, 0]
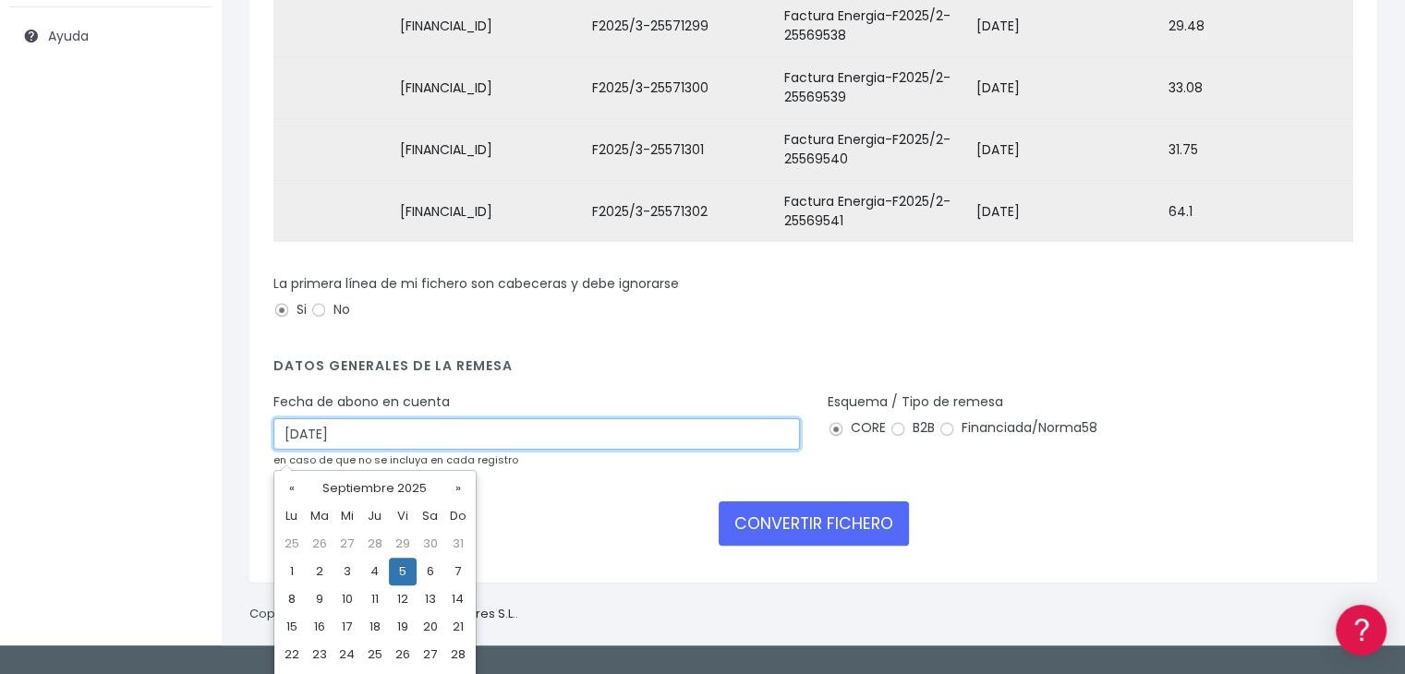
click at [649, 440] on input "05/09/2025" at bounding box center [536, 433] width 526 height 31
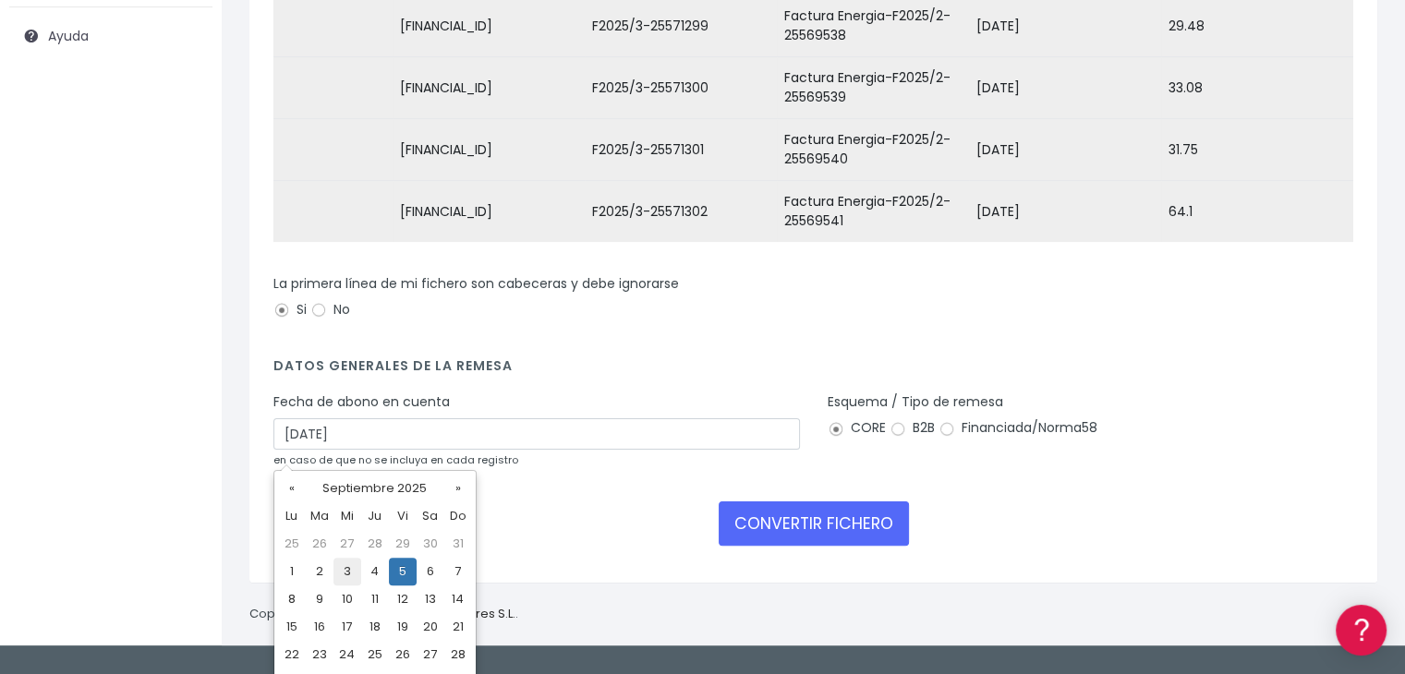
click at [337, 568] on td "3" at bounding box center [347, 572] width 28 height 28
type input "03/09/2025"
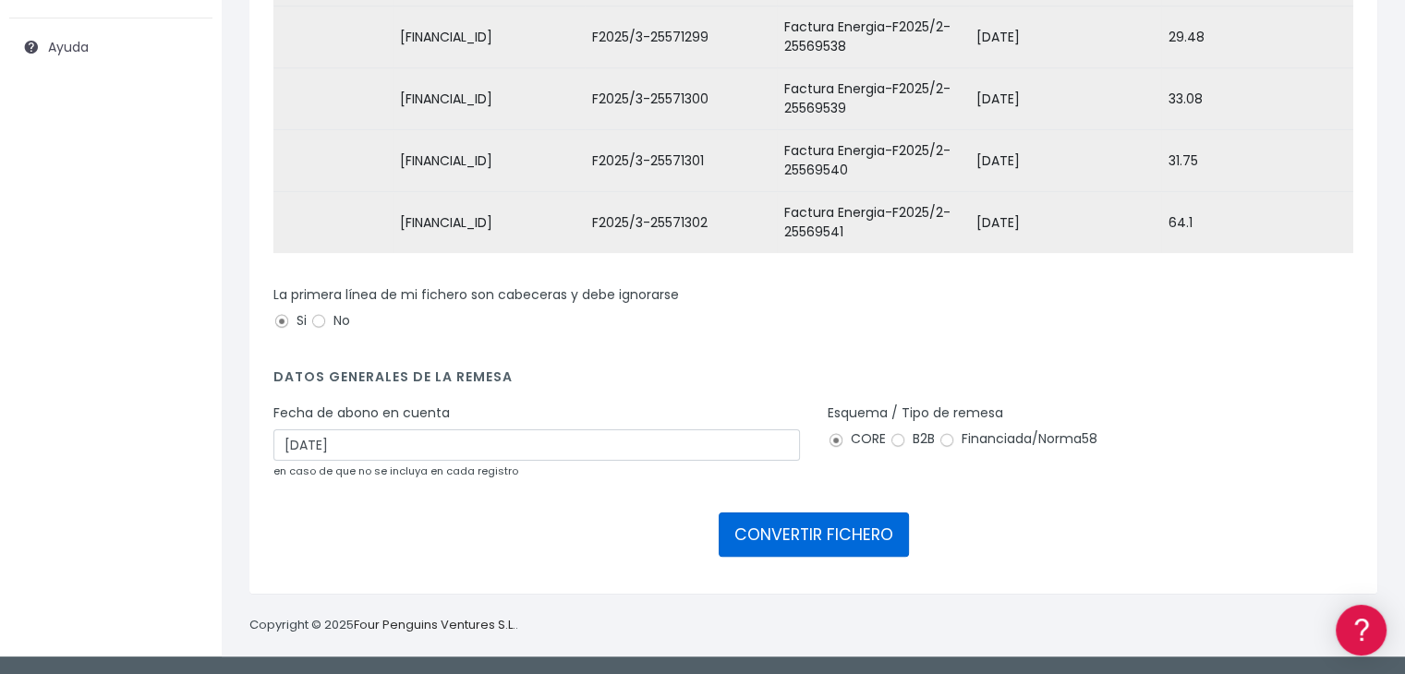
click at [790, 538] on button "CONVERTIR FICHERO" at bounding box center [813, 535] width 190 height 44
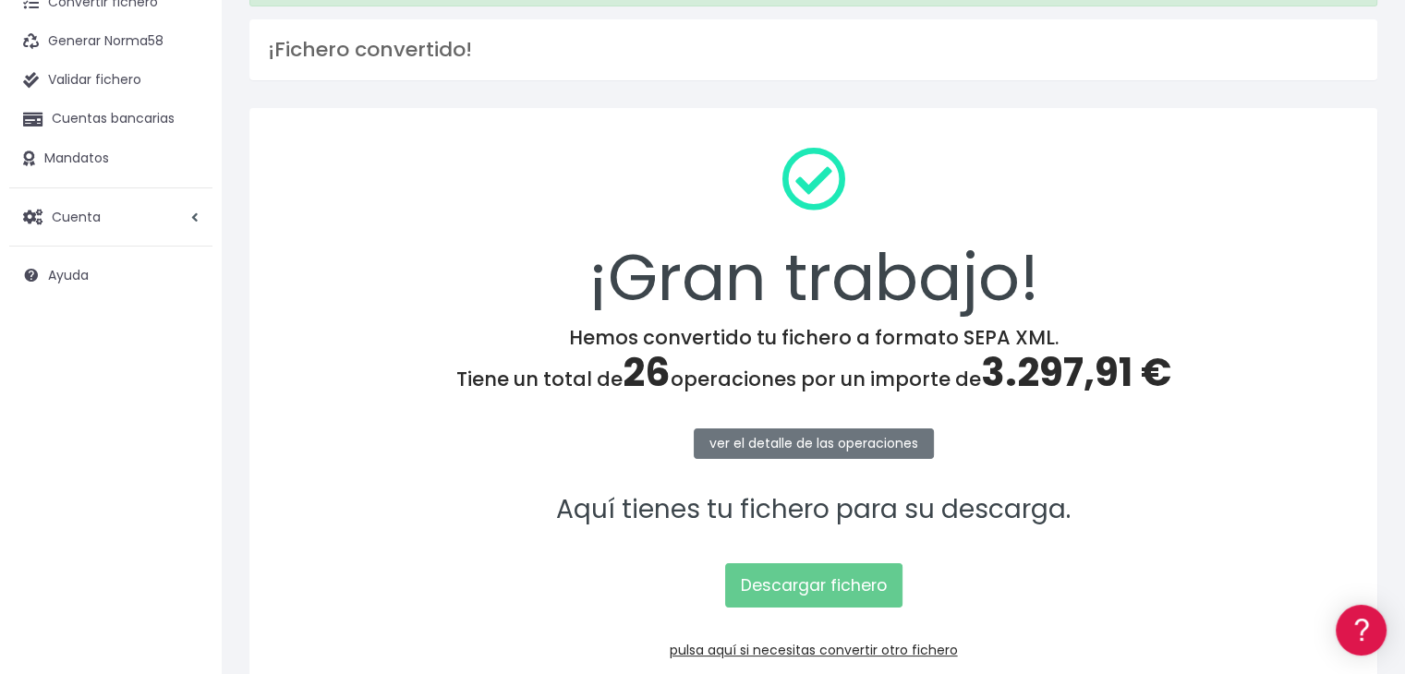
scroll to position [185, 0]
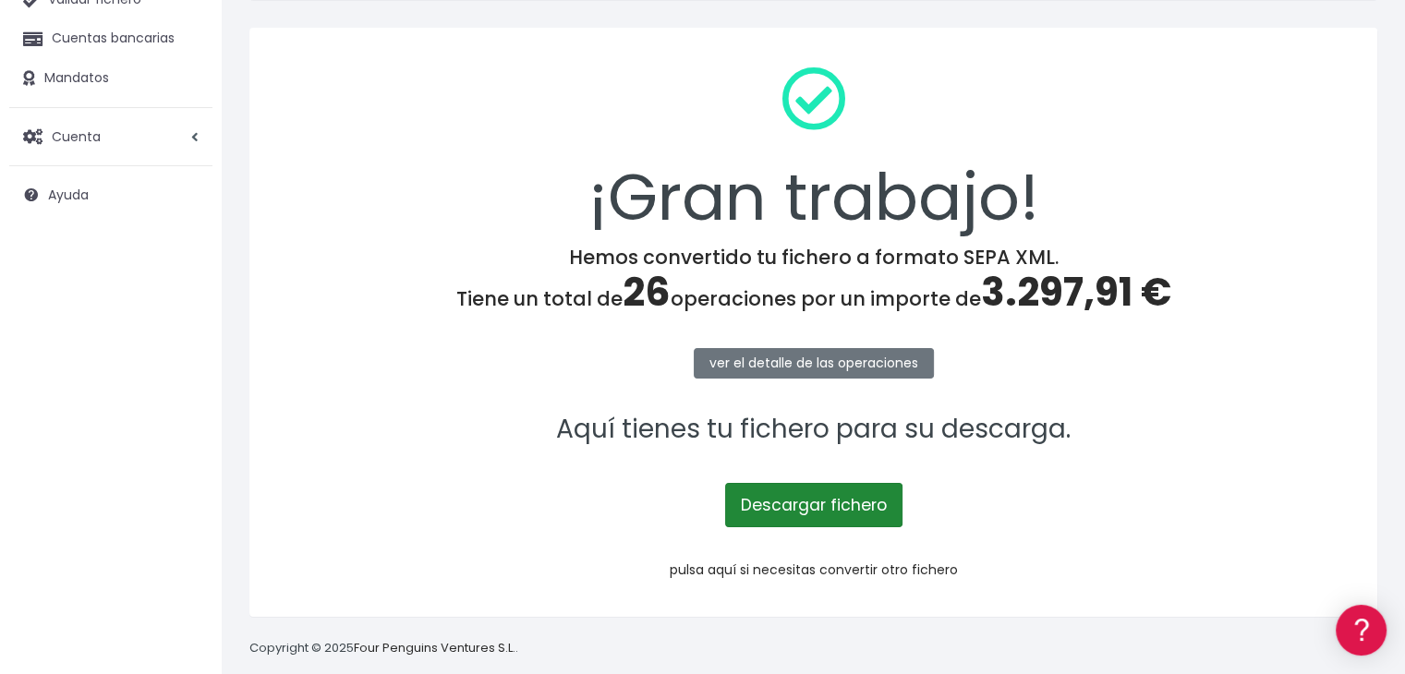
drag, startPoint x: 774, startPoint y: 507, endPoint x: 820, endPoint y: 573, distance: 80.2
click at [774, 507] on link "Descargar fichero" at bounding box center [813, 505] width 177 height 44
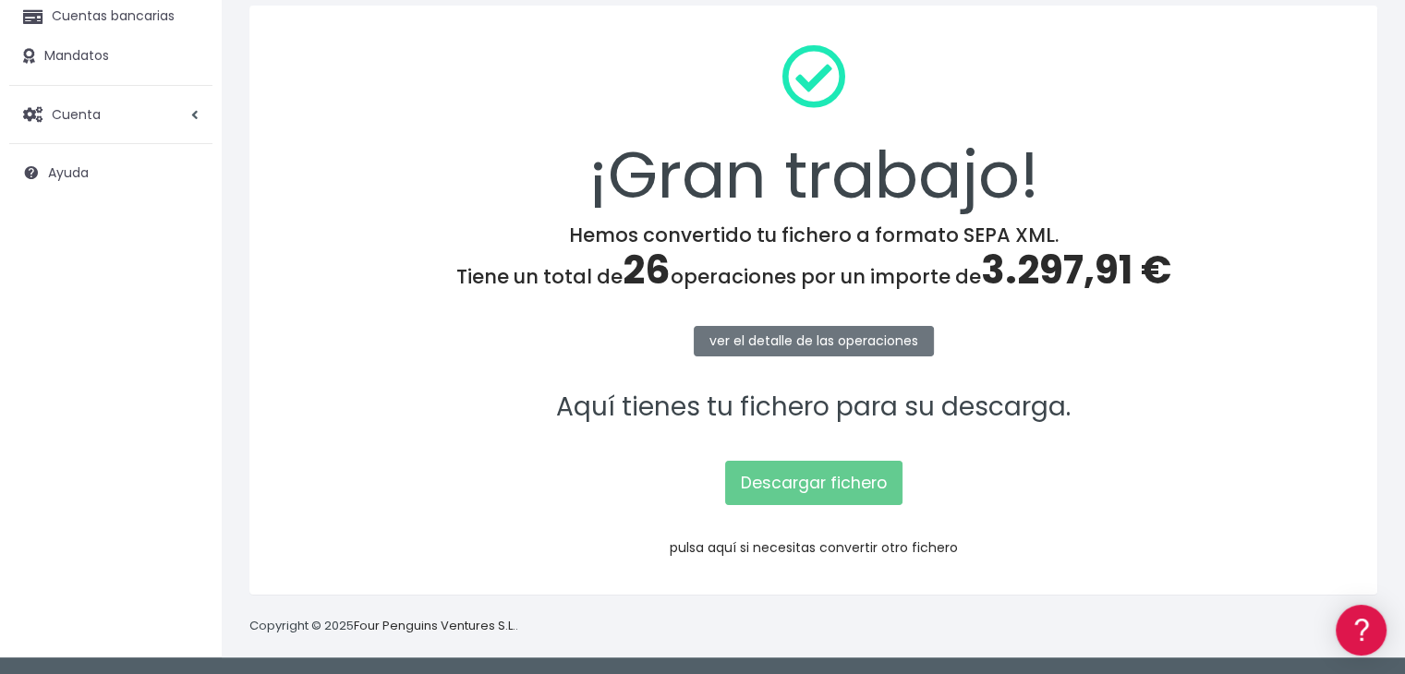
click at [822, 550] on link "pulsa aquí si necesitas convertir otro fichero" at bounding box center [813, 547] width 288 height 18
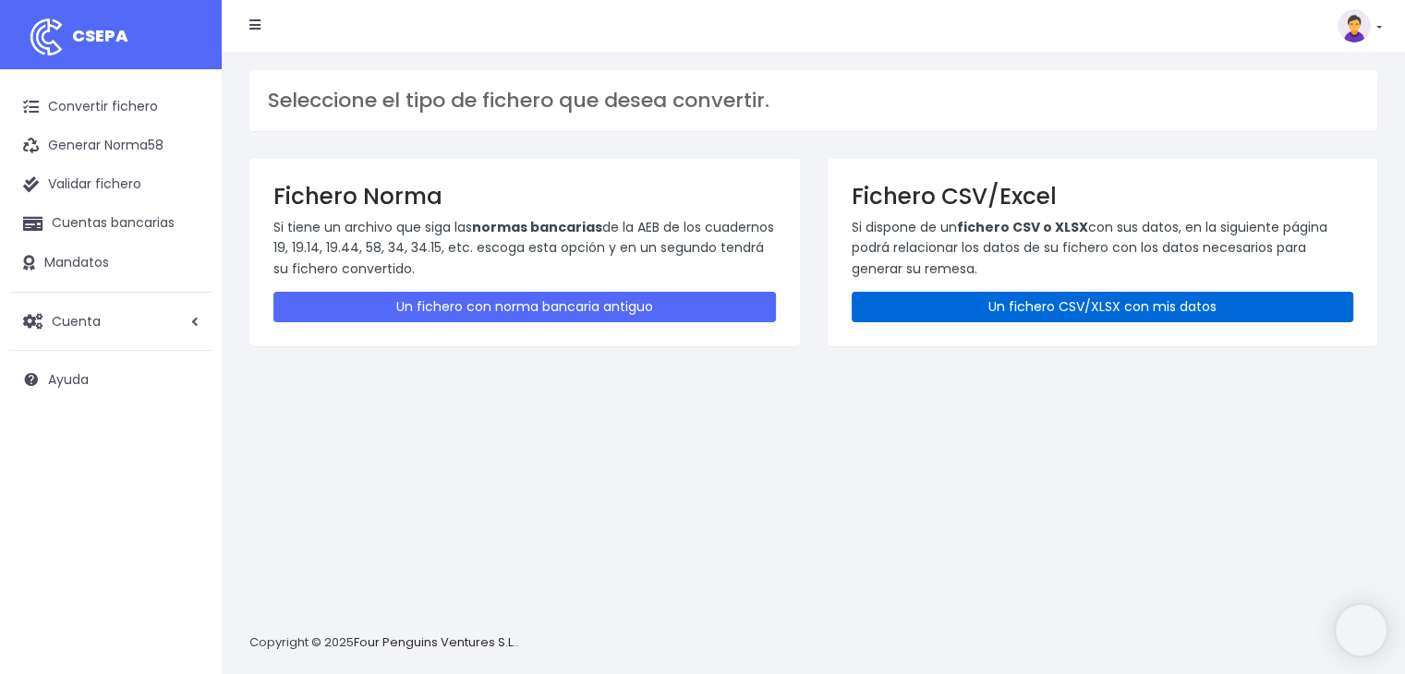
click at [1116, 302] on link "Un fichero CSV/XLSX con mis datos" at bounding box center [1102, 307] width 502 height 30
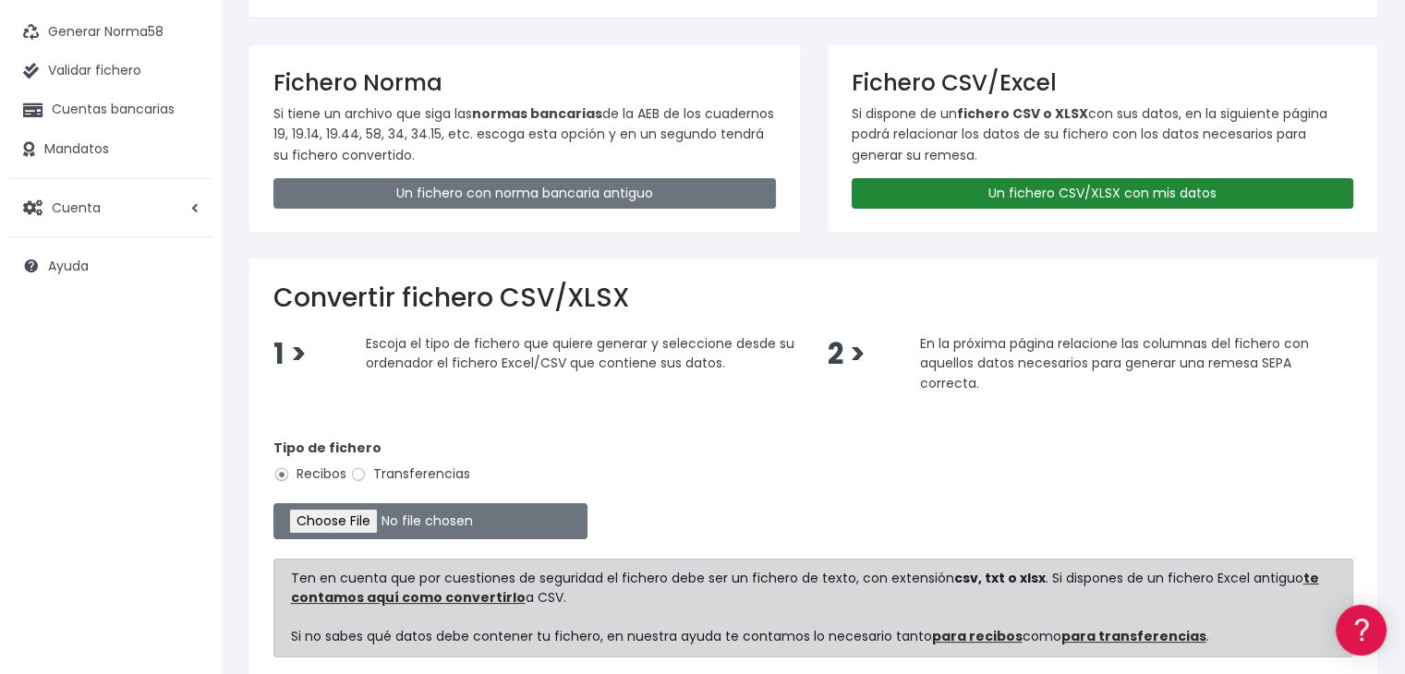
scroll to position [275, 0]
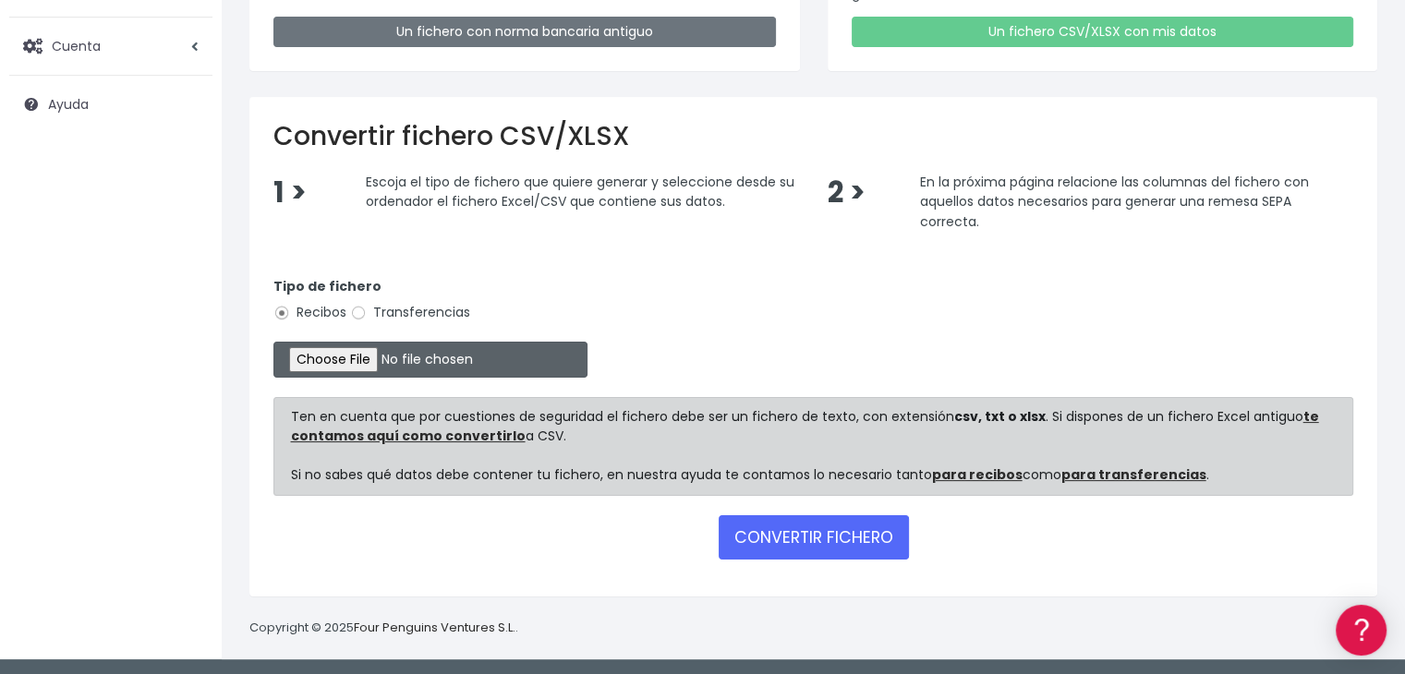
click at [377, 344] on input "file" at bounding box center [430, 360] width 314 height 36
type input "C:\fakepath\Gestion [DATE].xlsx"
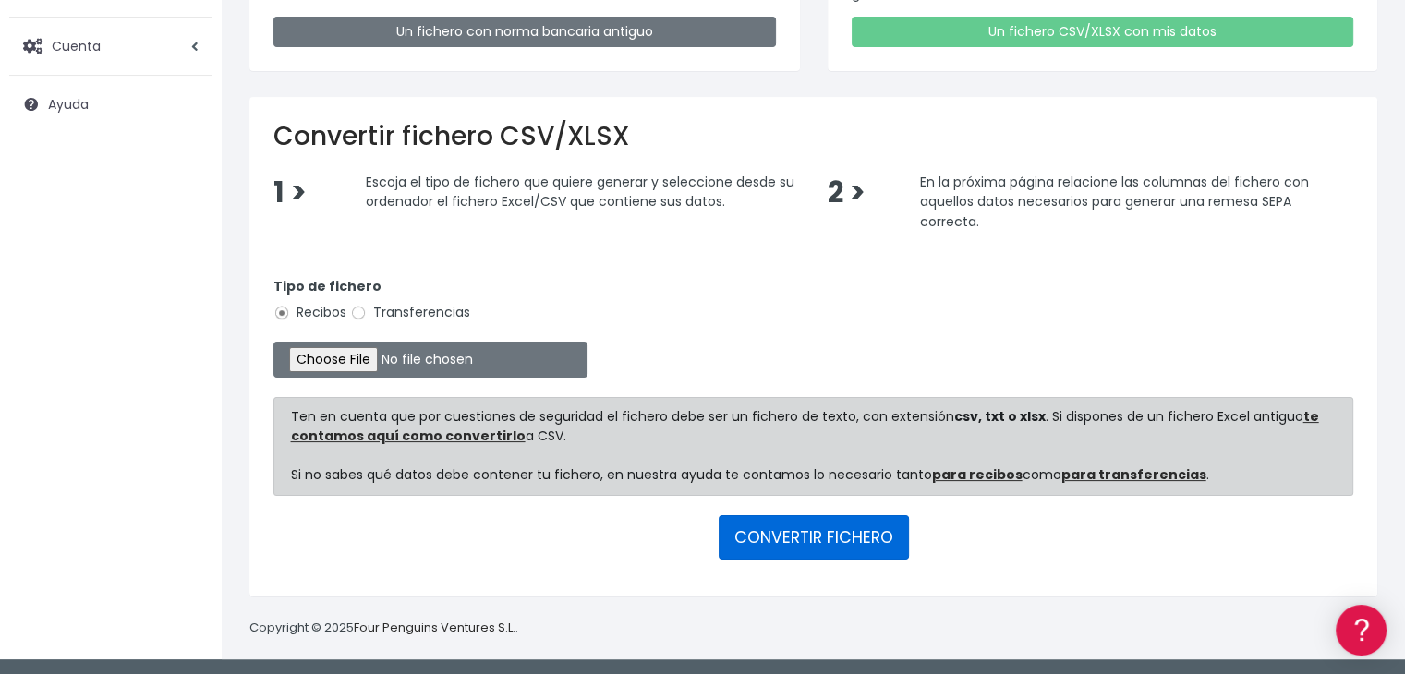
click at [797, 538] on button "CONVERTIR FICHERO" at bounding box center [813, 537] width 190 height 44
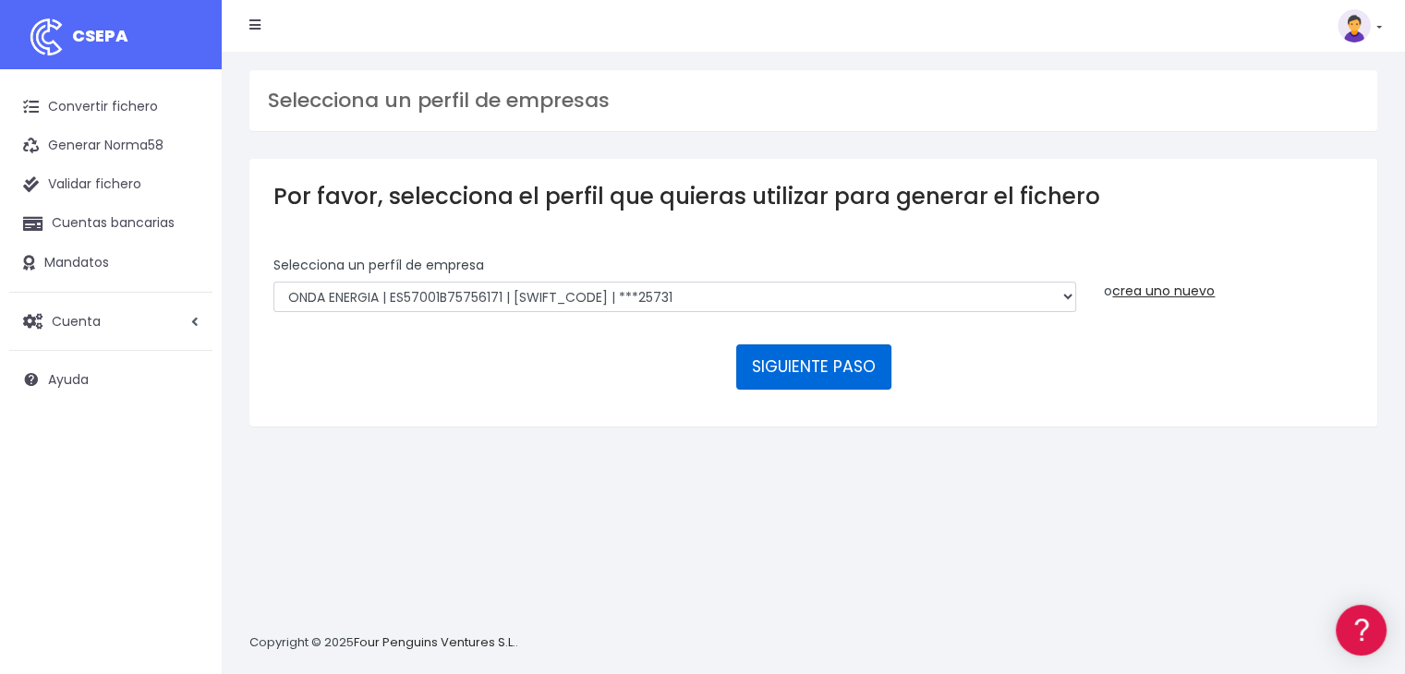
click at [793, 364] on button "SIGUIENTE PASO" at bounding box center [813, 366] width 155 height 44
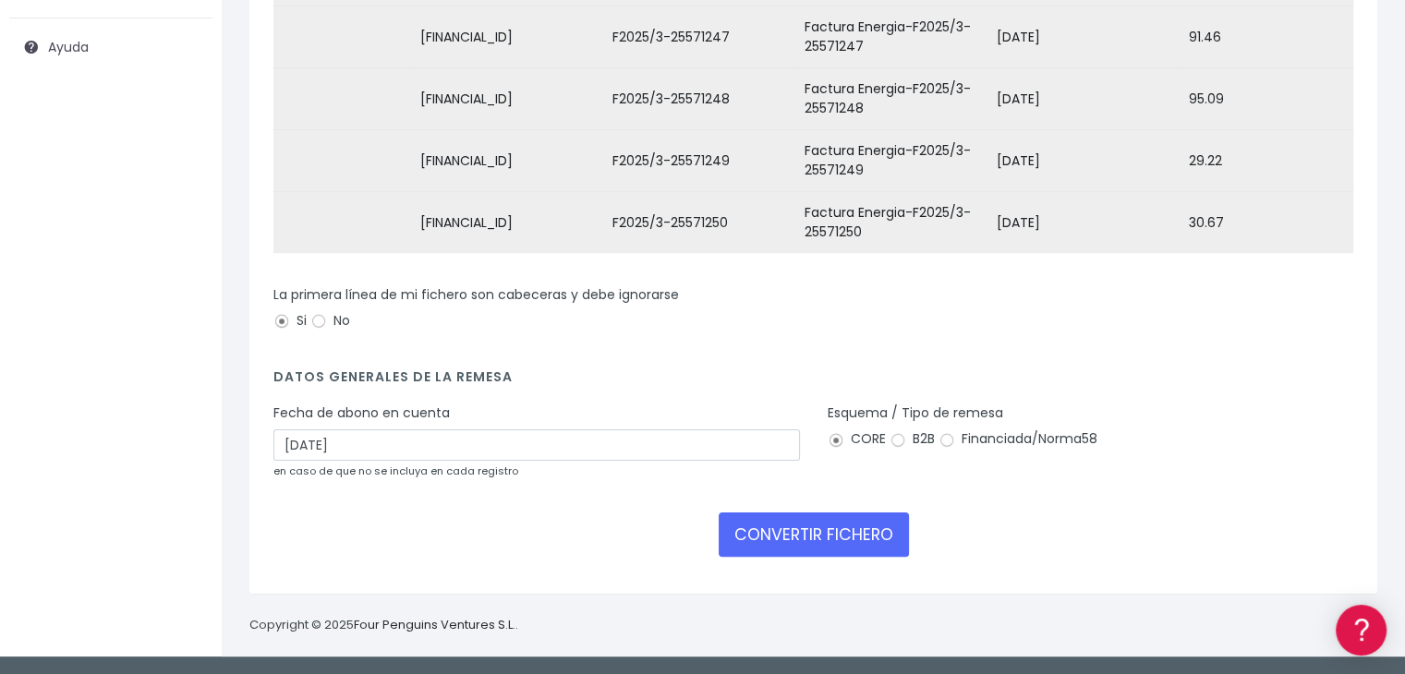
scroll to position [344, 0]
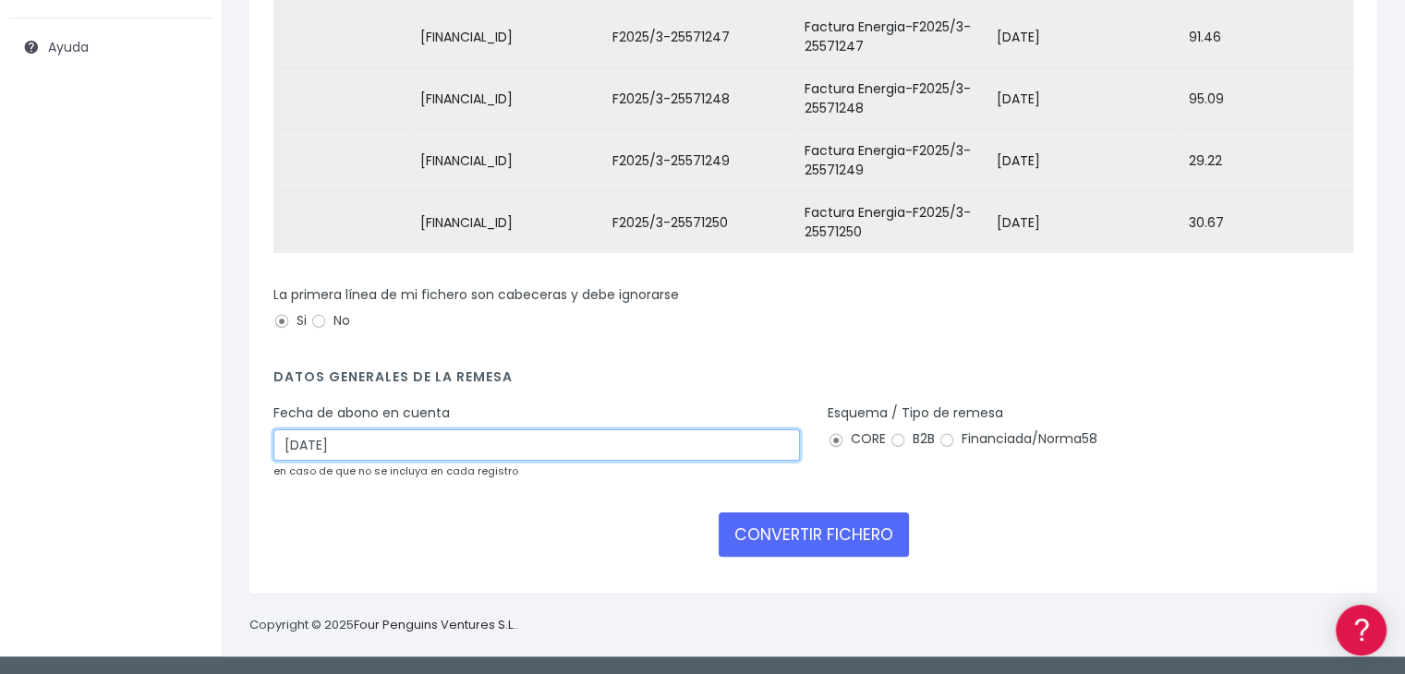
drag, startPoint x: 592, startPoint y: 455, endPoint x: 548, endPoint y: 457, distance: 44.4
click at [591, 455] on input "05/09/2025" at bounding box center [536, 444] width 526 height 31
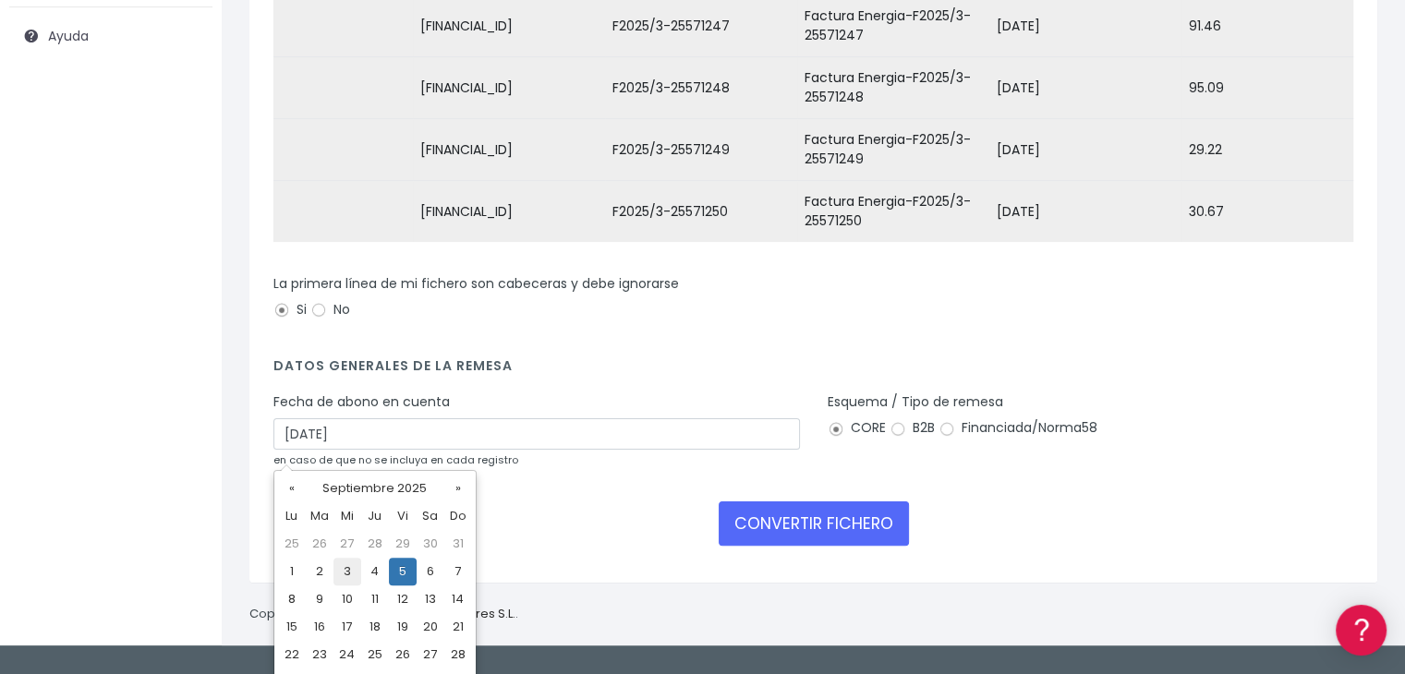
click at [342, 566] on td "3" at bounding box center [347, 572] width 28 height 28
type input "03/09/2025"
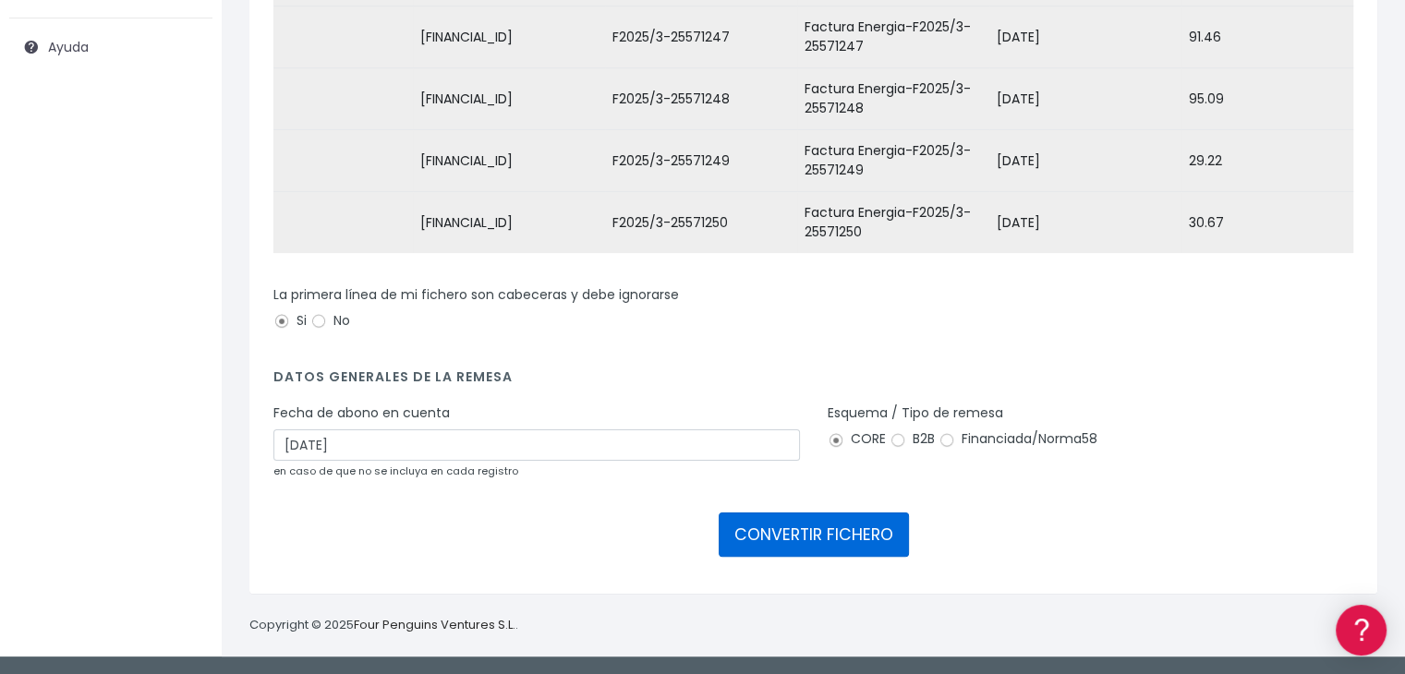
click at [801, 530] on button "CONVERTIR FICHERO" at bounding box center [813, 535] width 190 height 44
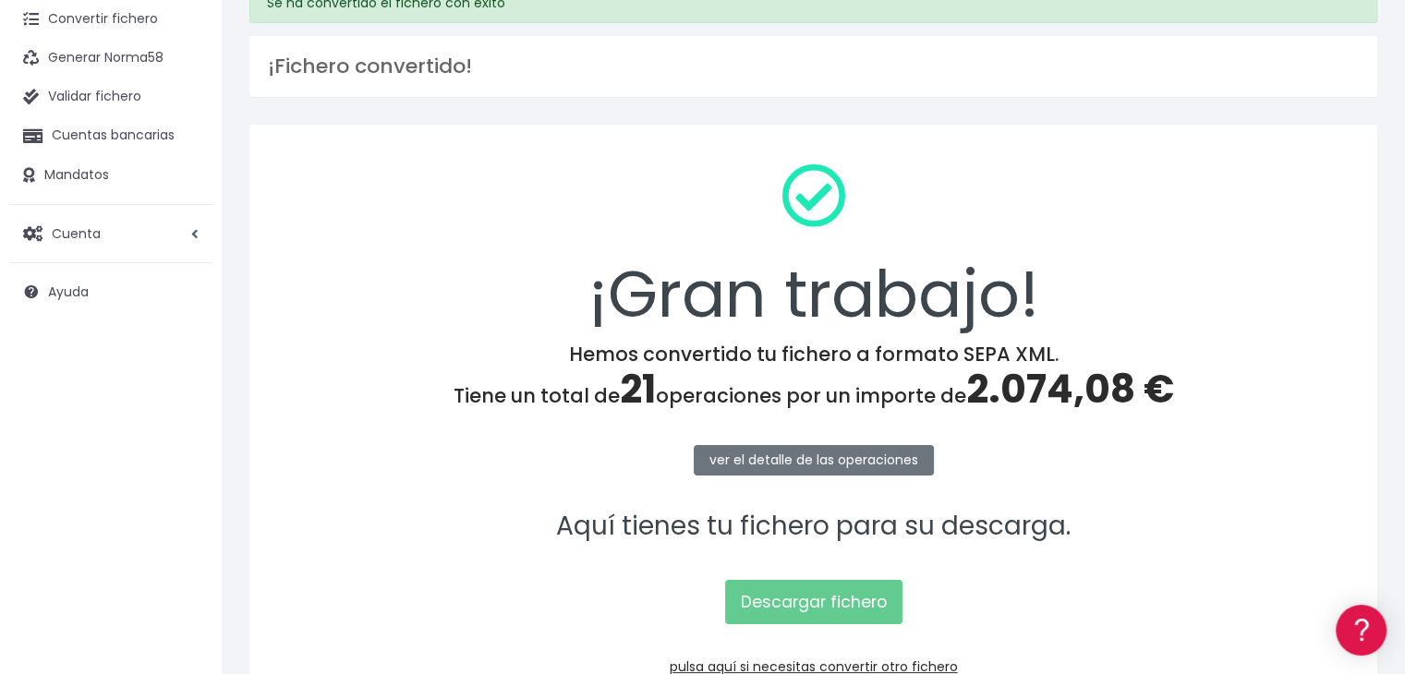
scroll to position [207, 0]
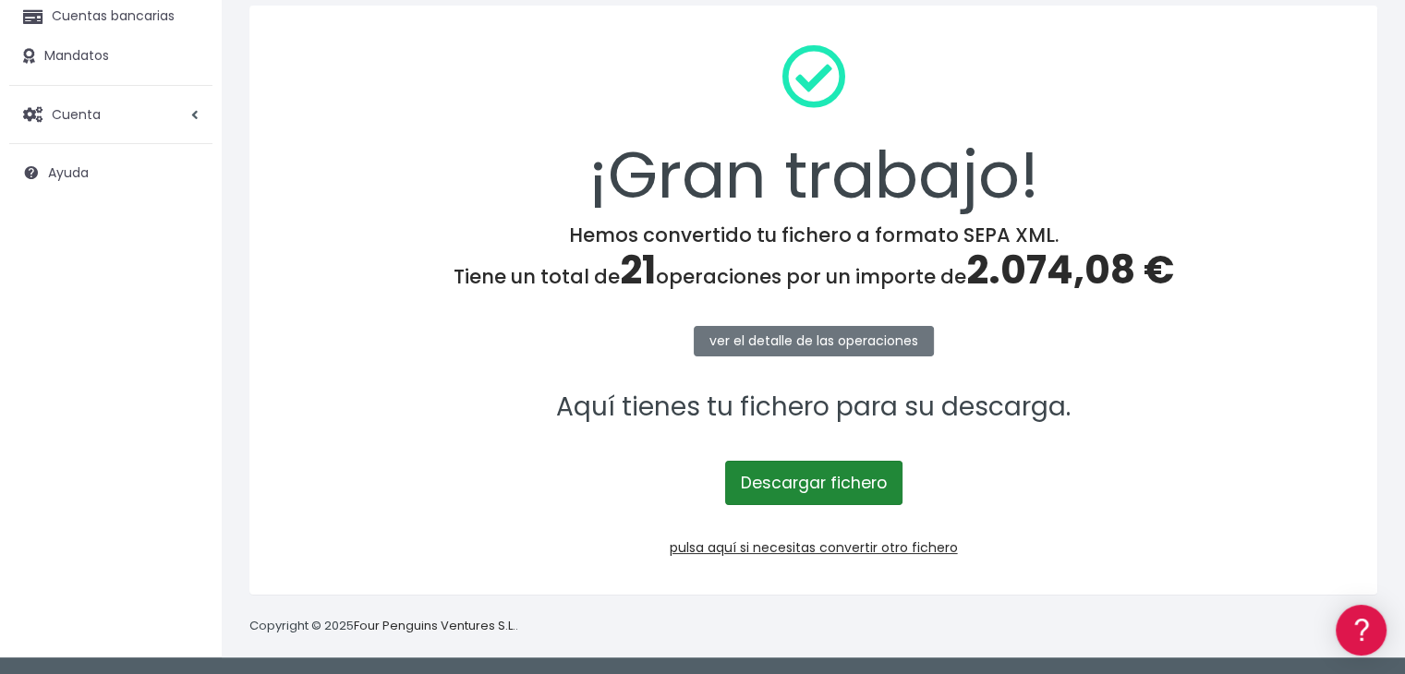
click at [798, 470] on link "Descargar fichero" at bounding box center [813, 483] width 177 height 44
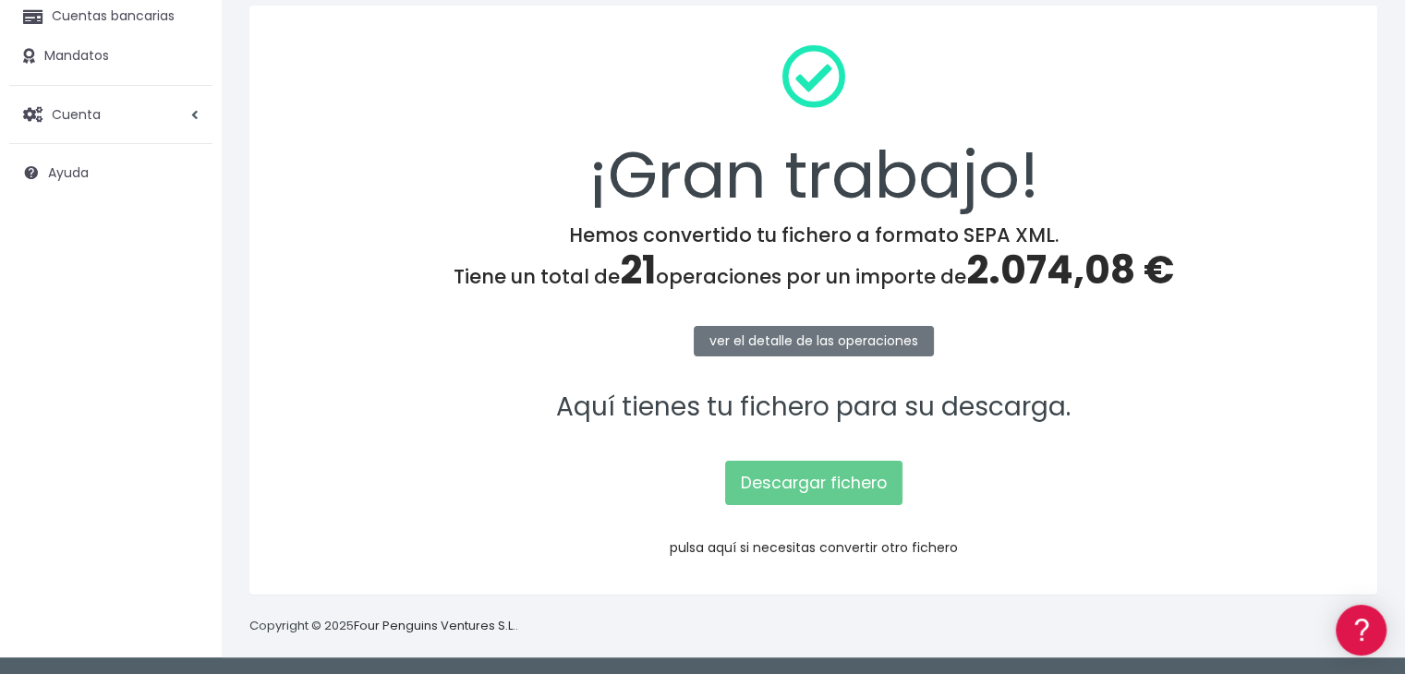
click at [767, 549] on link "pulsa aquí si necesitas convertir otro fichero" at bounding box center [813, 547] width 288 height 18
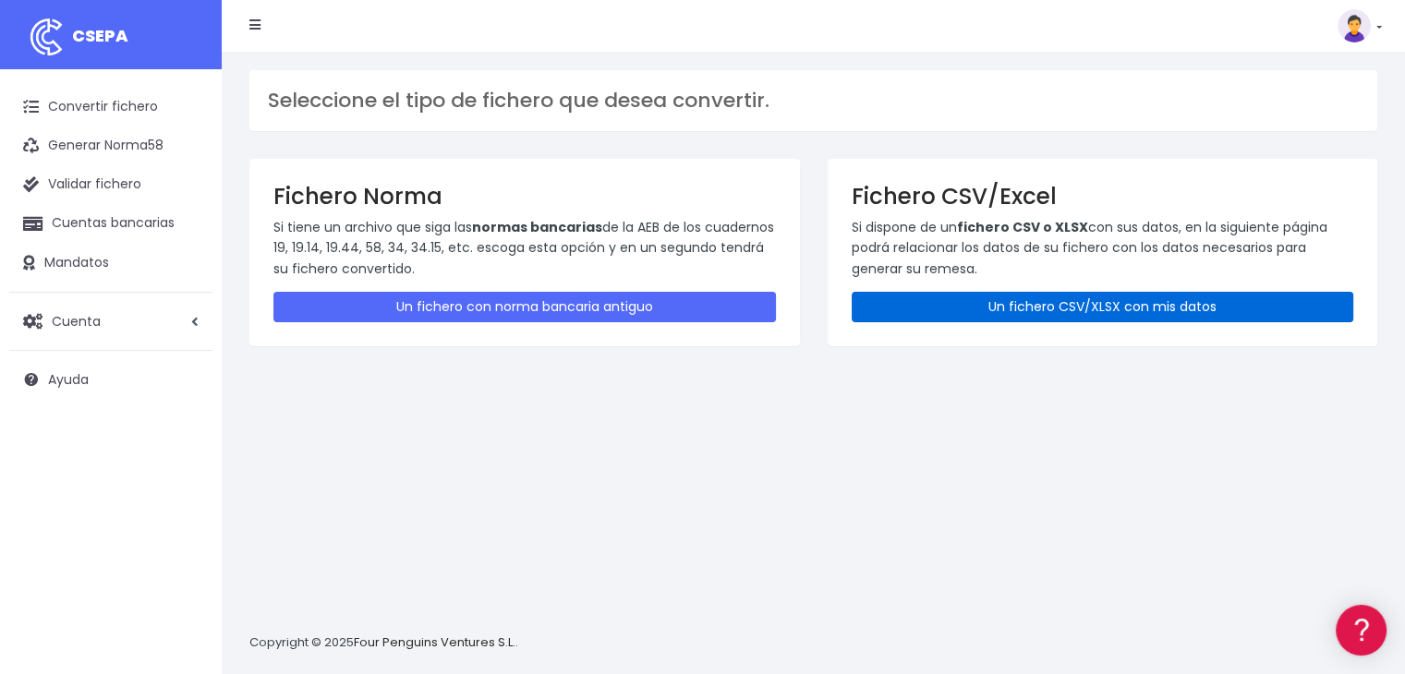
click at [1042, 315] on link "Un fichero CSV/XLSX con mis datos" at bounding box center [1102, 307] width 502 height 30
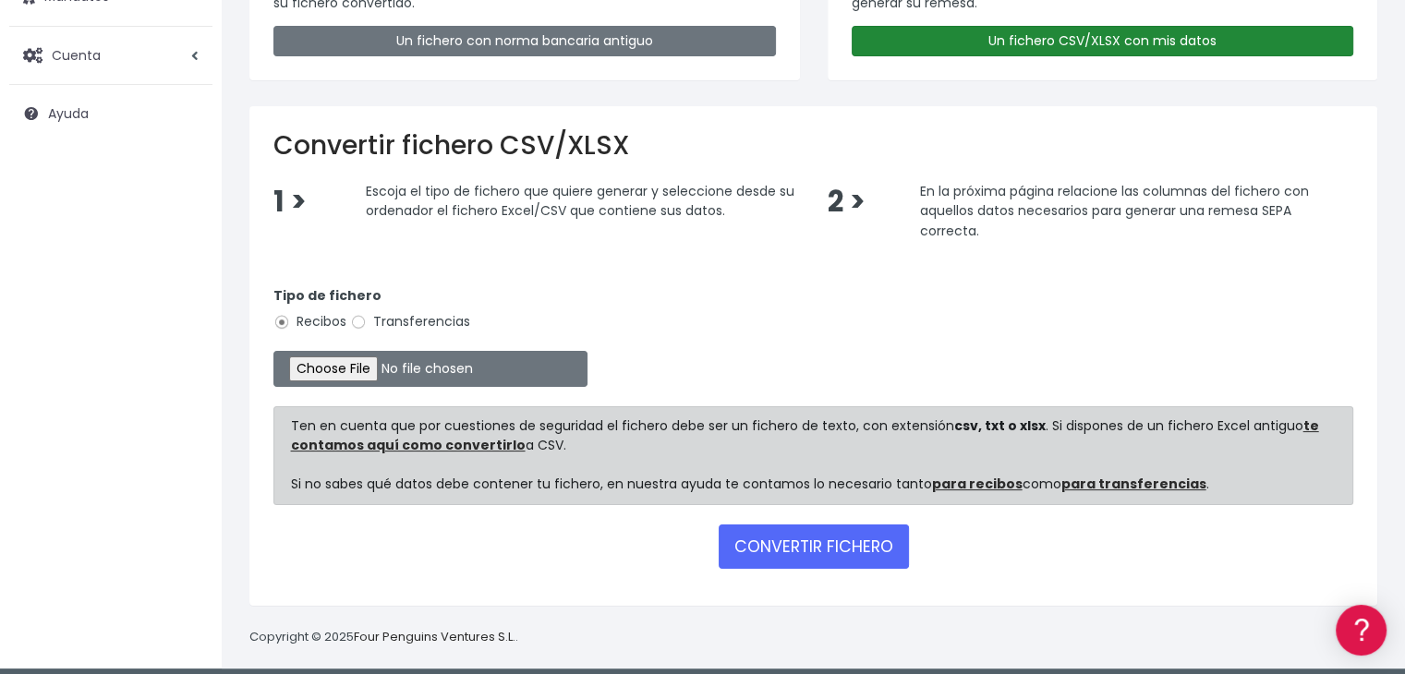
scroll to position [275, 0]
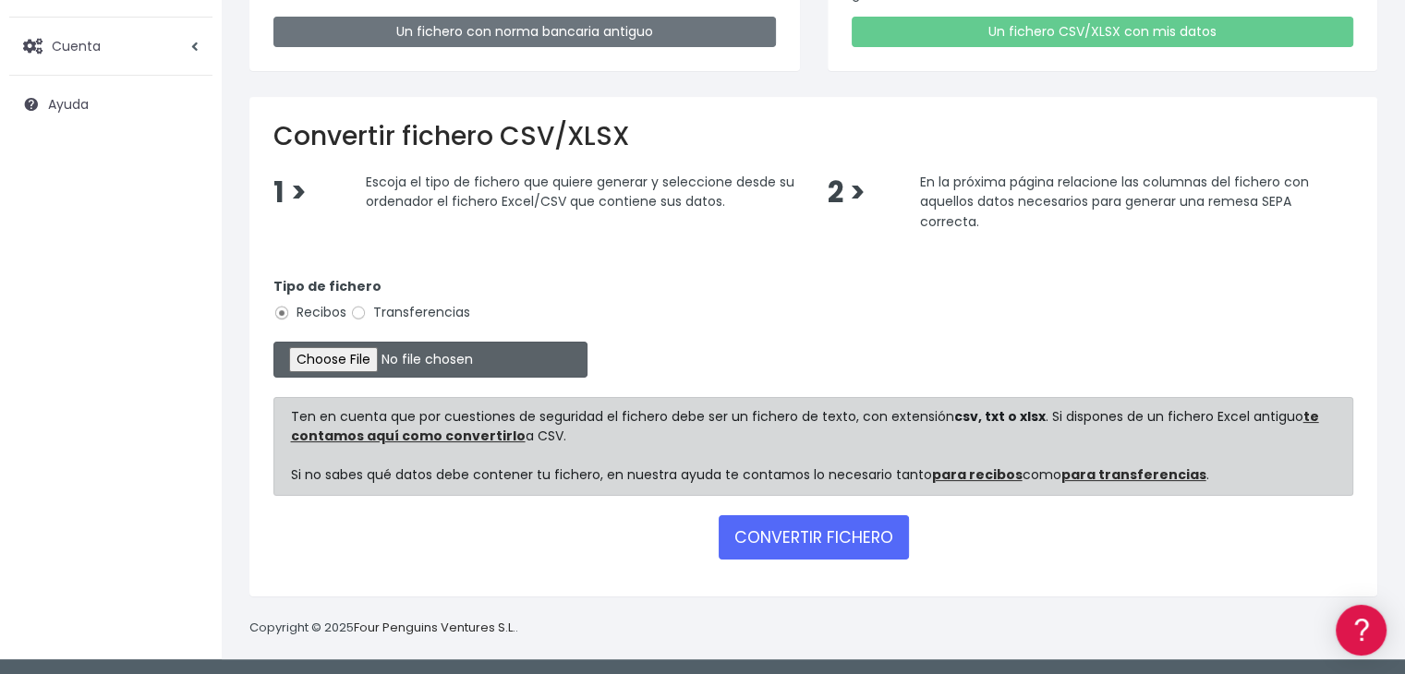
click at [345, 359] on input "file" at bounding box center [430, 360] width 314 height 36
type input "C:\fakepath\Comuingest 02-09-25 2.xlsx"
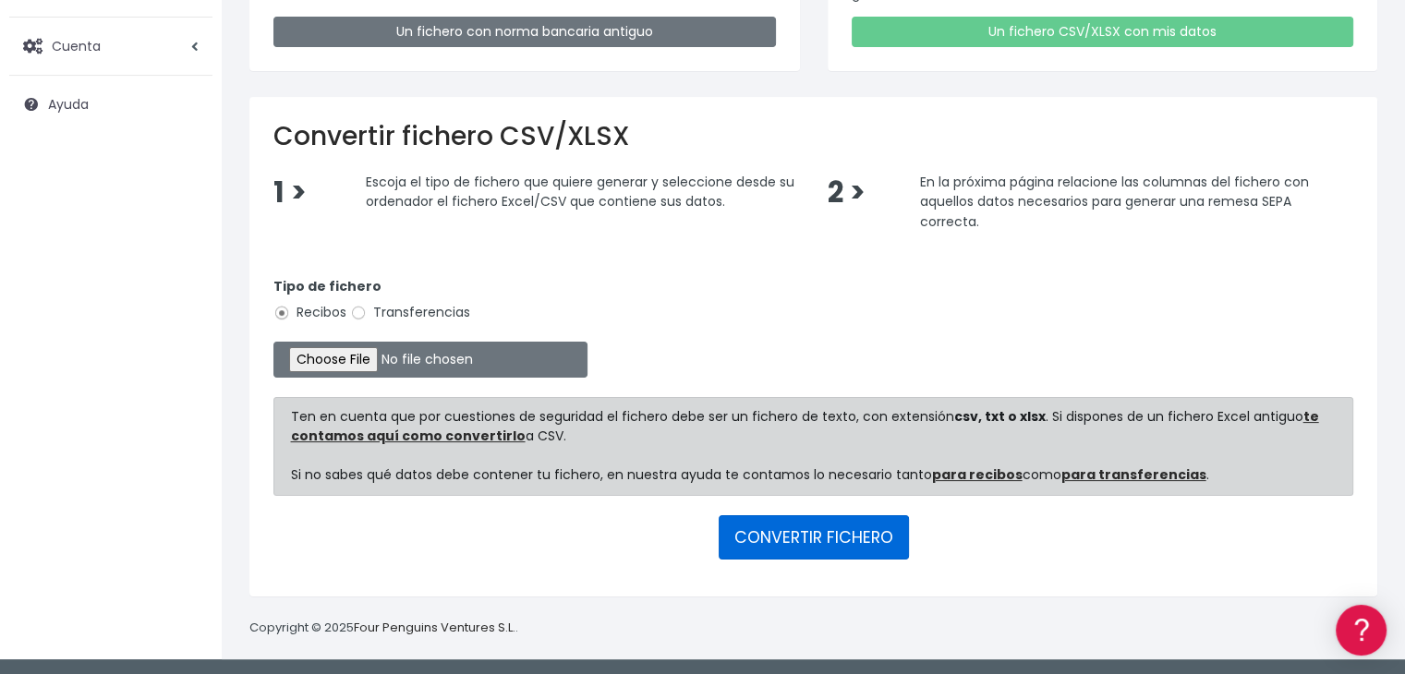
click at [791, 540] on button "CONVERTIR FICHERO" at bounding box center [813, 537] width 190 height 44
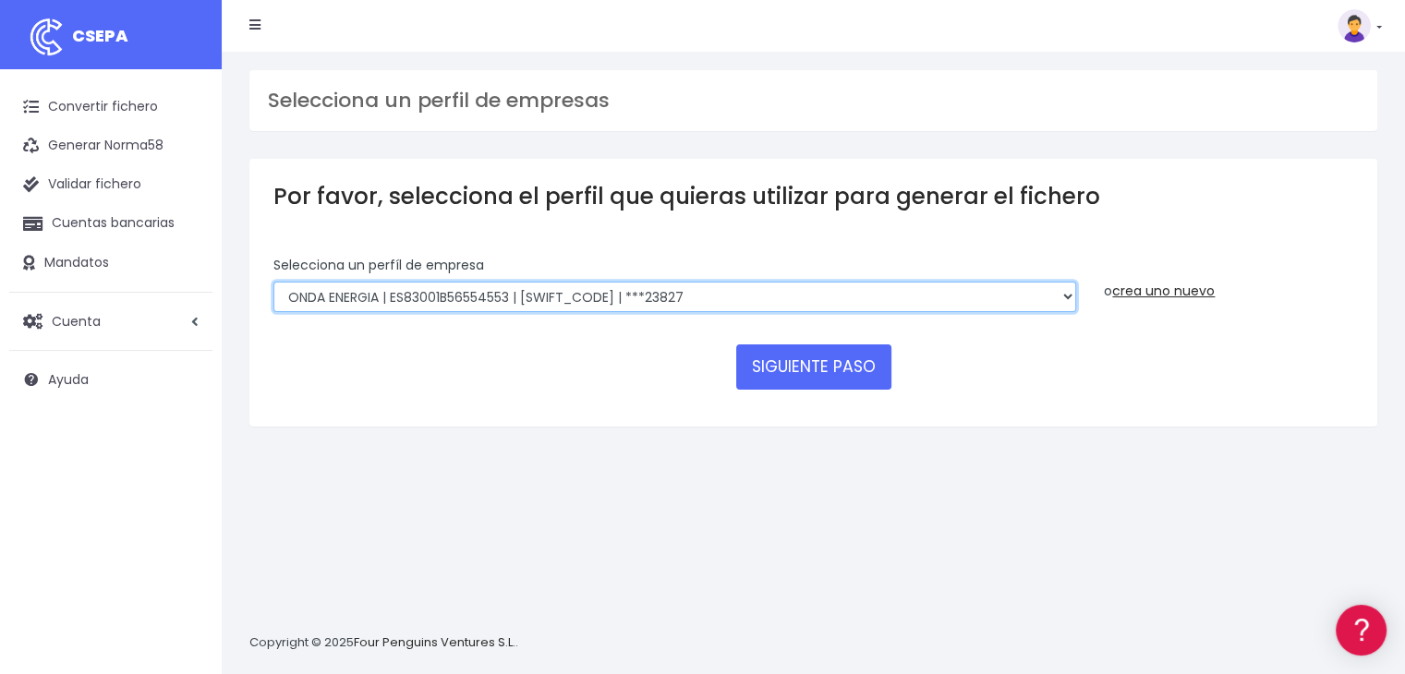
click at [694, 300] on select "ONDA ENERGIA | ES83001B56554553 | CCRIES2AXXX | ***23827 AICAVE | ES18001B19731…" at bounding box center [674, 297] width 802 height 31
select select "2843"
click at [273, 282] on select "ONDA ENERGIA | ES83001B56554553 | CCRIES2AXXX | ***23827 AICAVE | ES18001B19731…" at bounding box center [674, 297] width 802 height 31
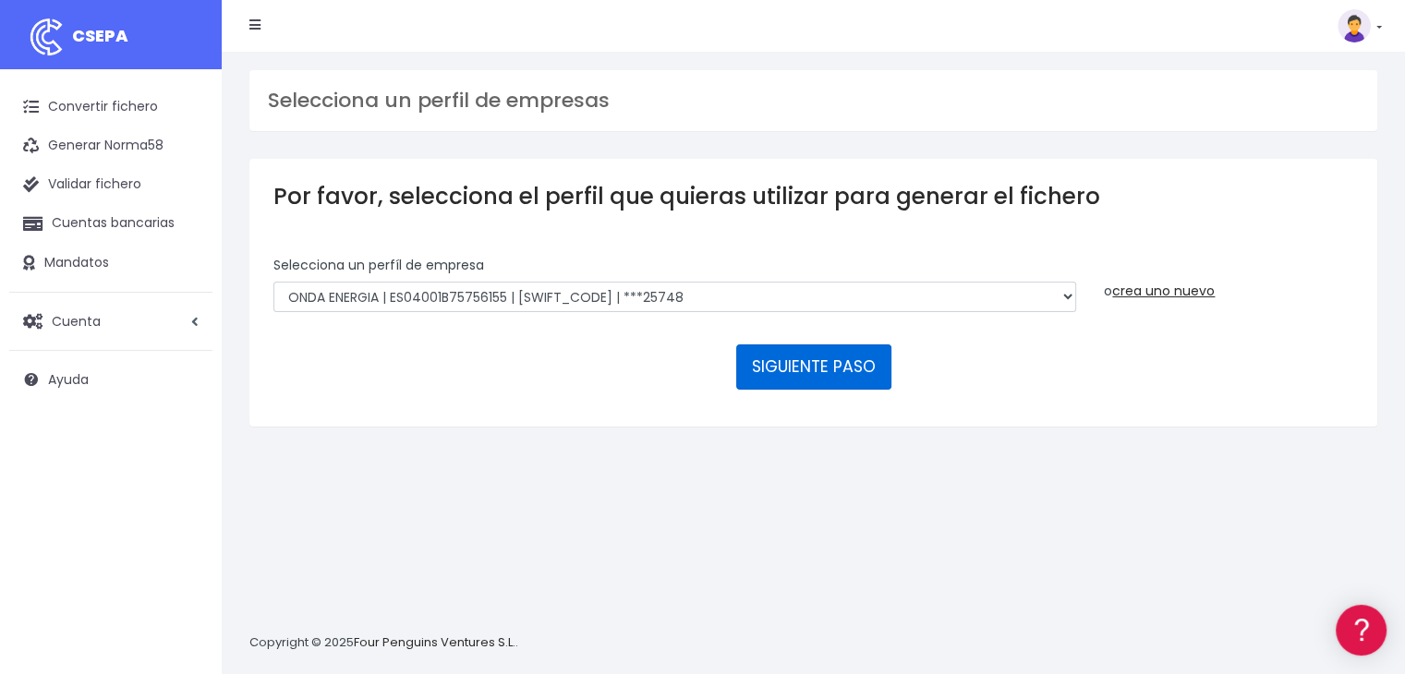
click at [833, 359] on button "SIGUIENTE PASO" at bounding box center [813, 366] width 155 height 44
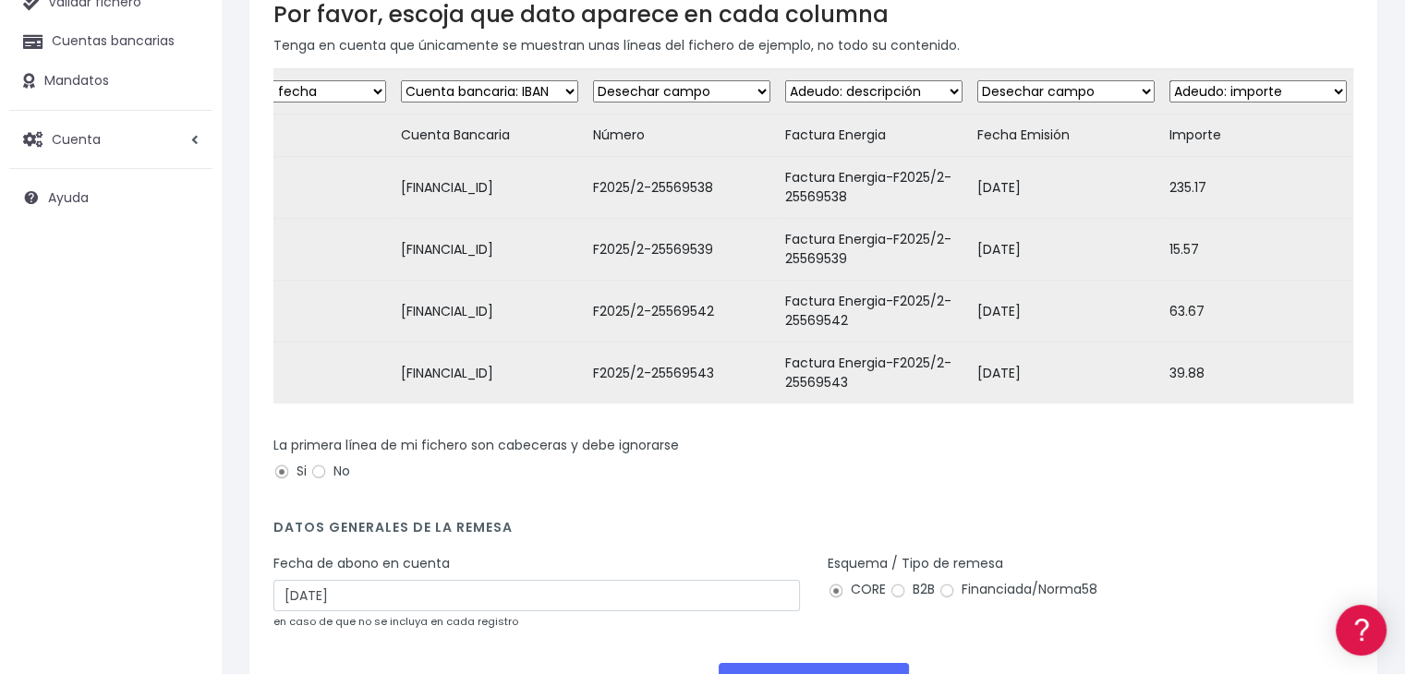
scroll to position [344, 0]
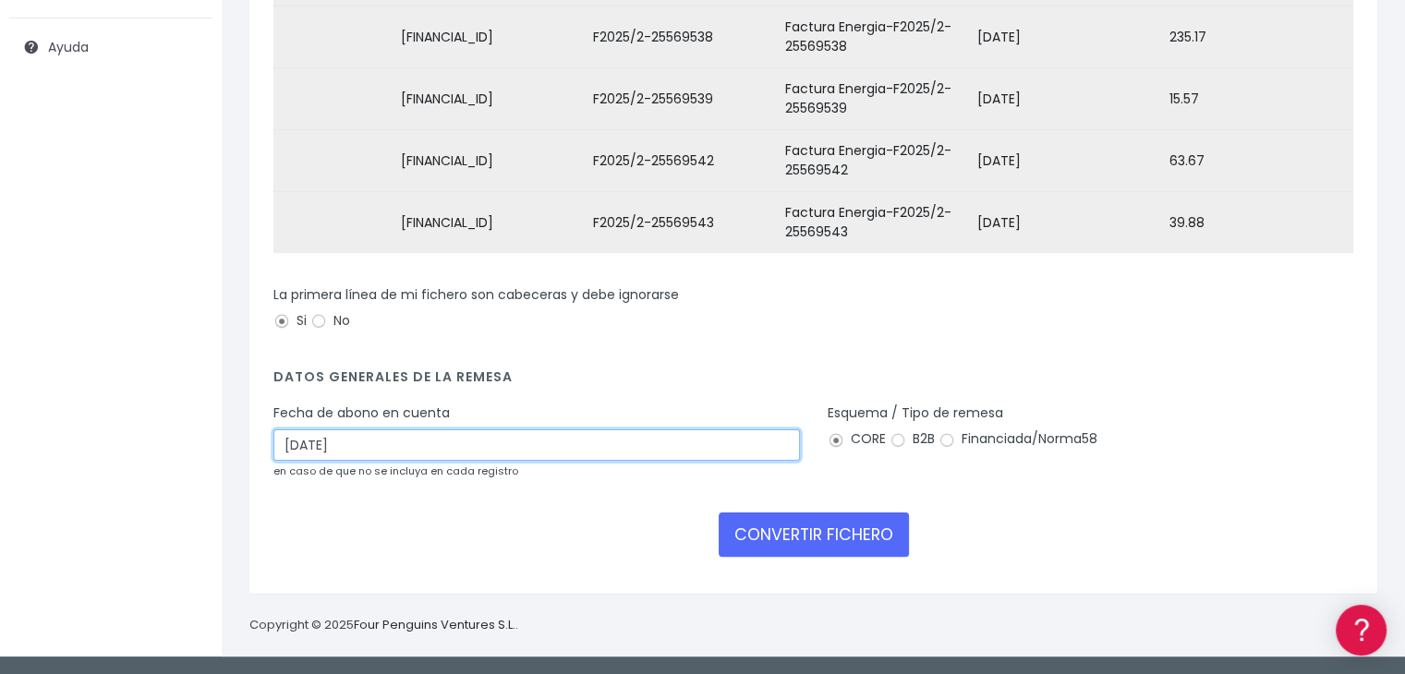
click at [643, 450] on input "05/09/2025" at bounding box center [536, 444] width 526 height 31
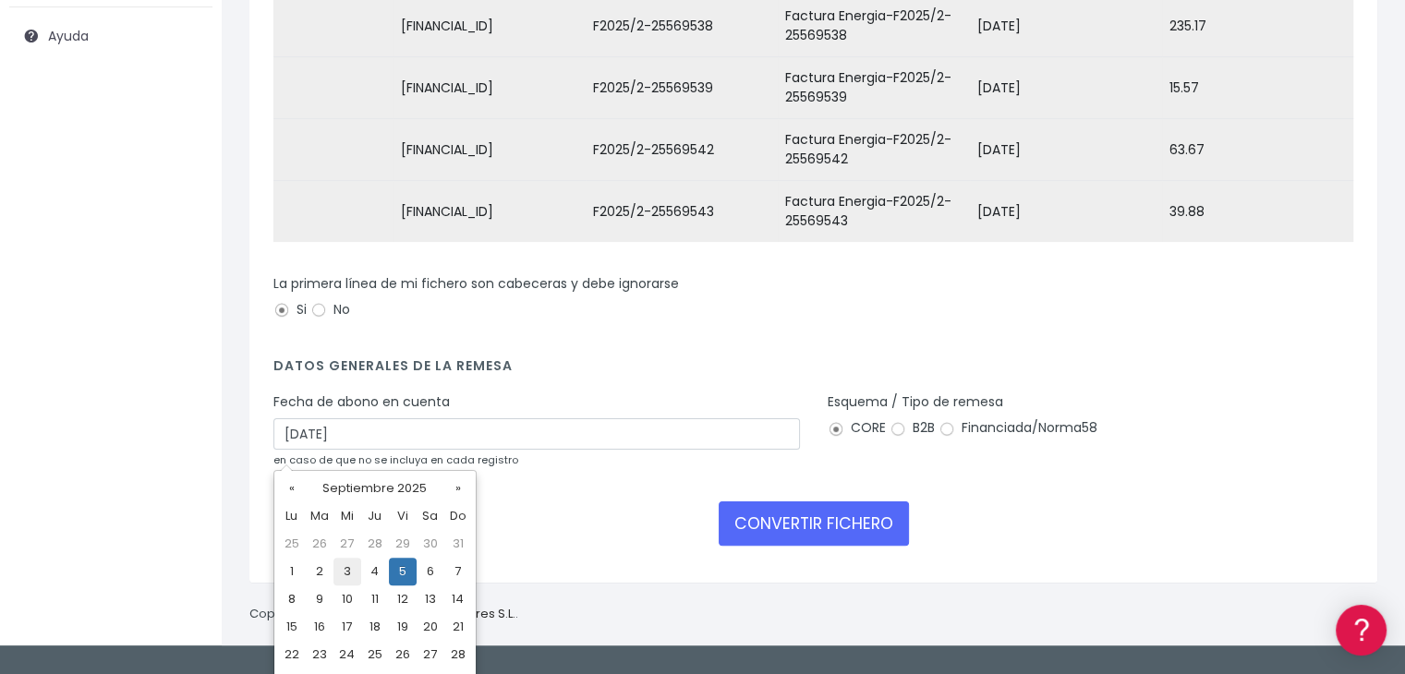
click at [350, 570] on td "3" at bounding box center [347, 572] width 28 height 28
type input "03/09/2025"
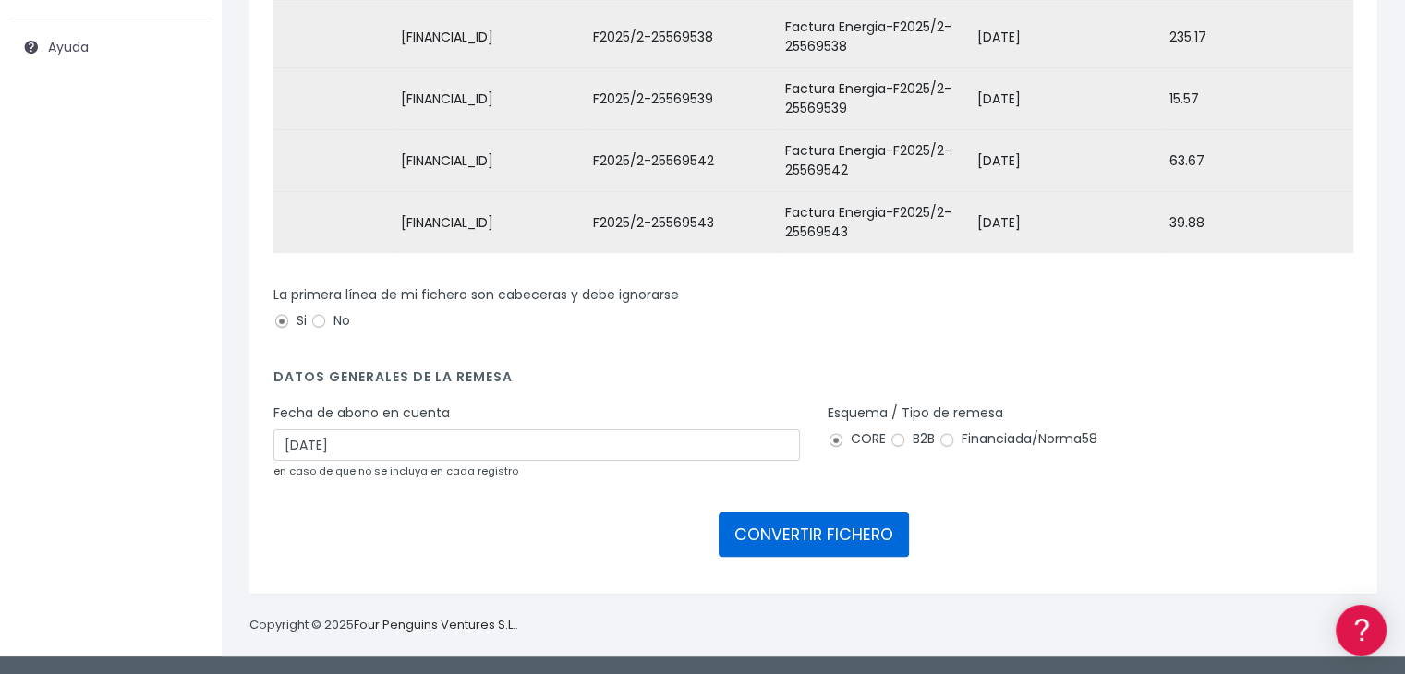
click at [847, 530] on button "CONVERTIR FICHERO" at bounding box center [813, 535] width 190 height 44
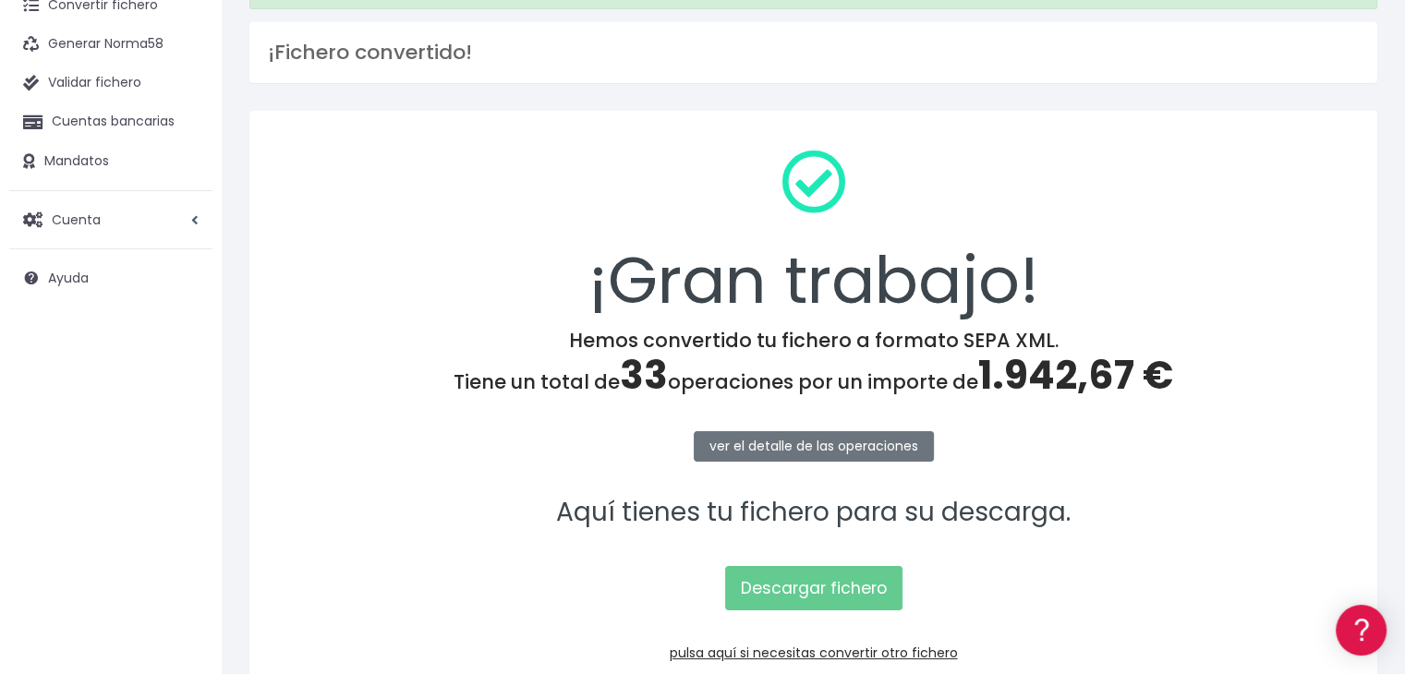
scroll to position [207, 0]
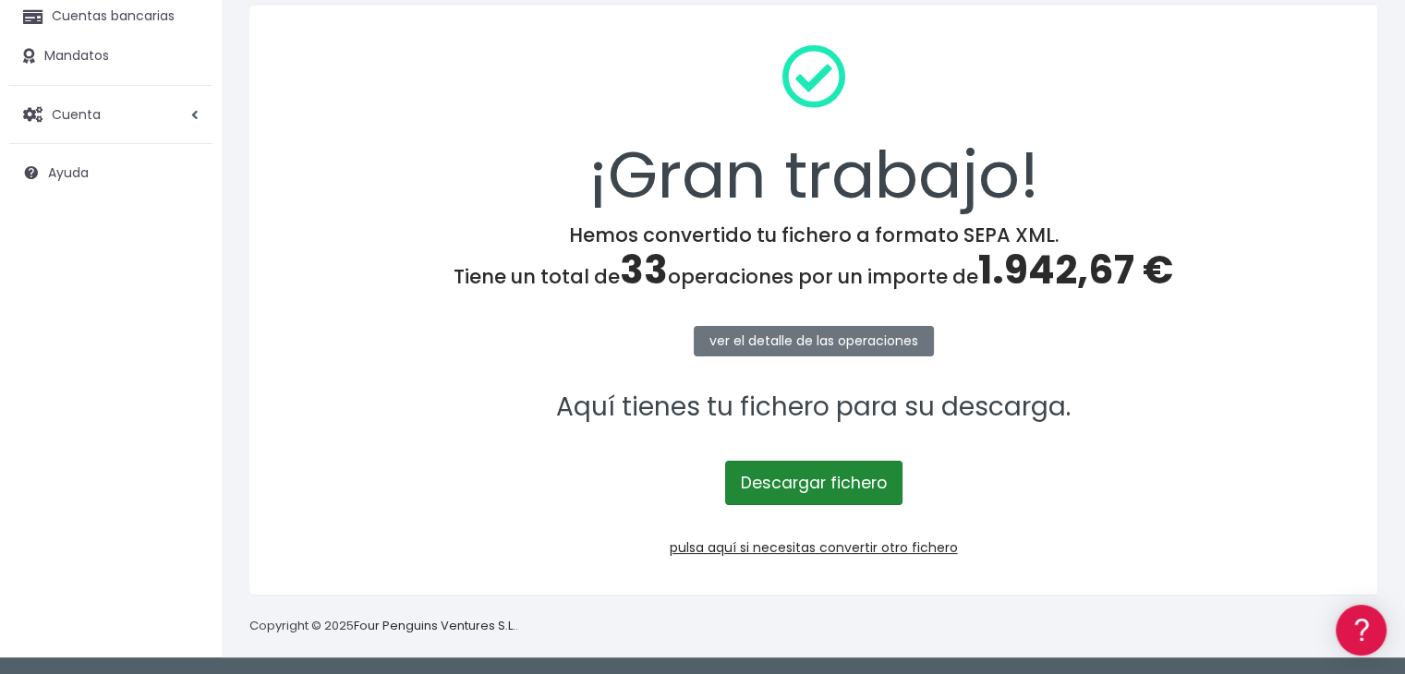
click at [821, 481] on link "Descargar fichero" at bounding box center [813, 483] width 177 height 44
